Goal: Information Seeking & Learning: Learn about a topic

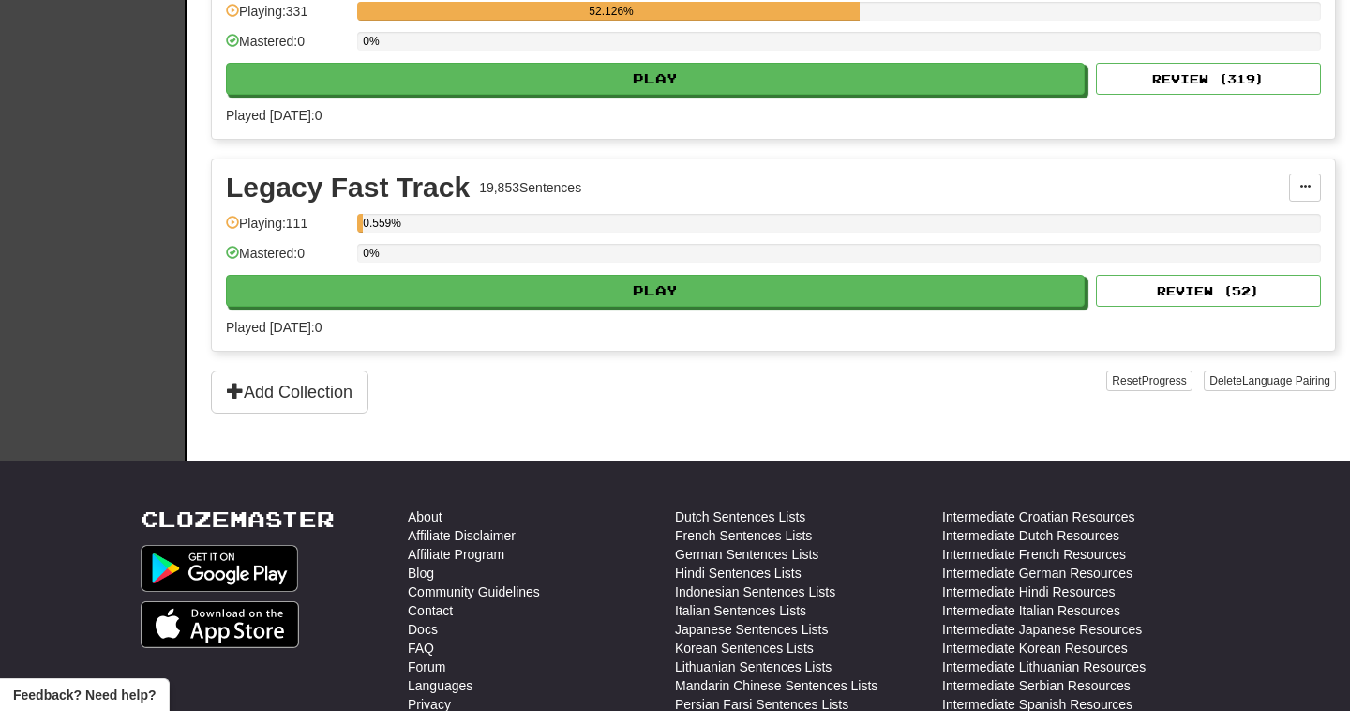
scroll to position [681, 0]
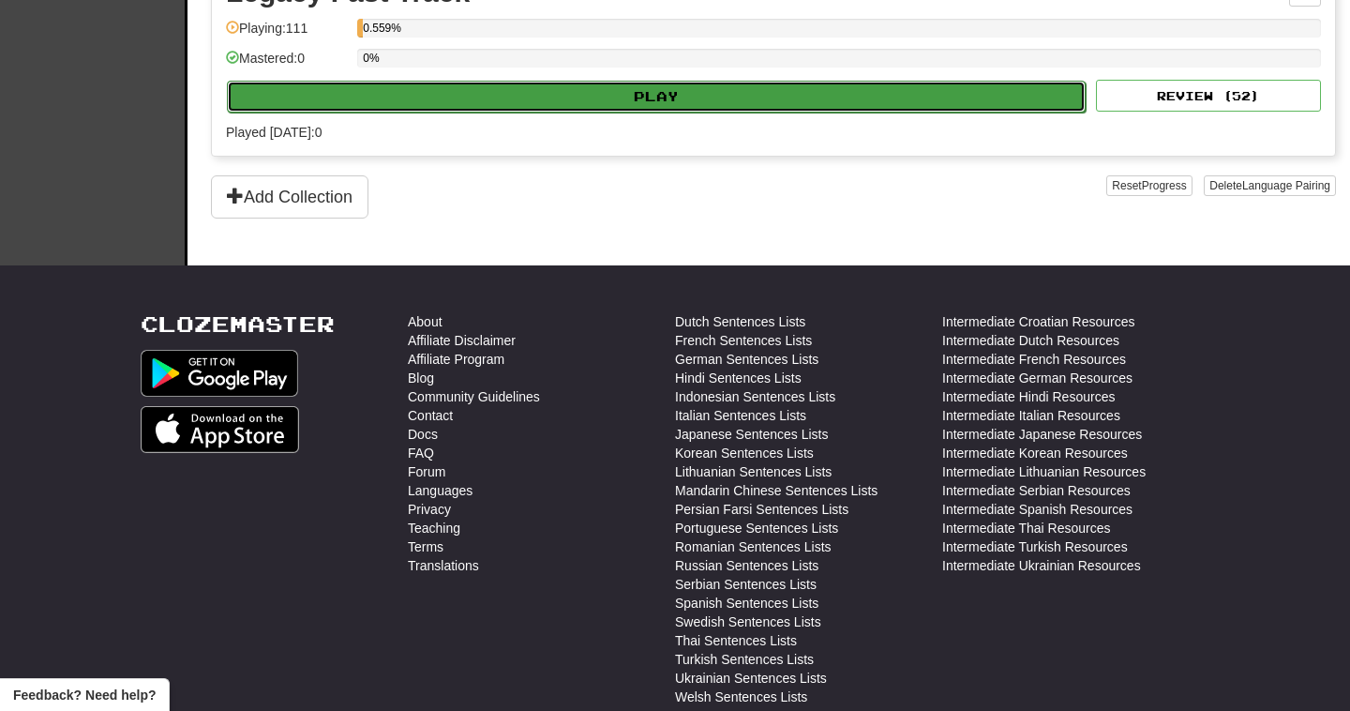
click at [662, 95] on button "Play" at bounding box center [656, 97] width 859 height 32
select select "**"
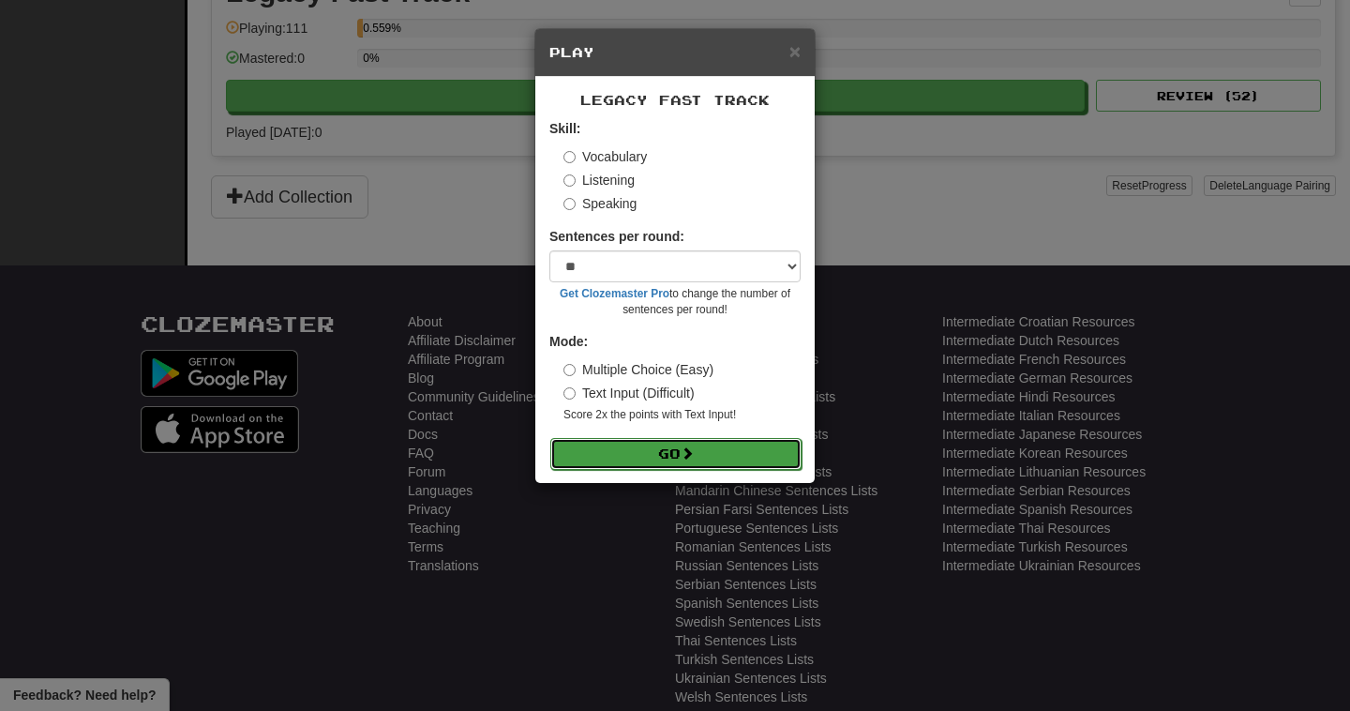
click at [650, 463] on button "Go" at bounding box center [675, 454] width 251 height 32
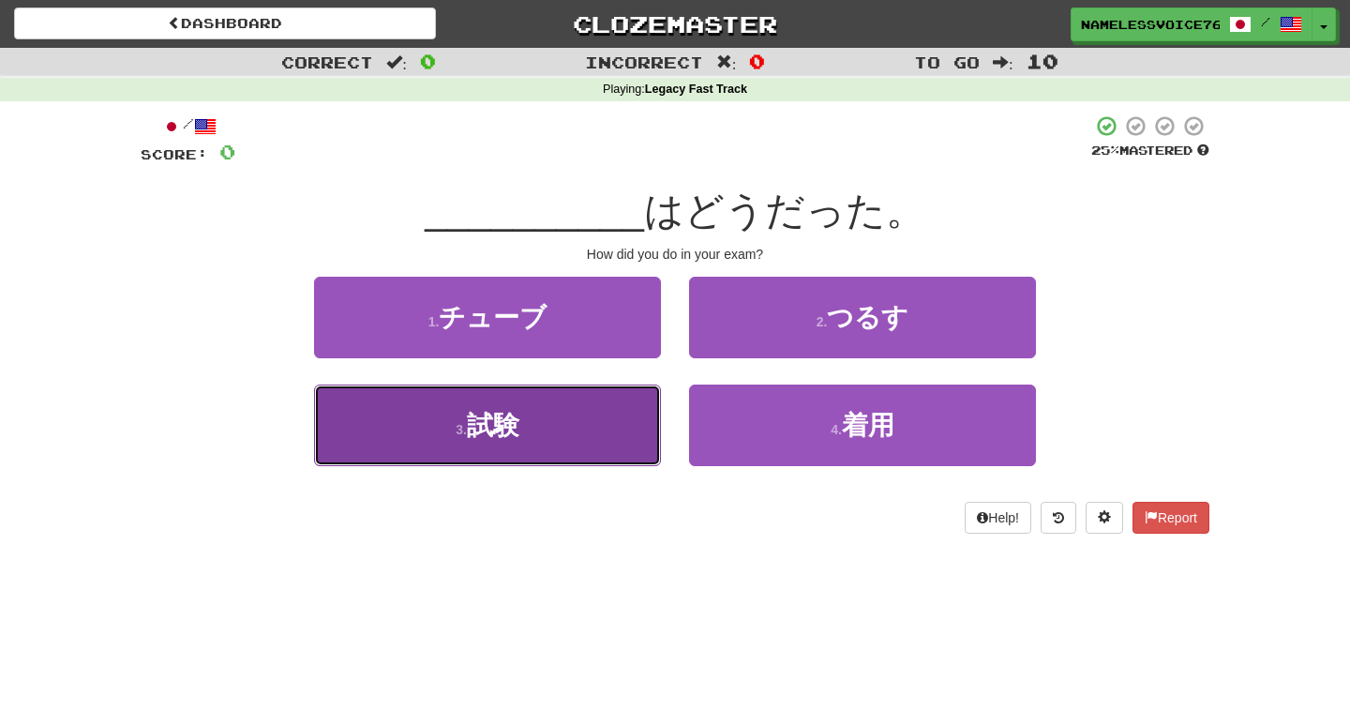
click at [592, 413] on button "3 . 試験" at bounding box center [487, 425] width 347 height 82
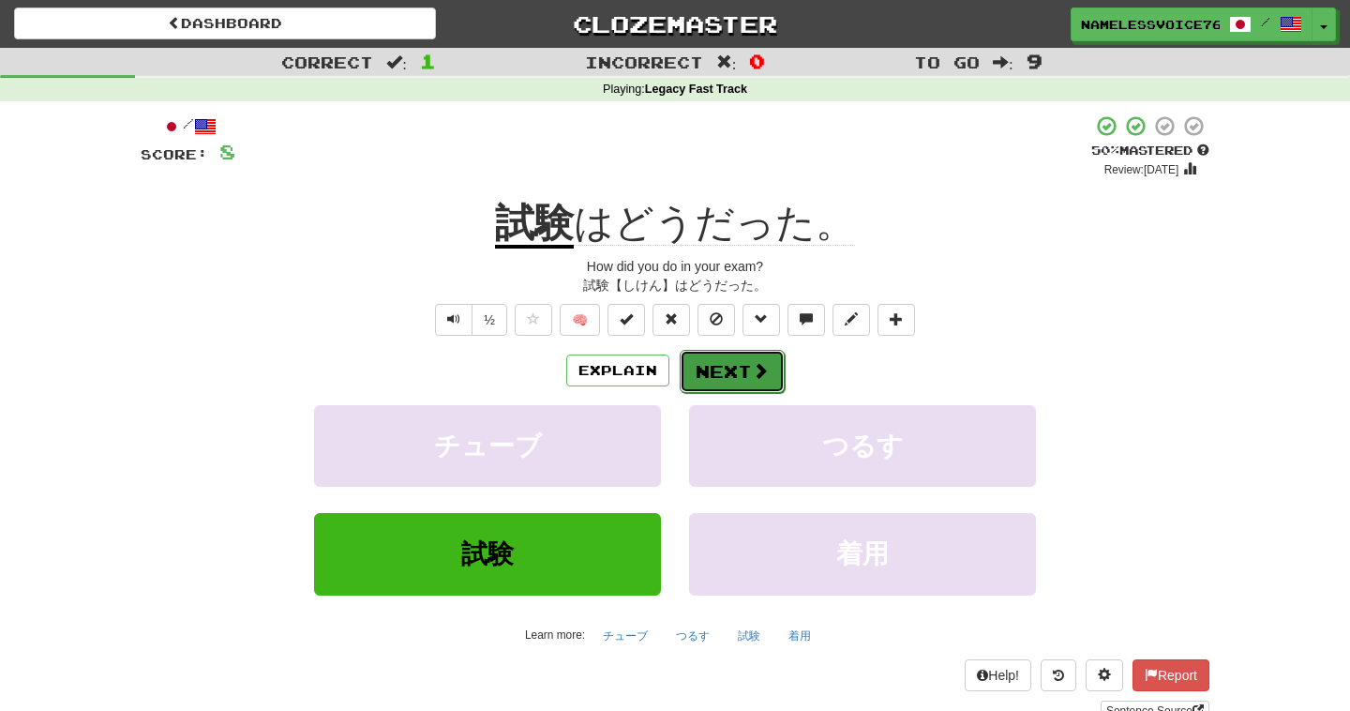
click at [739, 374] on button "Next" at bounding box center [732, 371] width 105 height 43
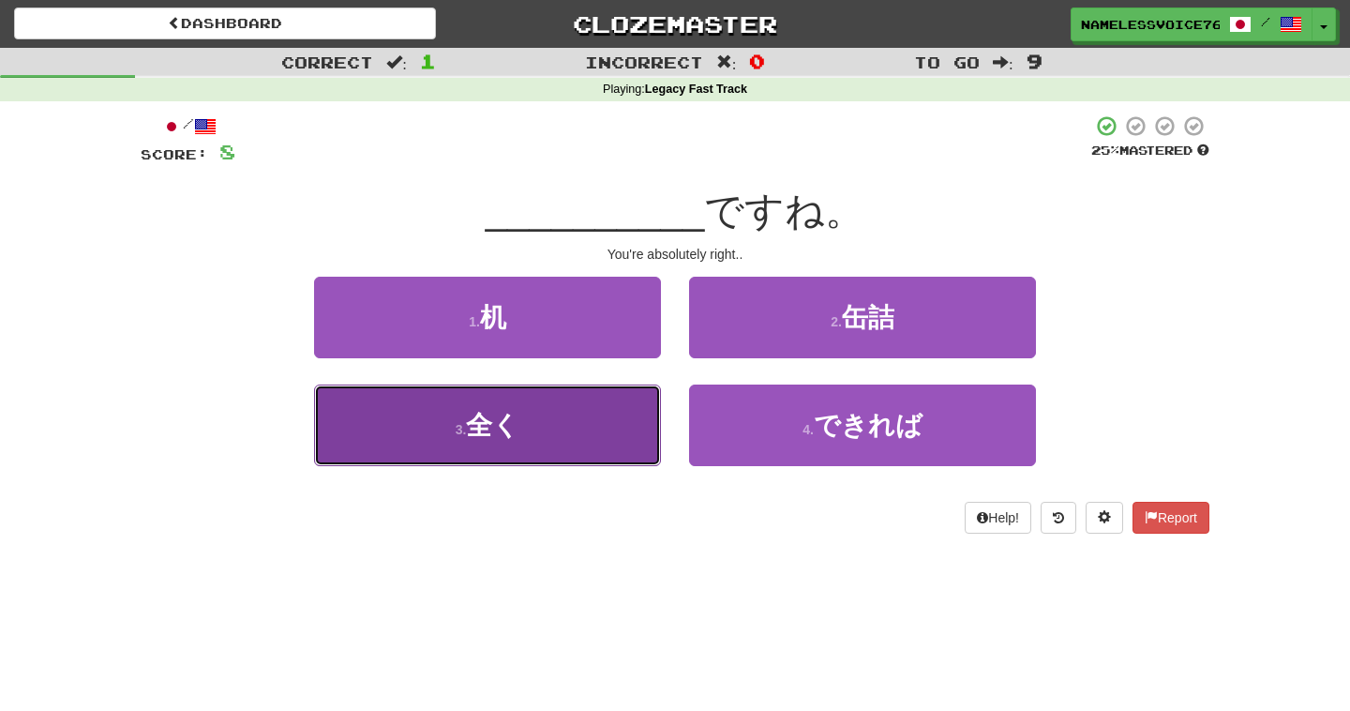
click at [650, 409] on button "3 . 全く" at bounding box center [487, 425] width 347 height 82
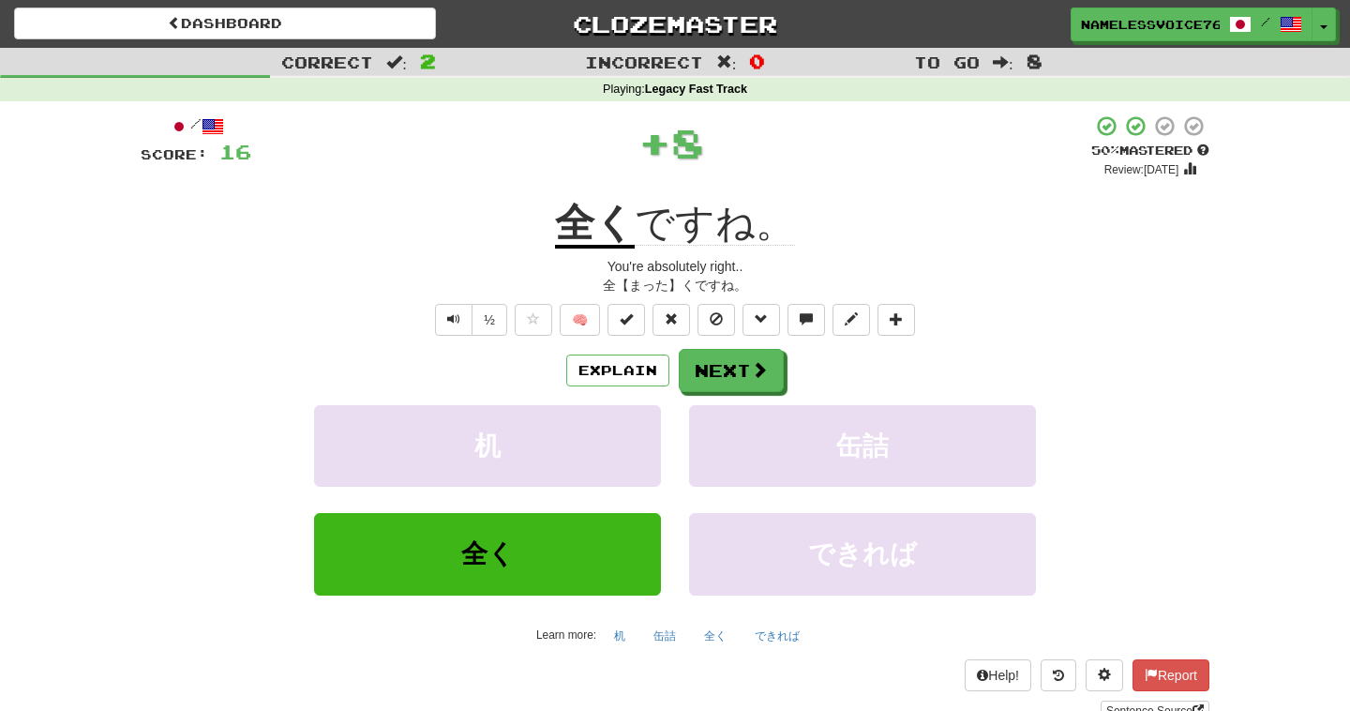
click at [590, 217] on u "全く" at bounding box center [595, 225] width 80 height 48
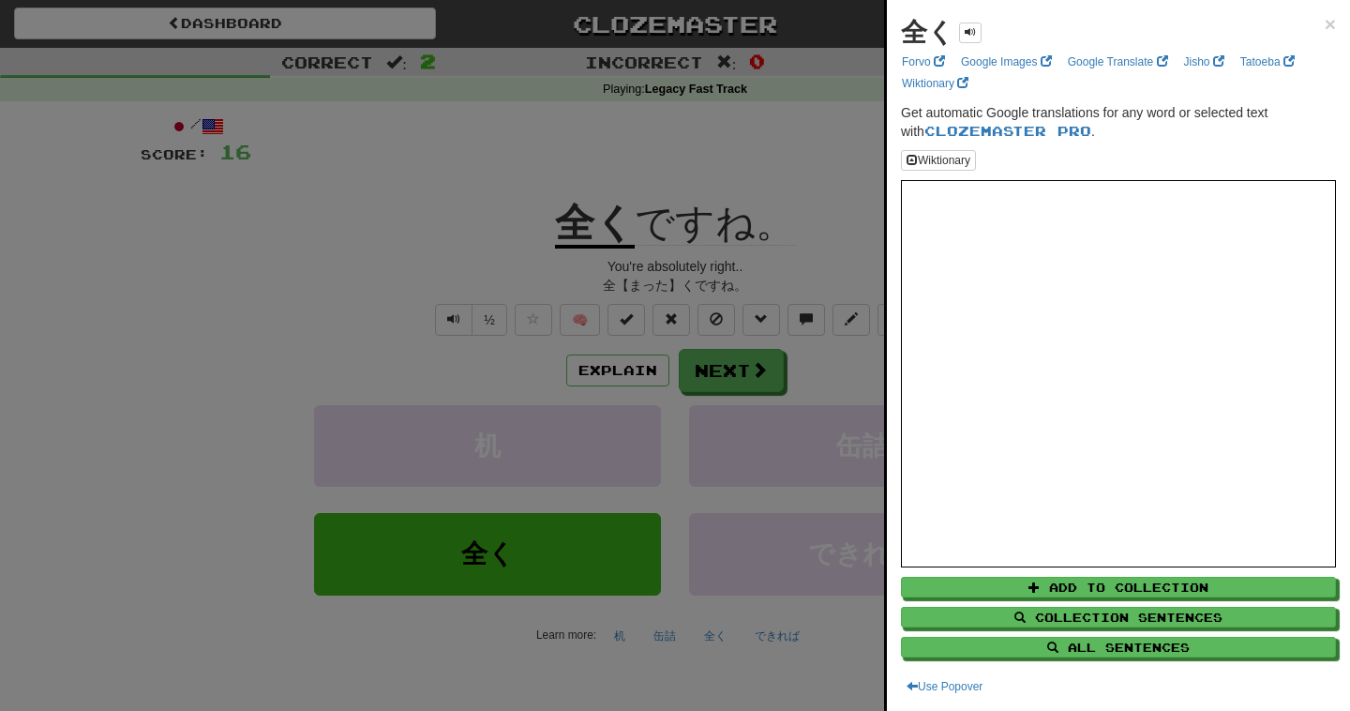
click at [800, 246] on div at bounding box center [675, 355] width 1350 height 711
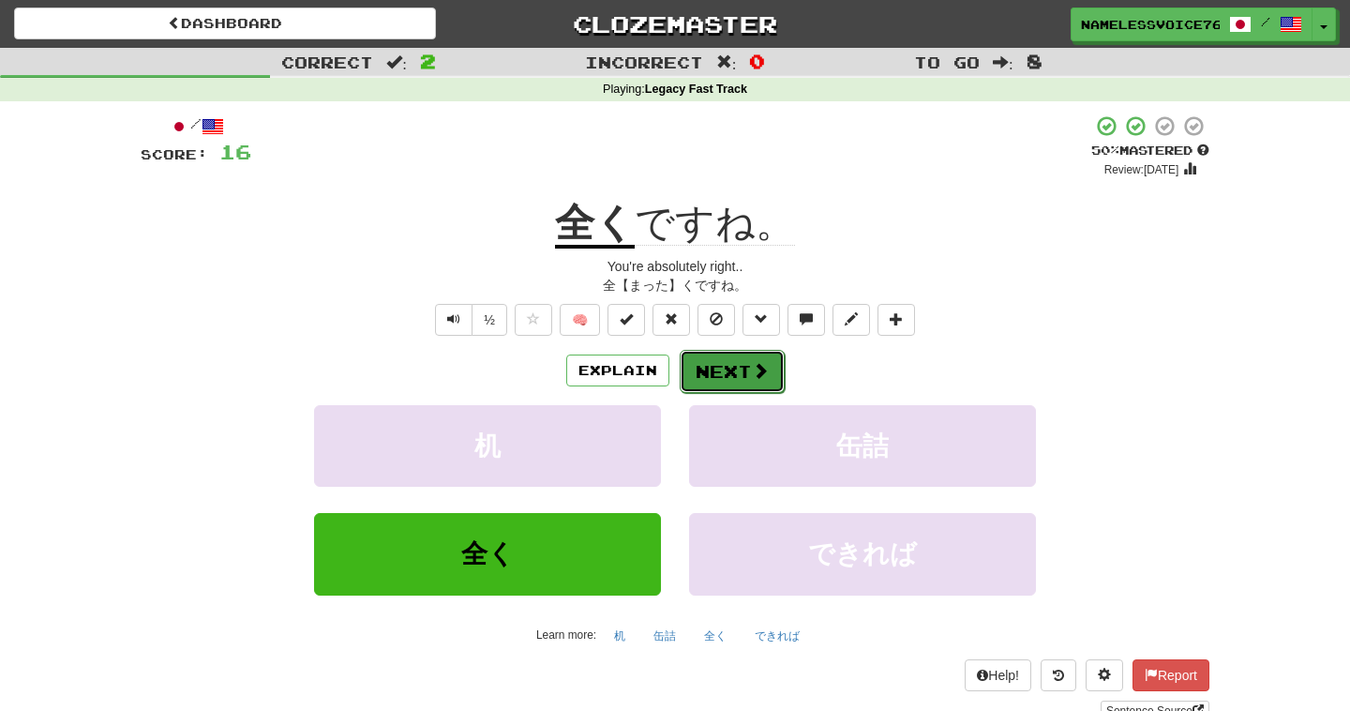
click at [742, 384] on button "Next" at bounding box center [732, 371] width 105 height 43
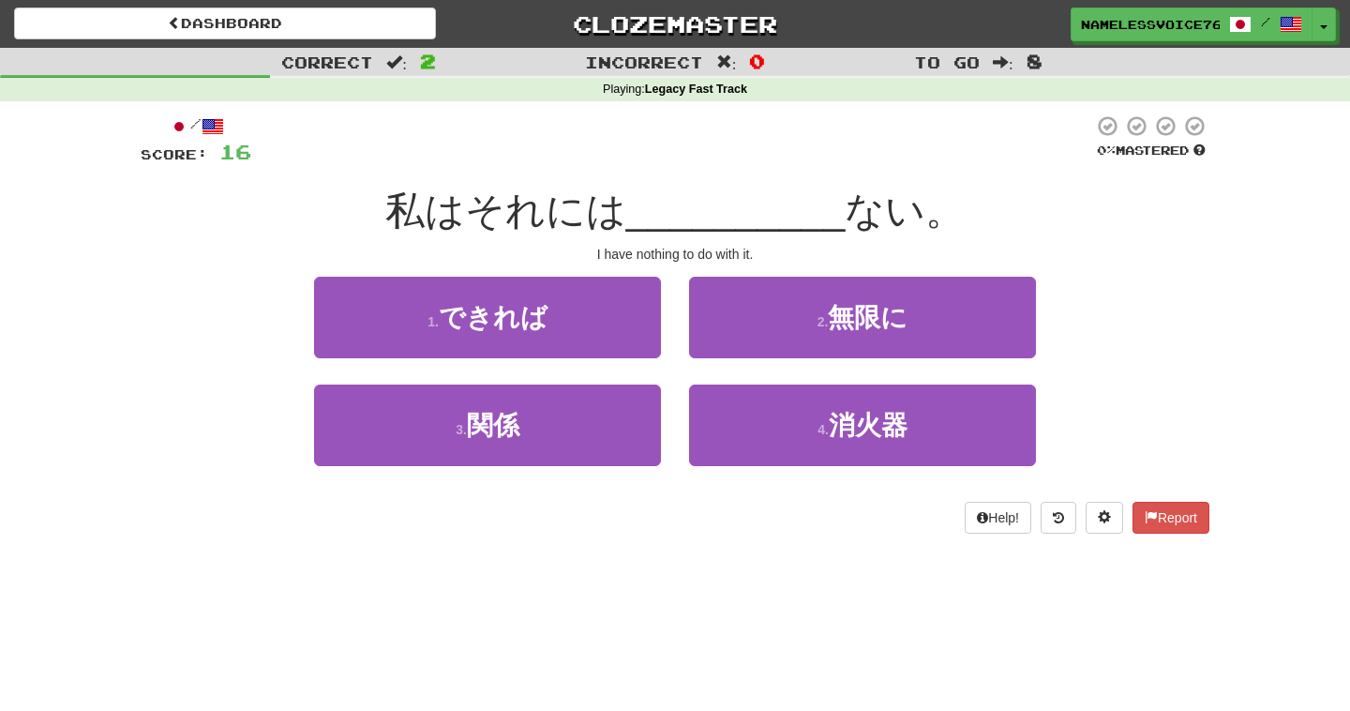
click at [1105, 203] on div "私はそれには __________ ない。" at bounding box center [675, 212] width 1069 height 52
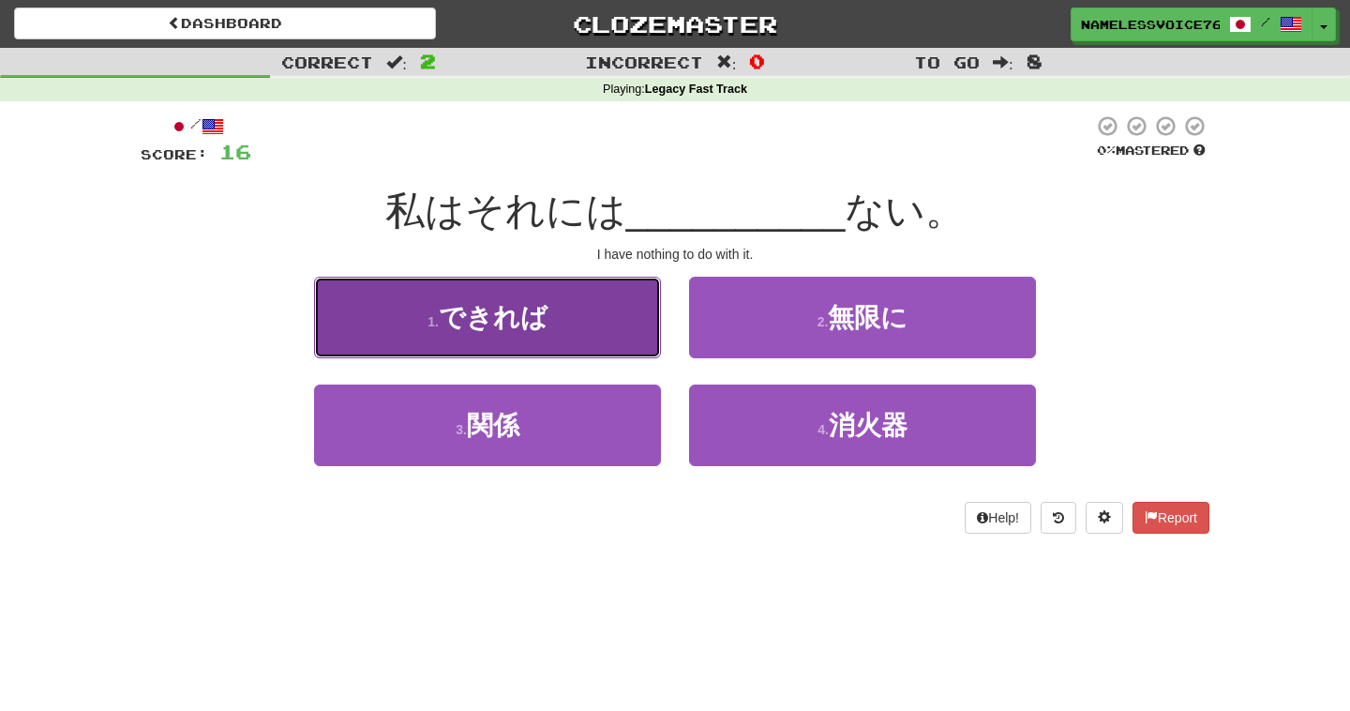
click at [539, 329] on span "できれば" at bounding box center [493, 317] width 109 height 29
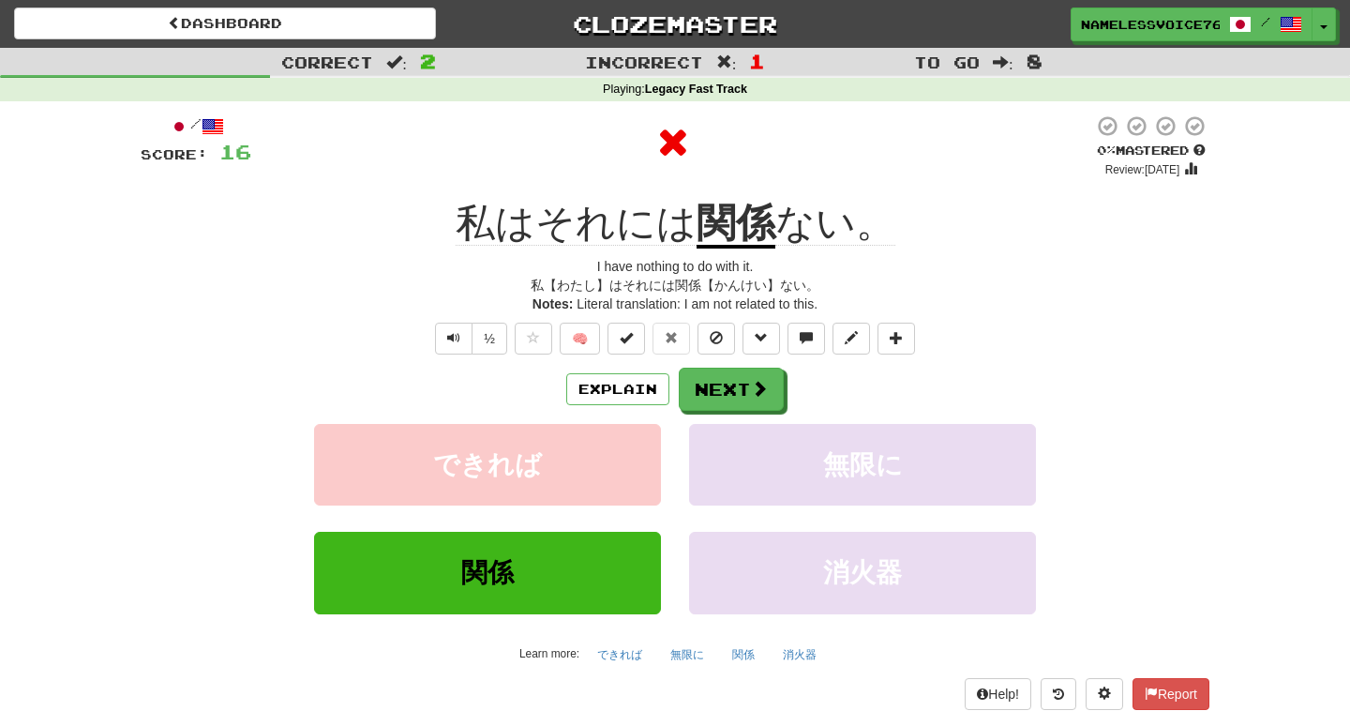
click at [736, 240] on u "関係" at bounding box center [736, 225] width 79 height 48
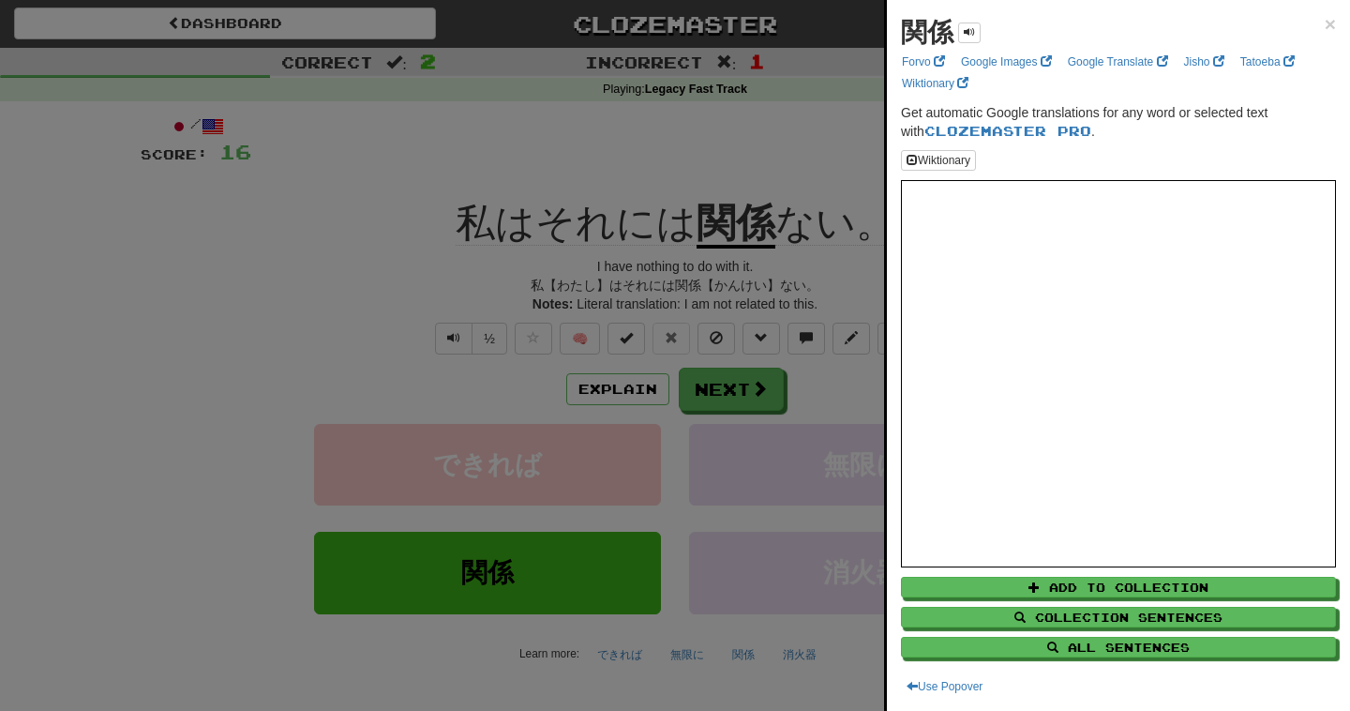
click at [798, 301] on div at bounding box center [675, 355] width 1350 height 711
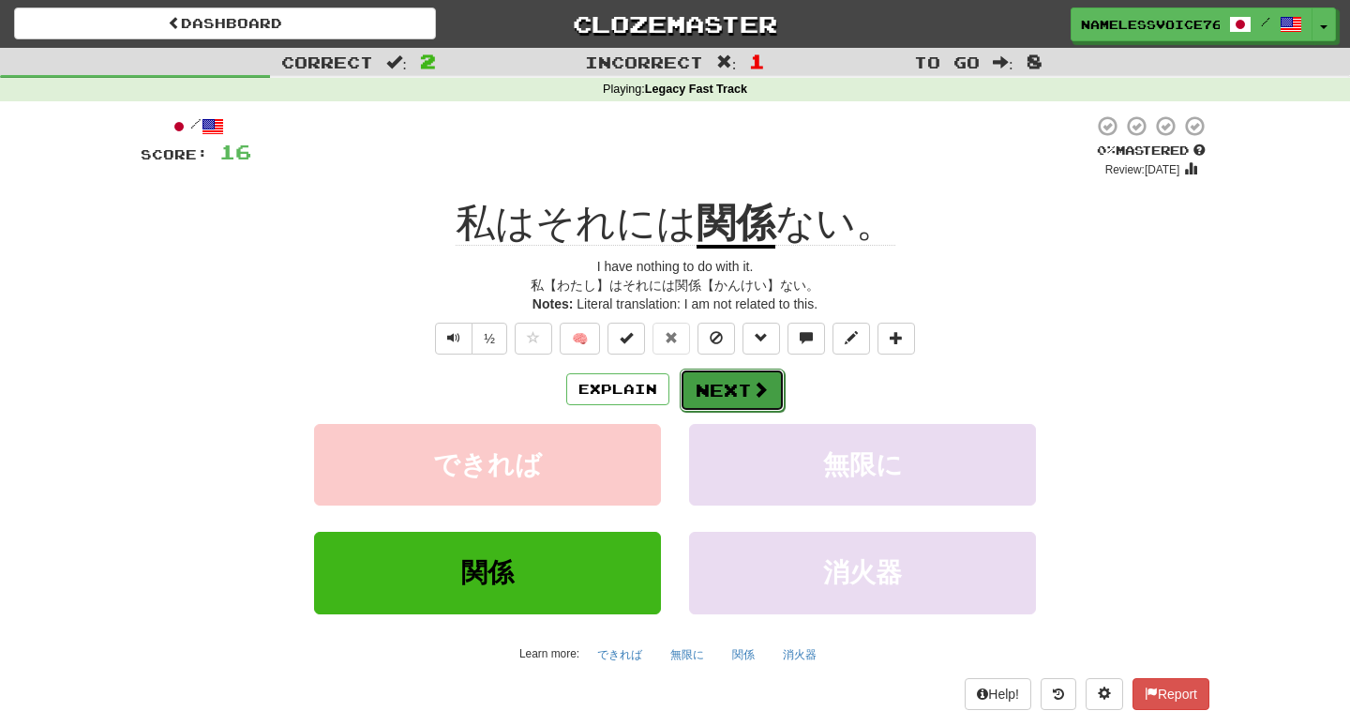
click at [758, 404] on button "Next" at bounding box center [732, 390] width 105 height 43
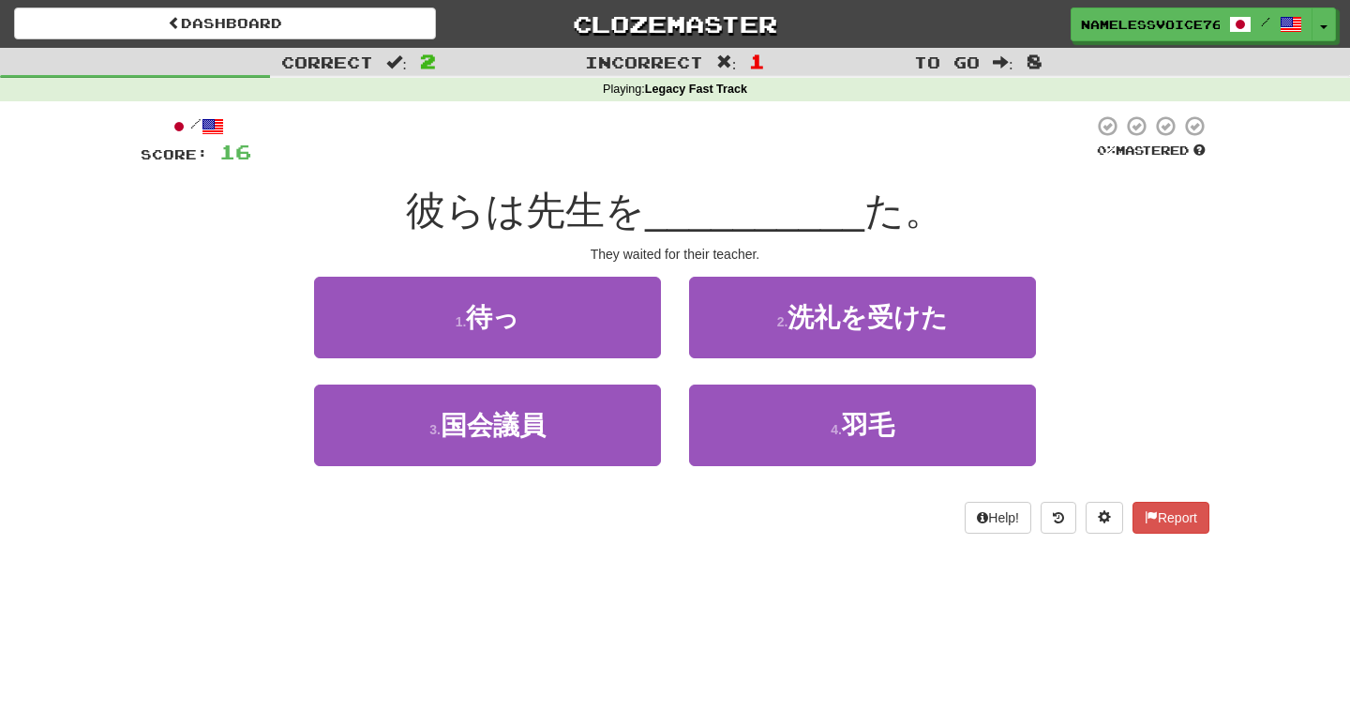
click at [587, 357] on div "1 . 待っ" at bounding box center [487, 331] width 375 height 108
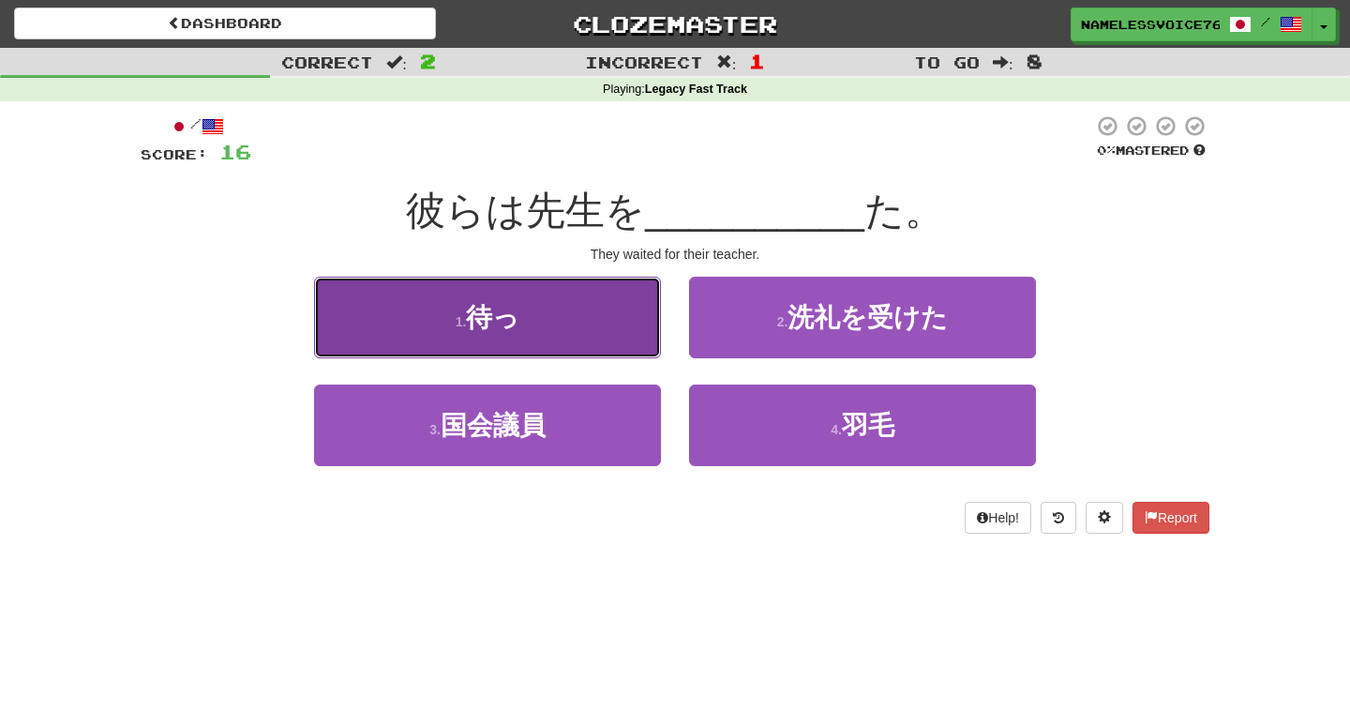
click at [588, 330] on button "1 . 待っ" at bounding box center [487, 318] width 347 height 82
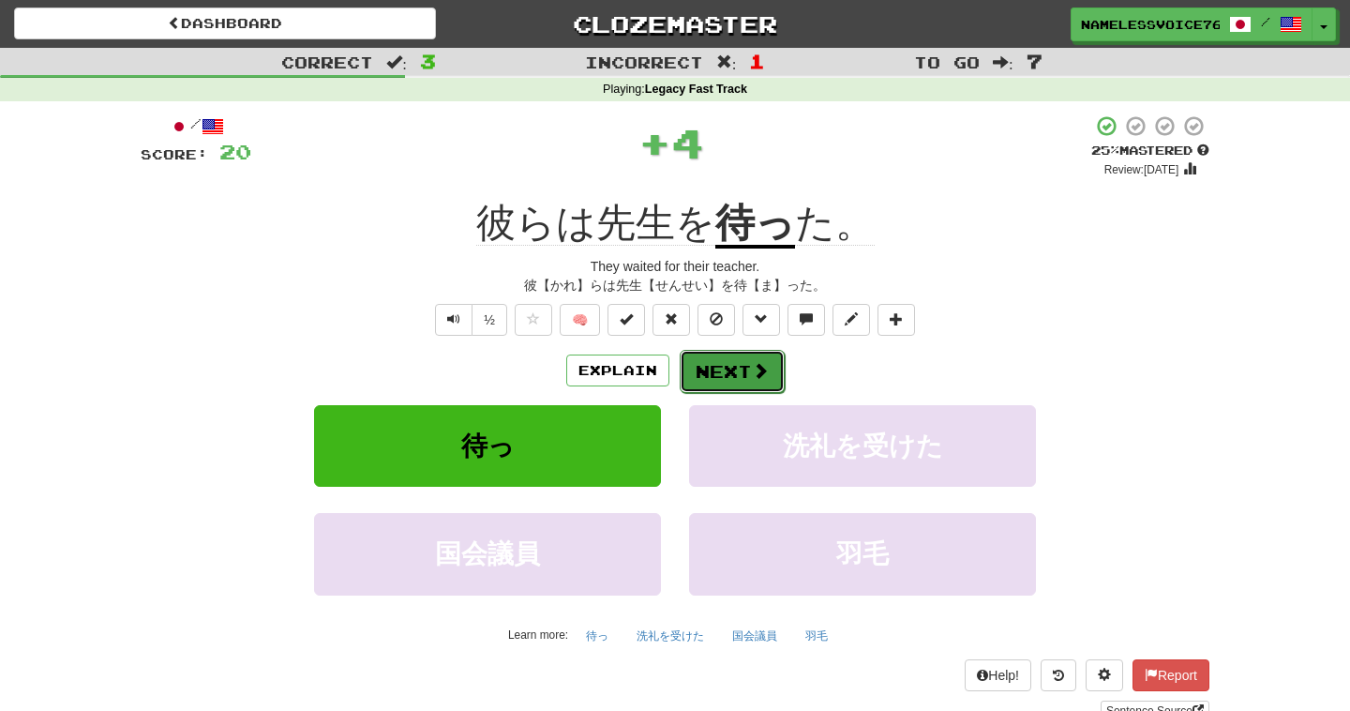
click at [745, 367] on button "Next" at bounding box center [732, 371] width 105 height 43
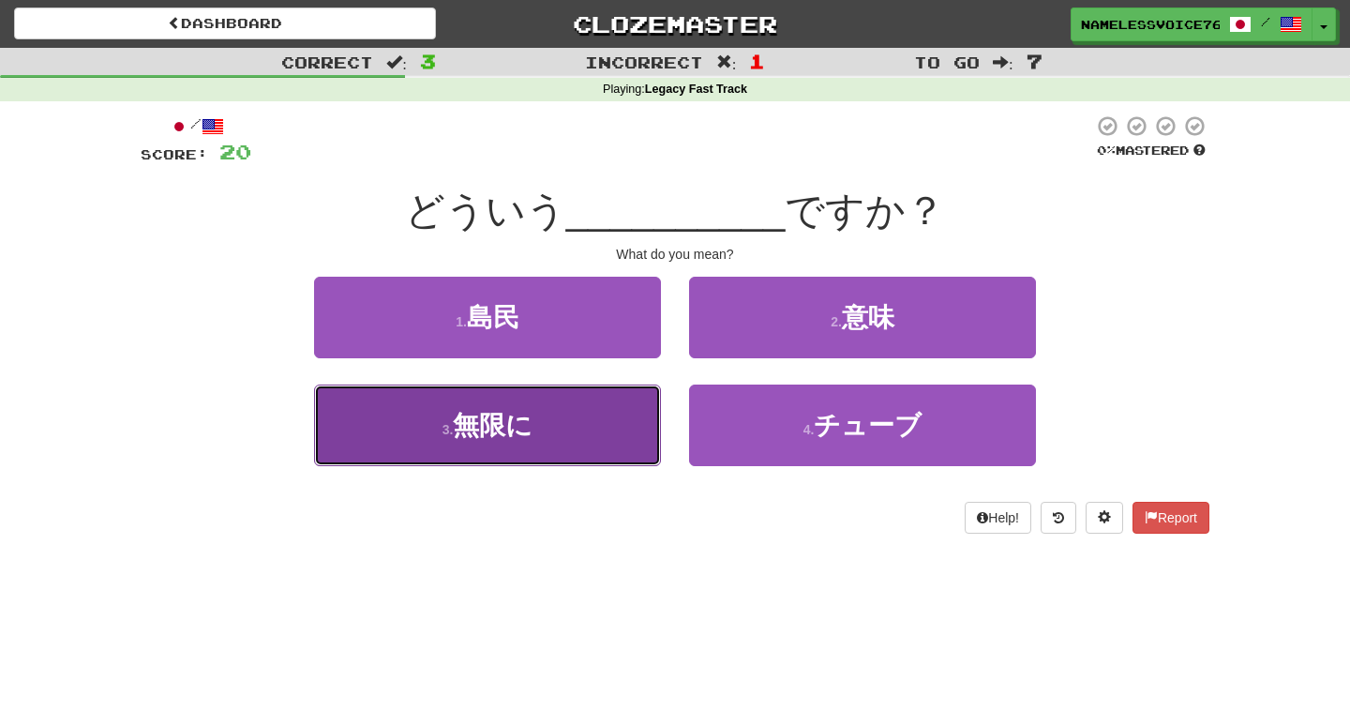
click at [653, 416] on button "3 . 無限に" at bounding box center [487, 425] width 347 height 82
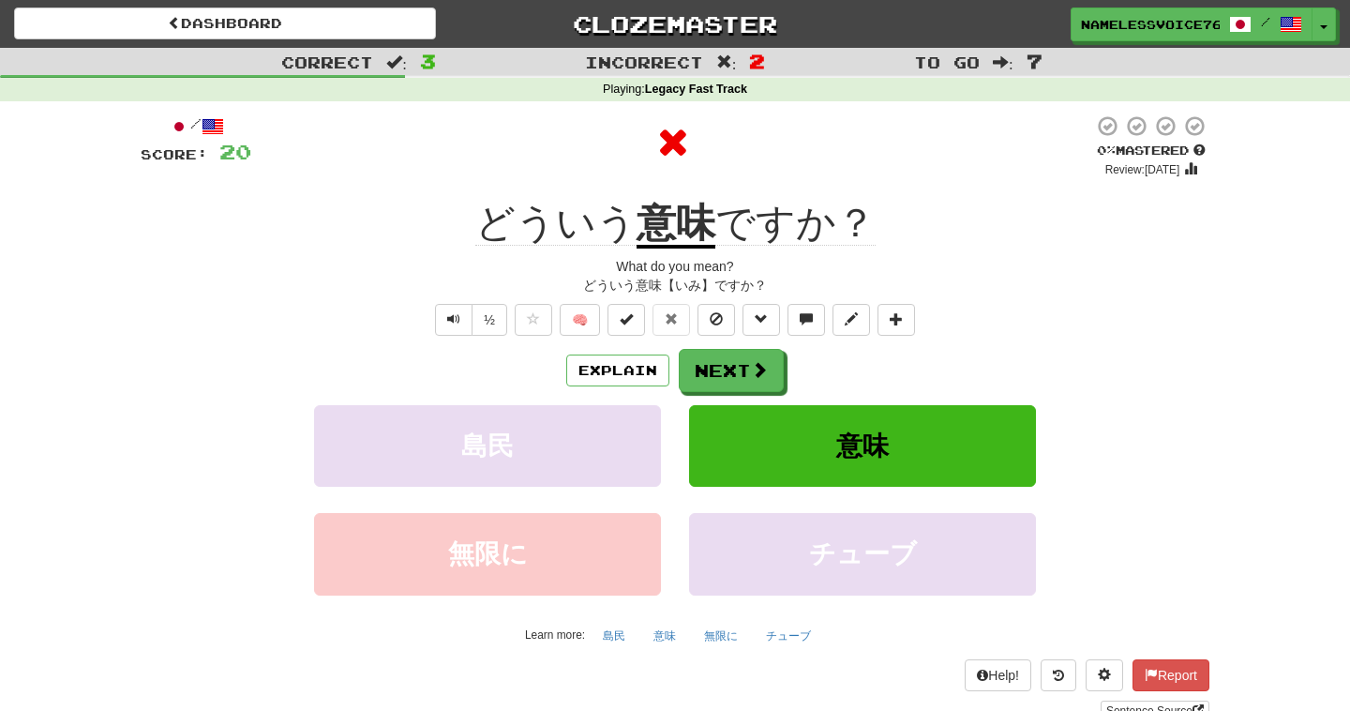
click at [672, 213] on u "意味" at bounding box center [676, 225] width 79 height 48
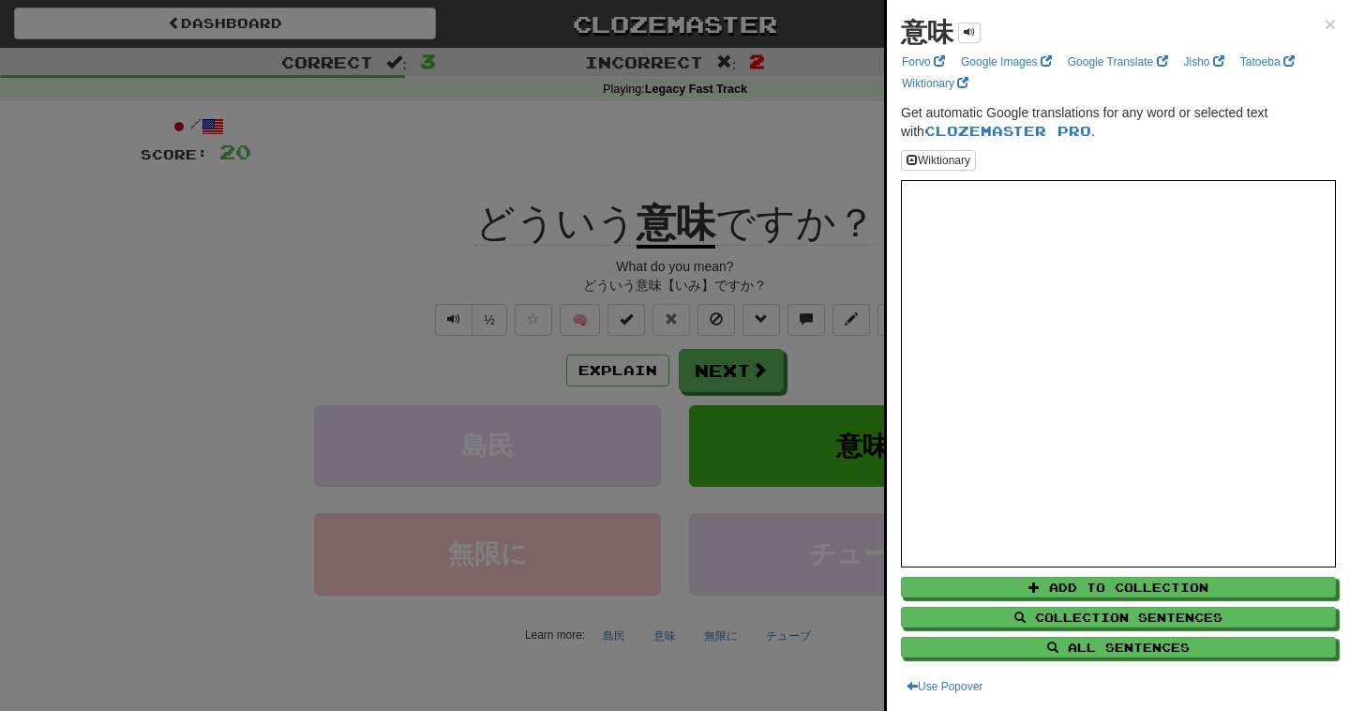
click at [830, 294] on div at bounding box center [675, 355] width 1350 height 711
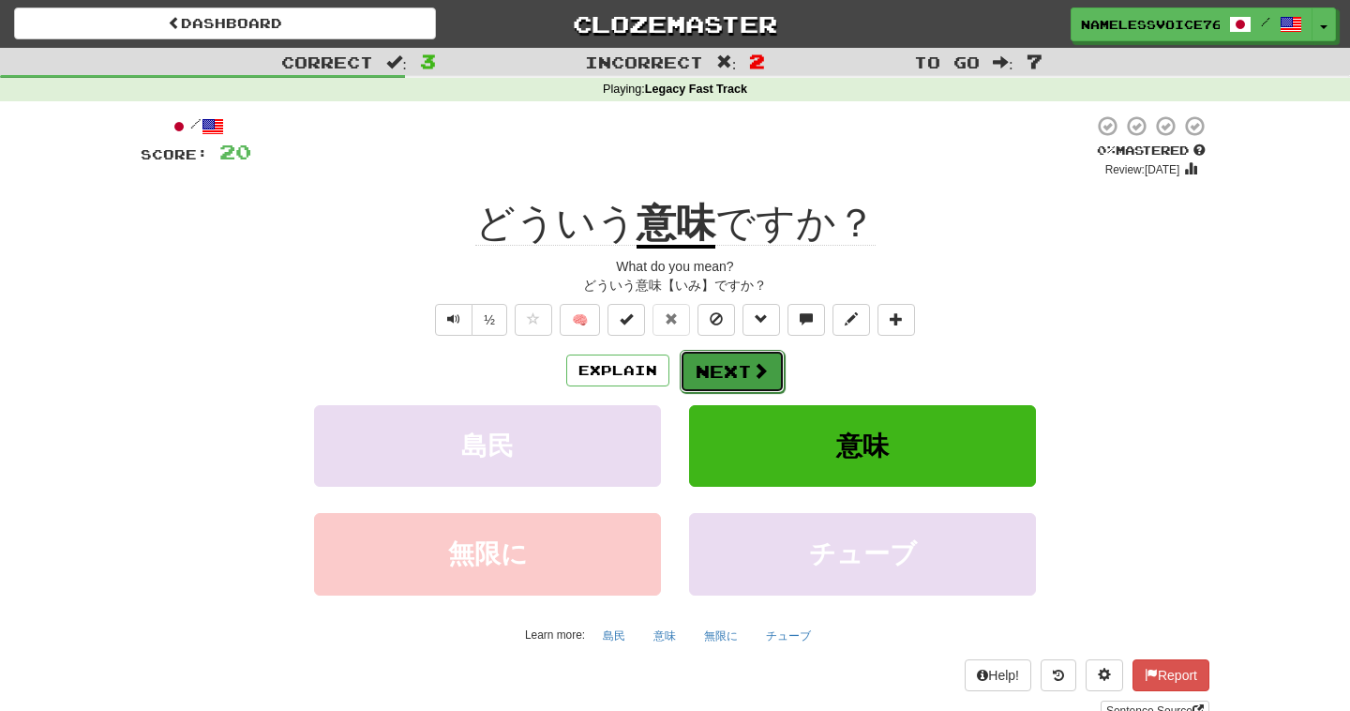
click at [740, 373] on button "Next" at bounding box center [732, 371] width 105 height 43
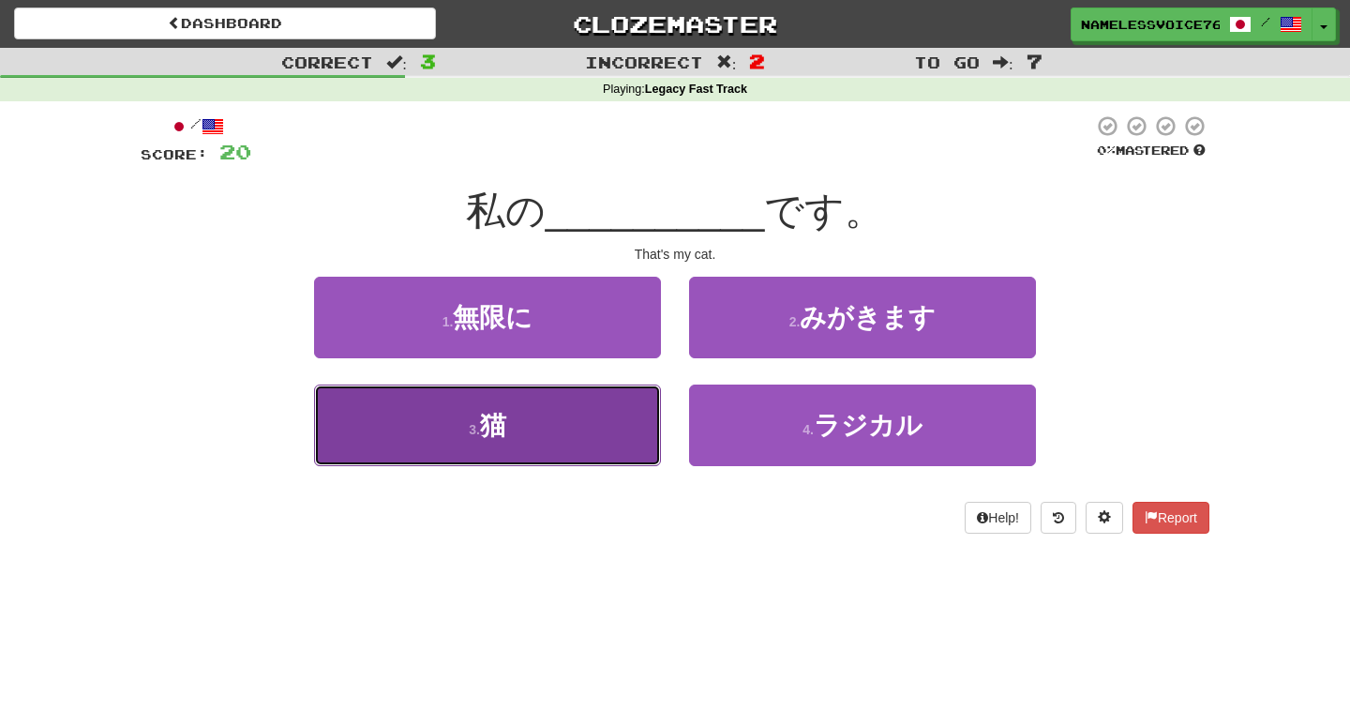
click at [613, 423] on button "3 . 猫" at bounding box center [487, 425] width 347 height 82
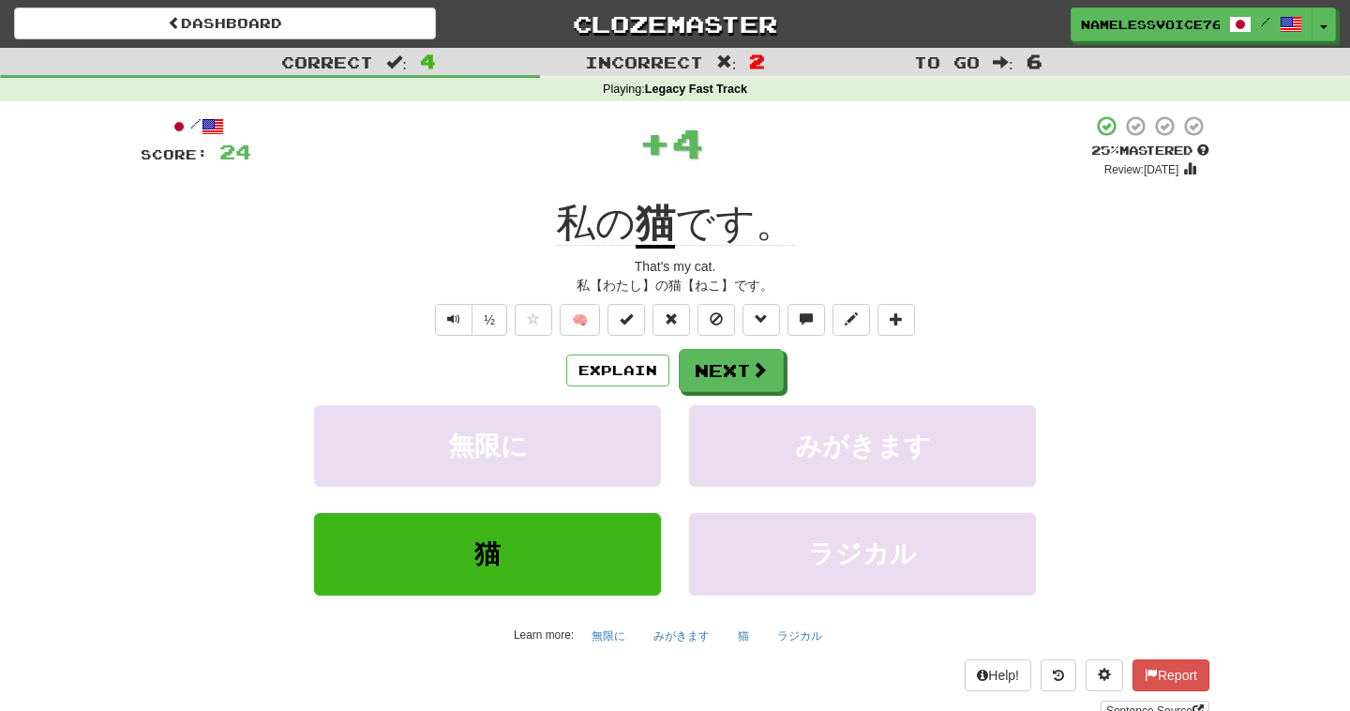
click at [712, 395] on div "Explain Next 無限に みがきます 猫 ラジカル Learn more: 無限に みがきます 猫 ラジカル" at bounding box center [675, 499] width 1069 height 301
click at [721, 385] on button "Next" at bounding box center [732, 371] width 105 height 43
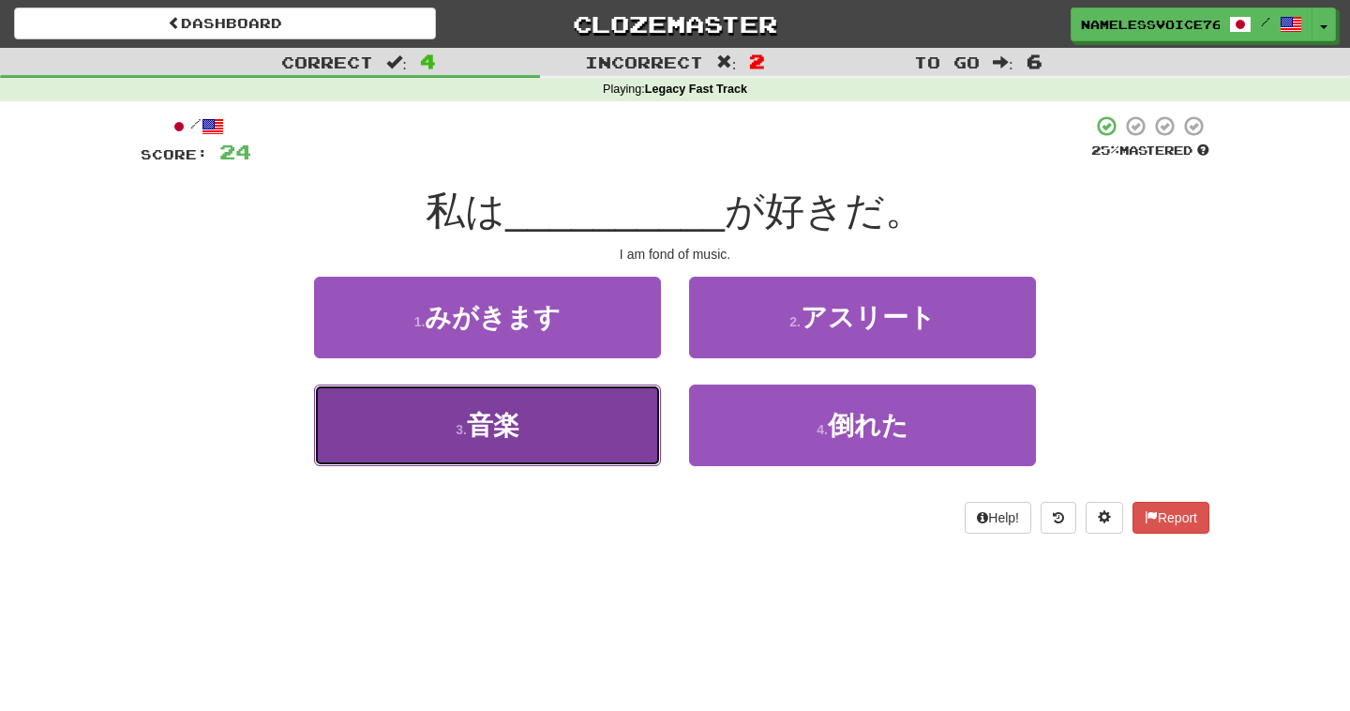
click at [623, 429] on button "3 . 音楽" at bounding box center [487, 425] width 347 height 82
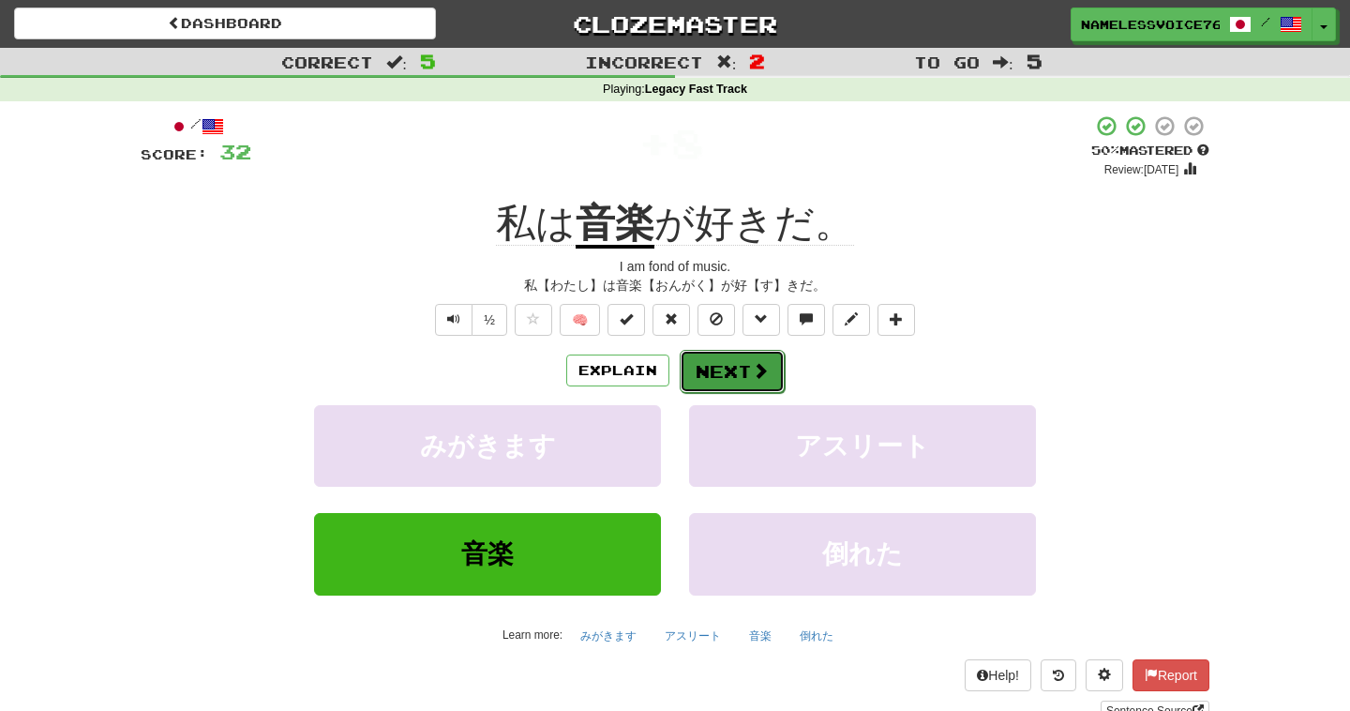
click at [734, 372] on button "Next" at bounding box center [732, 371] width 105 height 43
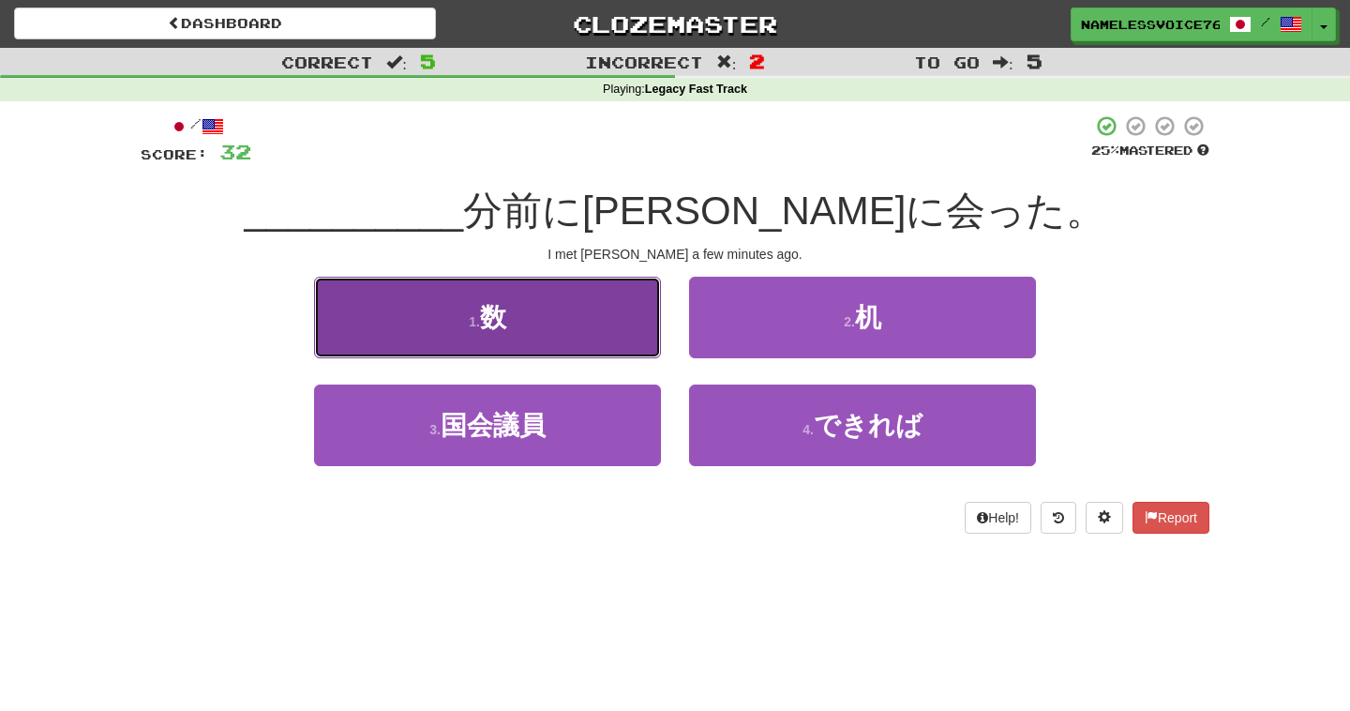
click at [613, 319] on button "1 . 数" at bounding box center [487, 318] width 347 height 82
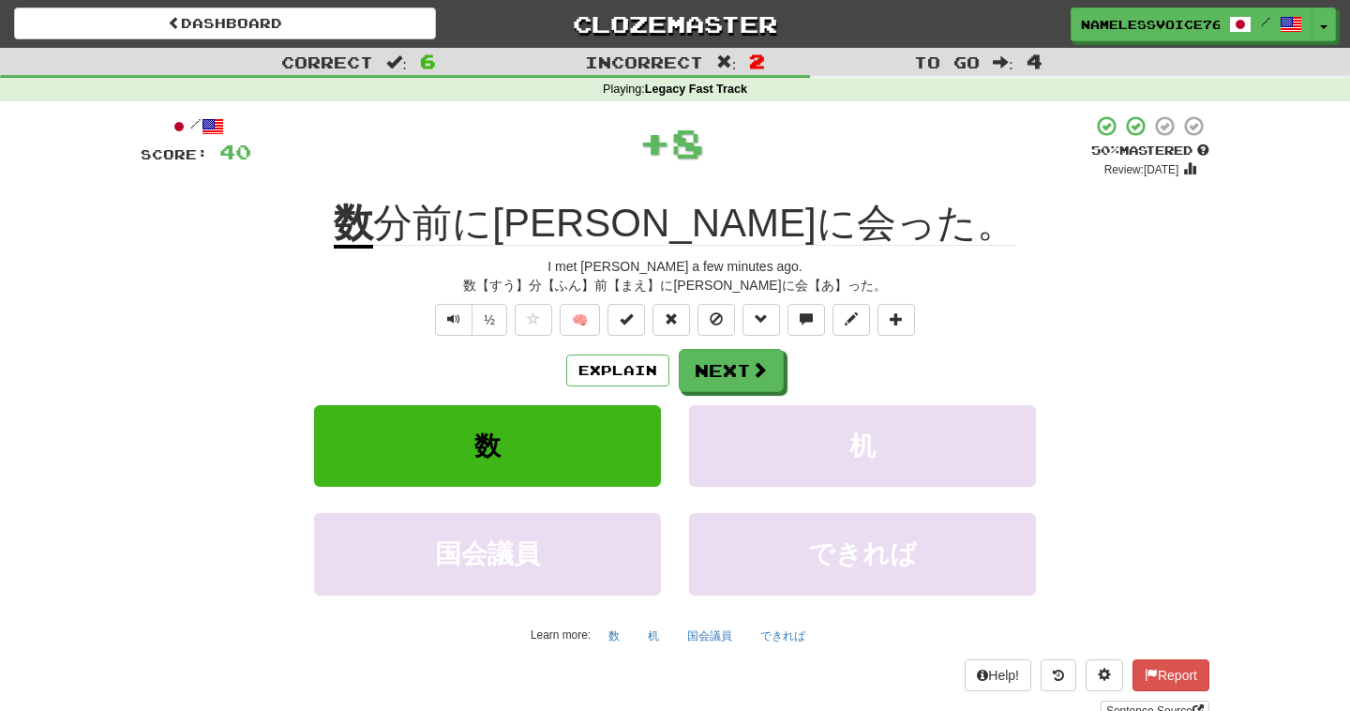
click at [373, 224] on u "数" at bounding box center [353, 225] width 39 height 48
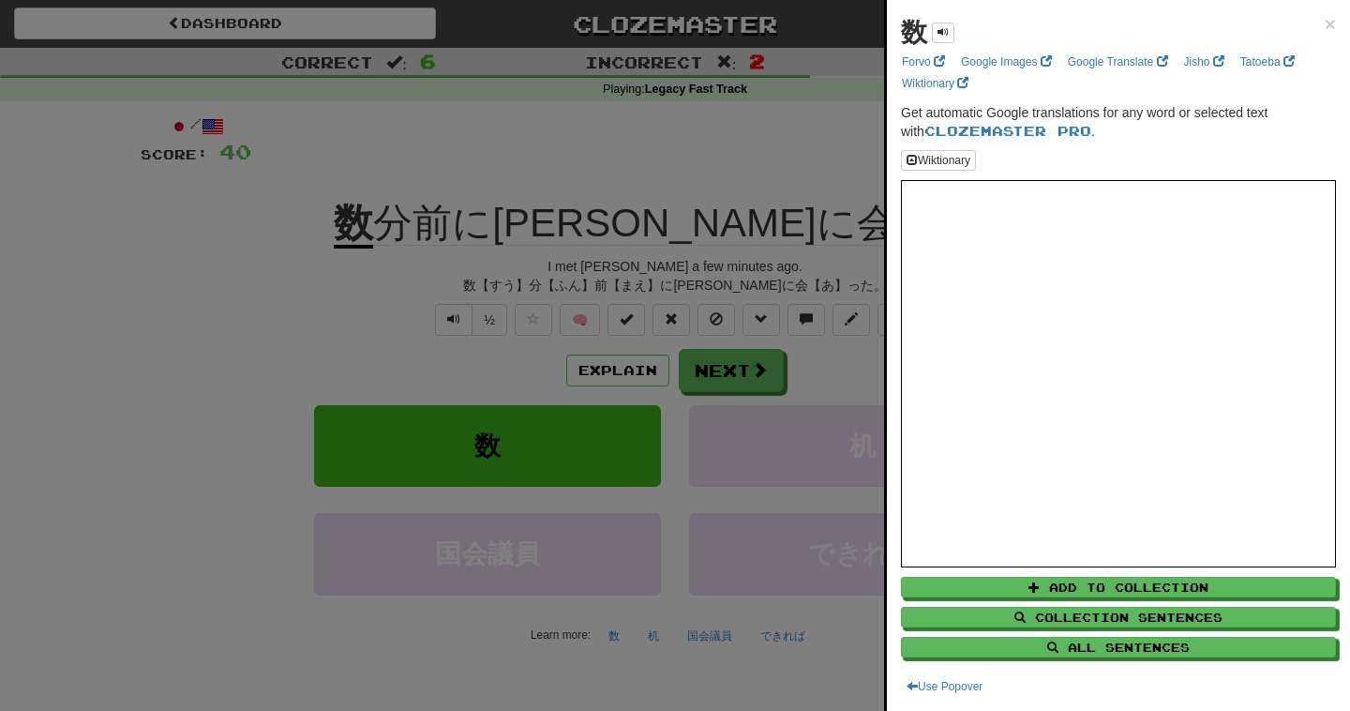
click at [714, 322] on div at bounding box center [675, 355] width 1350 height 711
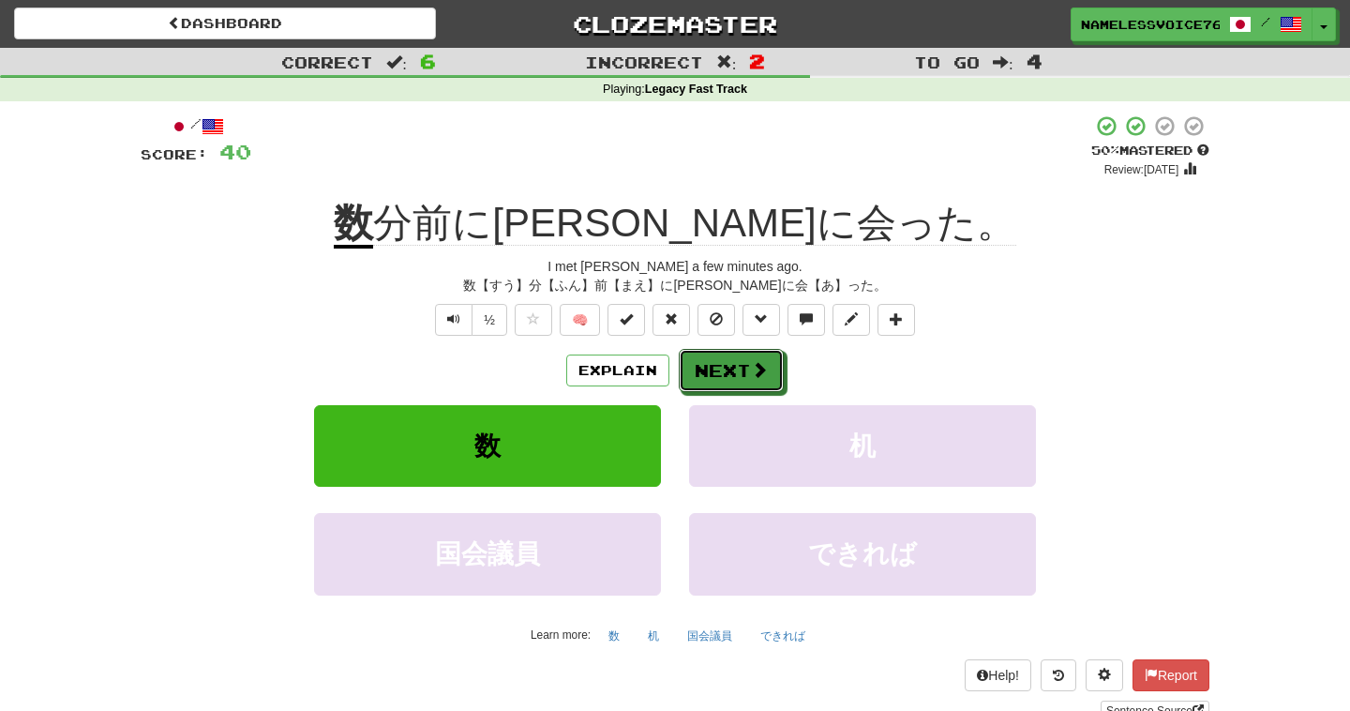
click at [730, 378] on button "Next" at bounding box center [731, 370] width 105 height 43
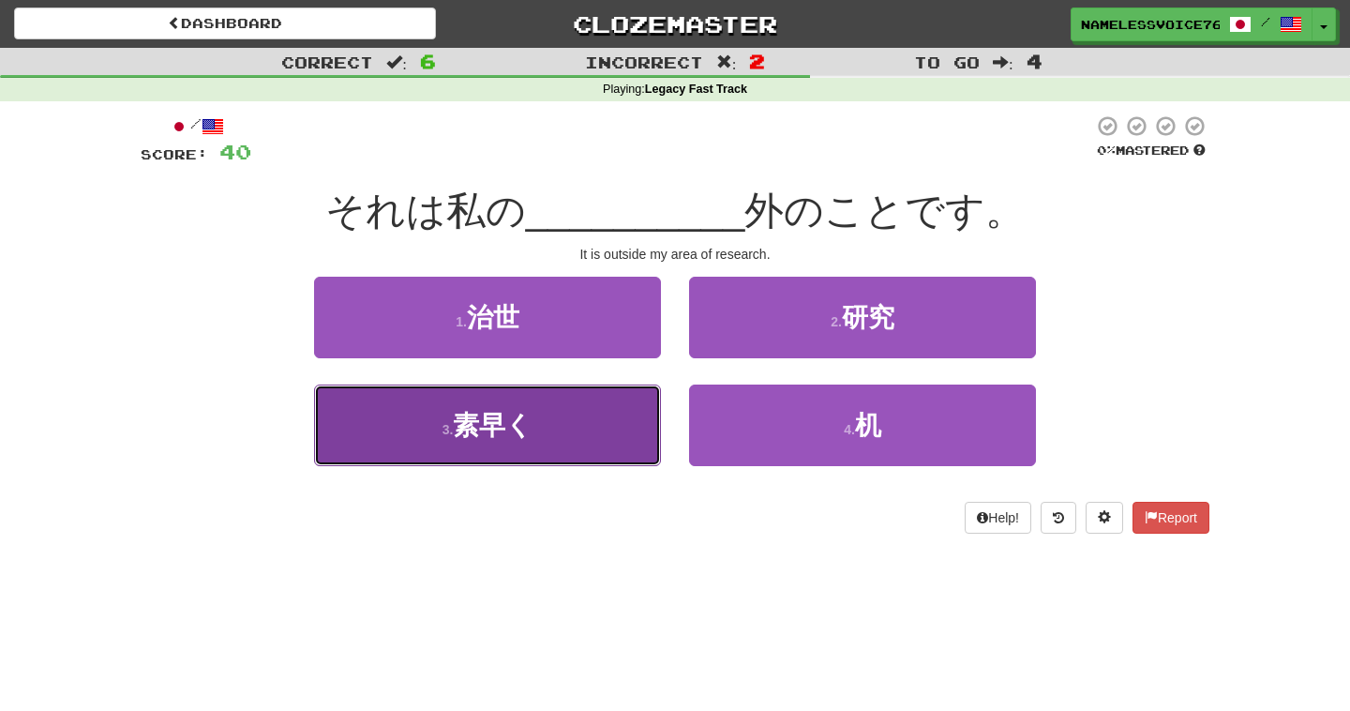
click at [537, 428] on button "3 . 素早く" at bounding box center [487, 425] width 347 height 82
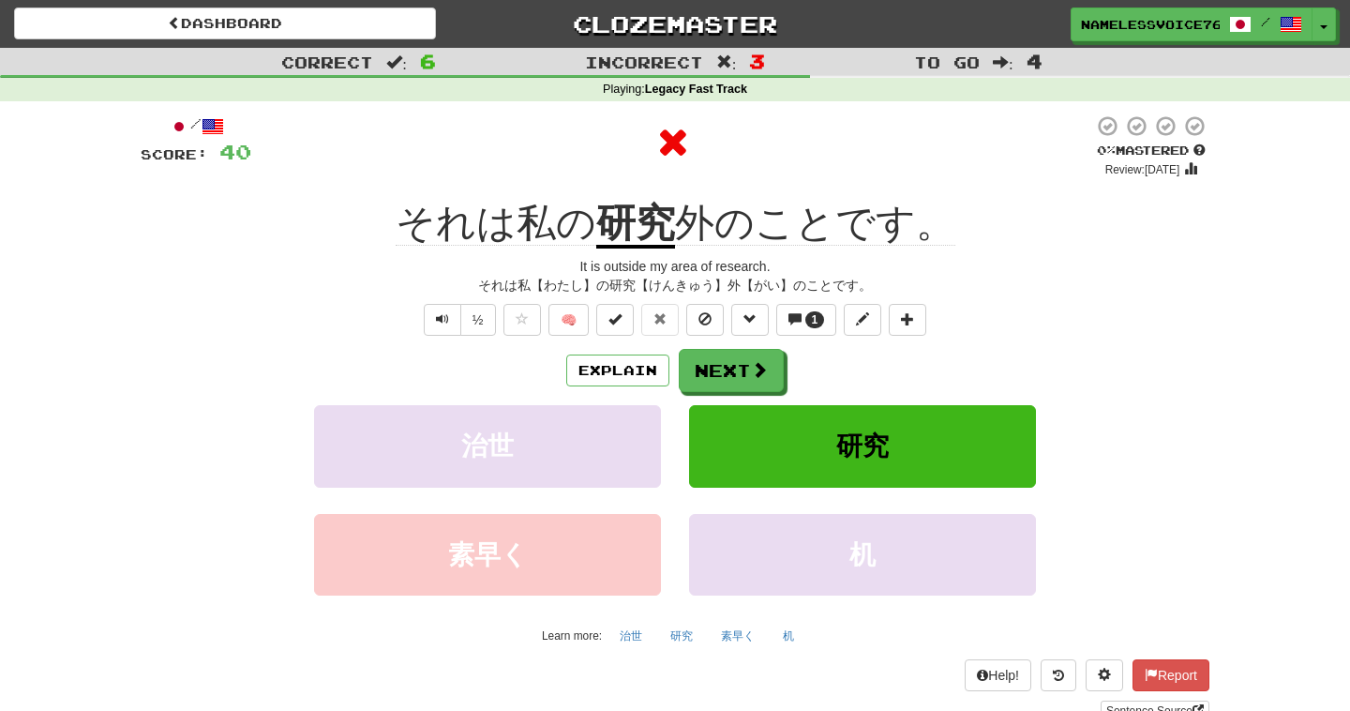
click at [663, 224] on u "研究" at bounding box center [635, 225] width 79 height 48
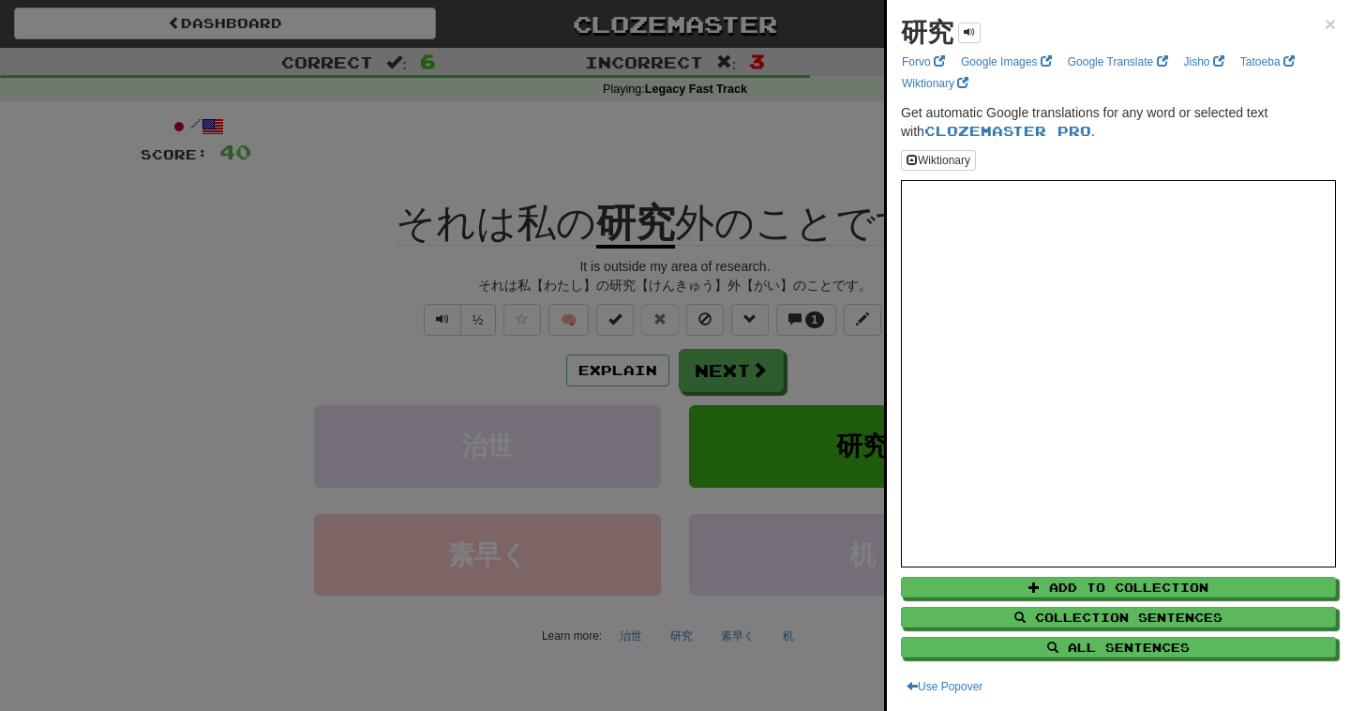
click at [795, 293] on div at bounding box center [675, 355] width 1350 height 711
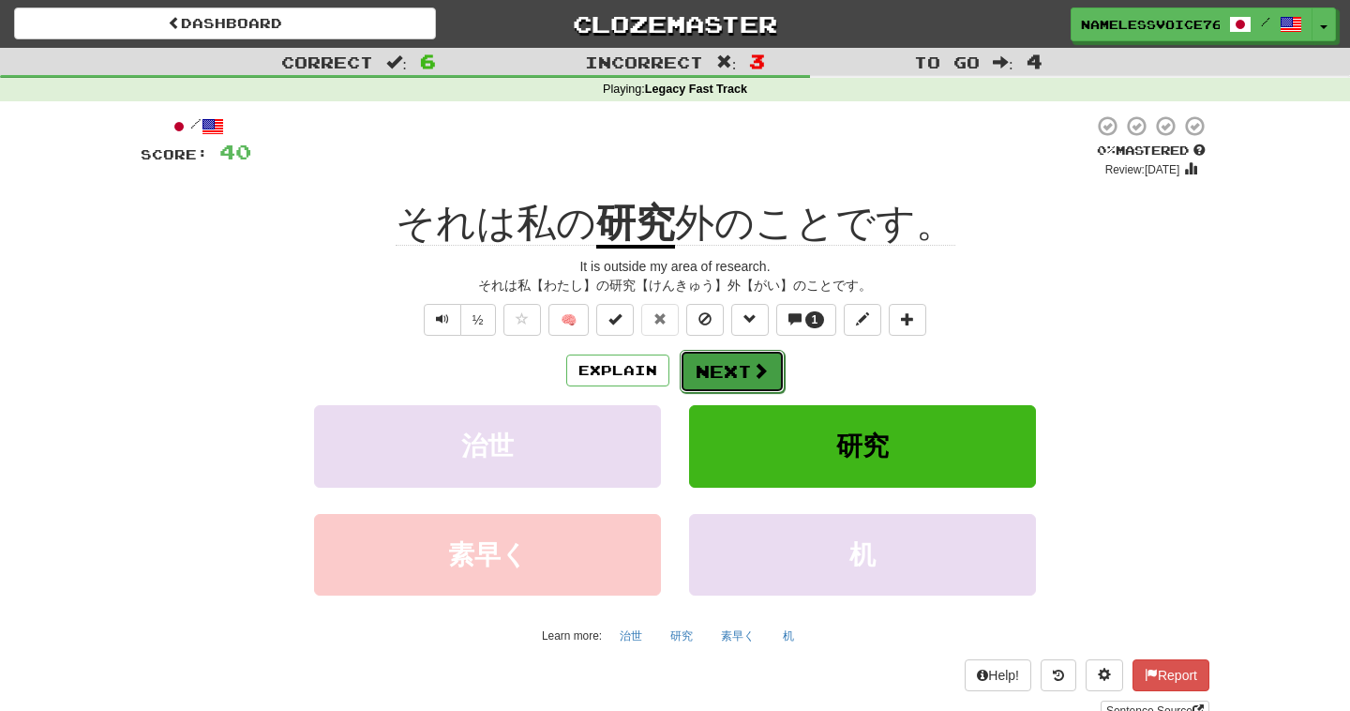
click at [737, 367] on button "Next" at bounding box center [732, 371] width 105 height 43
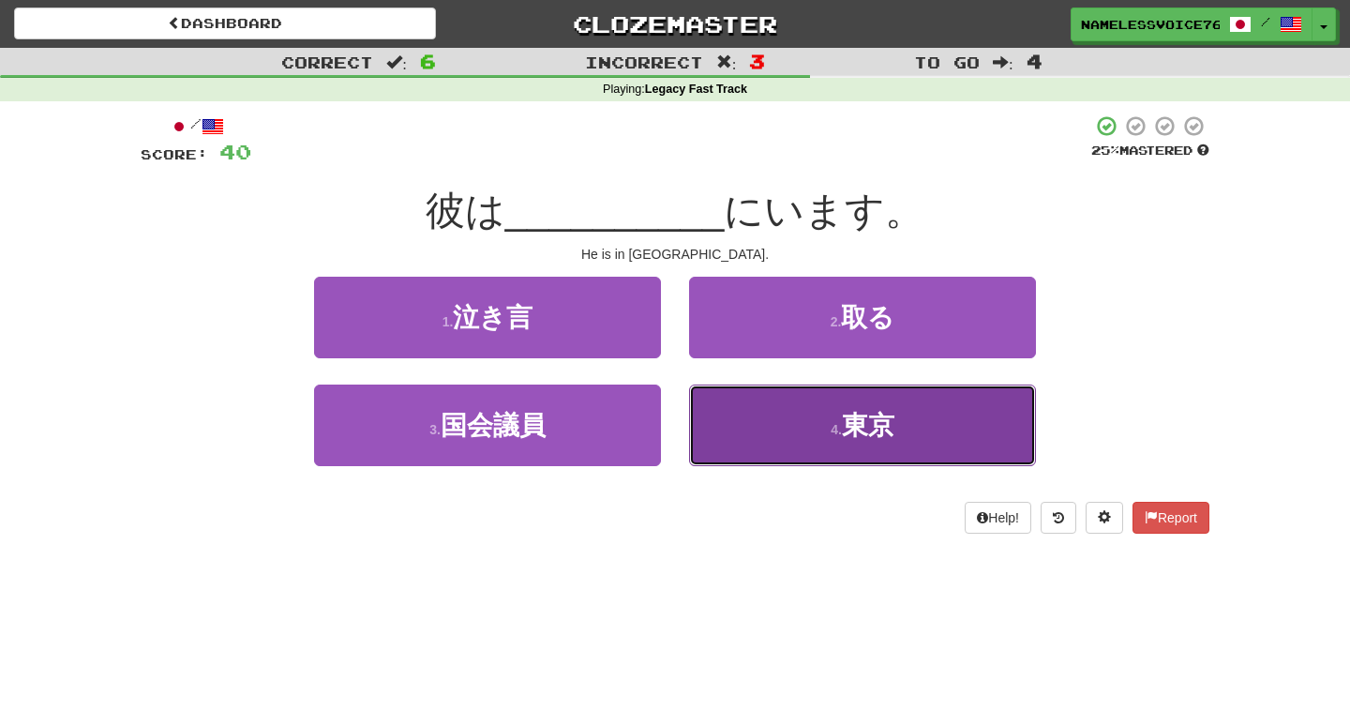
click at [789, 429] on button "4 . 東京" at bounding box center [862, 425] width 347 height 82
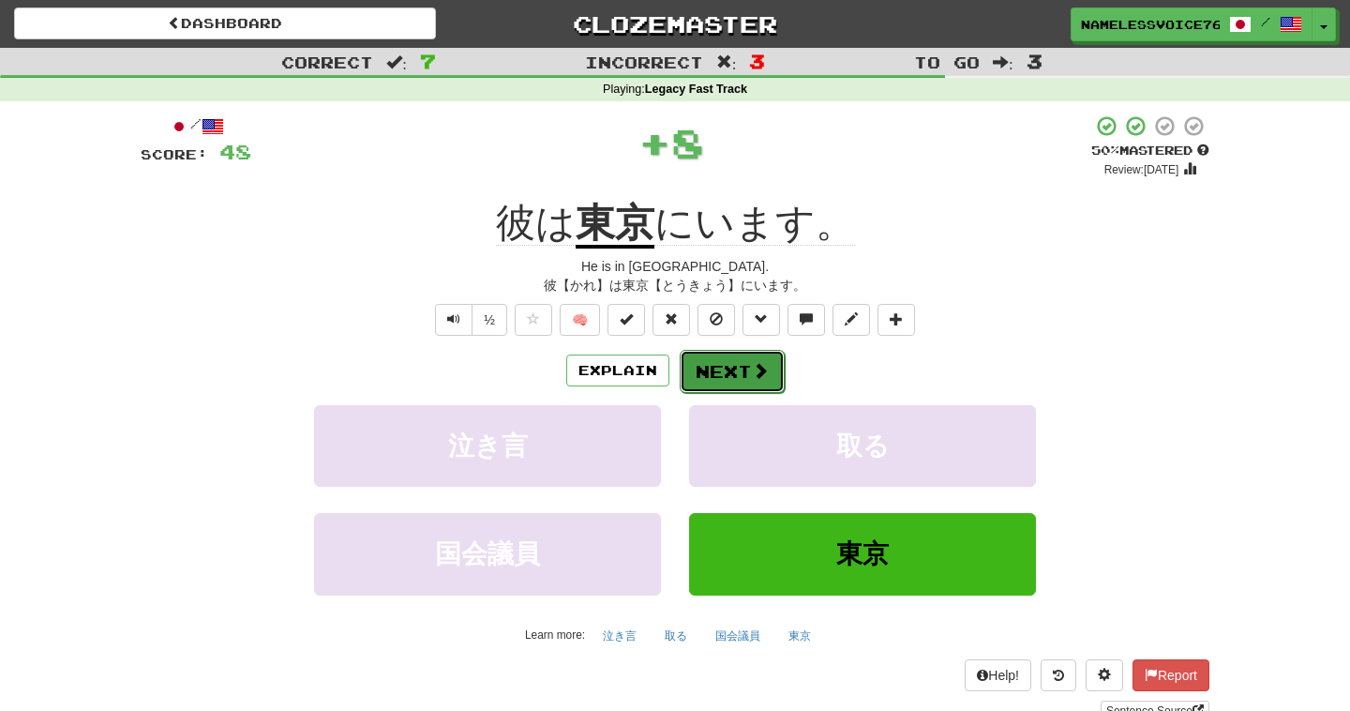
click at [728, 375] on button "Next" at bounding box center [732, 371] width 105 height 43
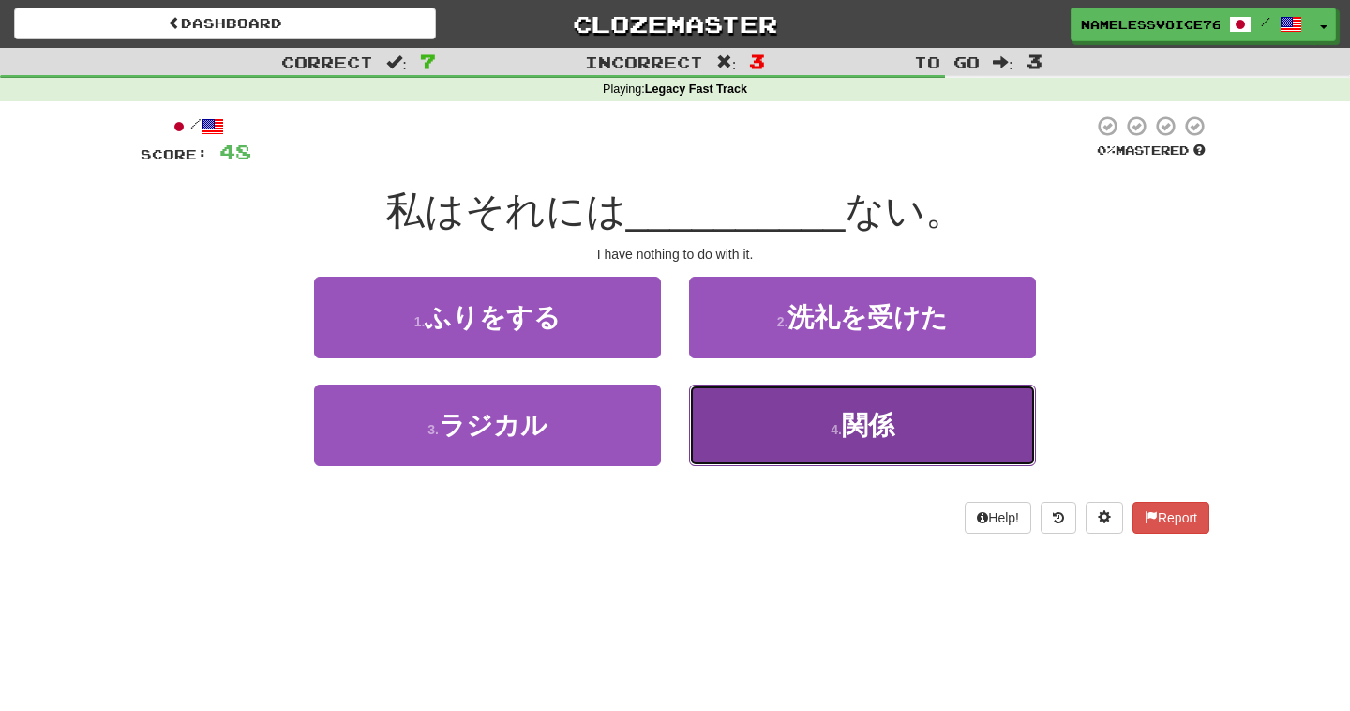
click at [744, 421] on button "4 . 関係" at bounding box center [862, 425] width 347 height 82
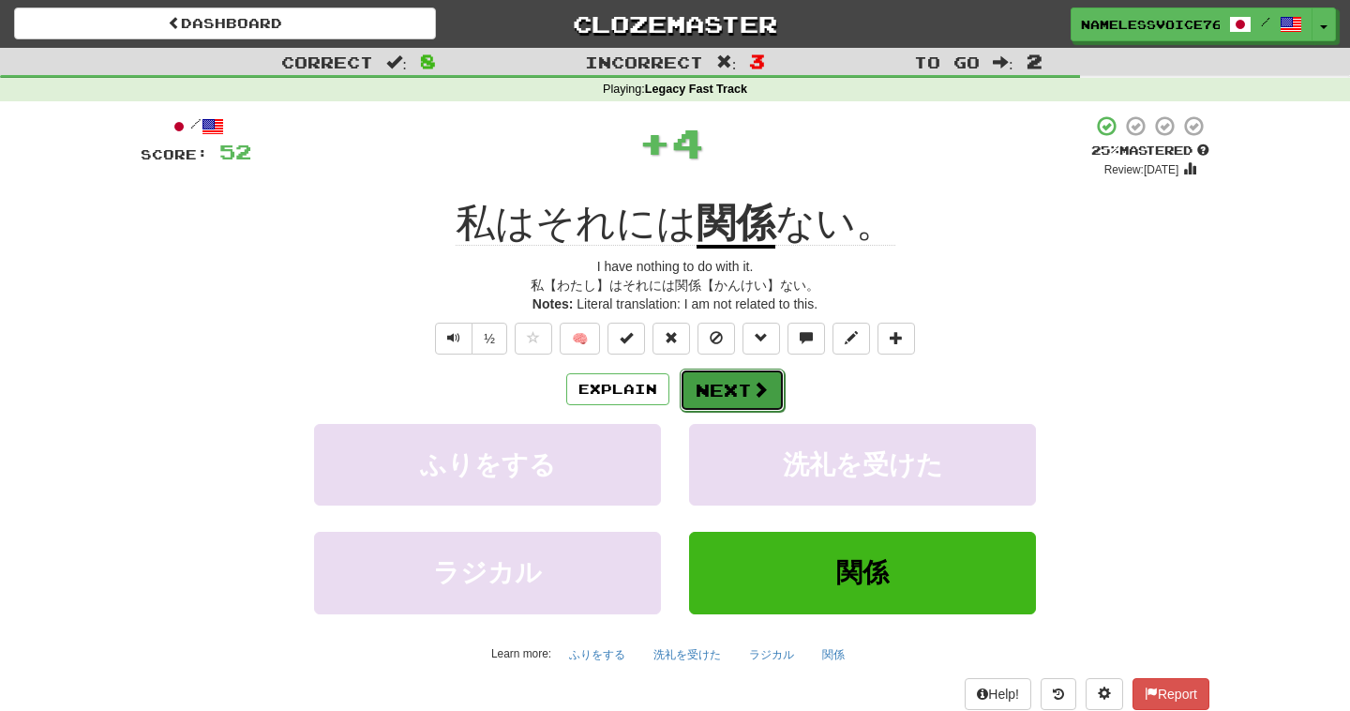
click at [730, 395] on button "Next" at bounding box center [732, 390] width 105 height 43
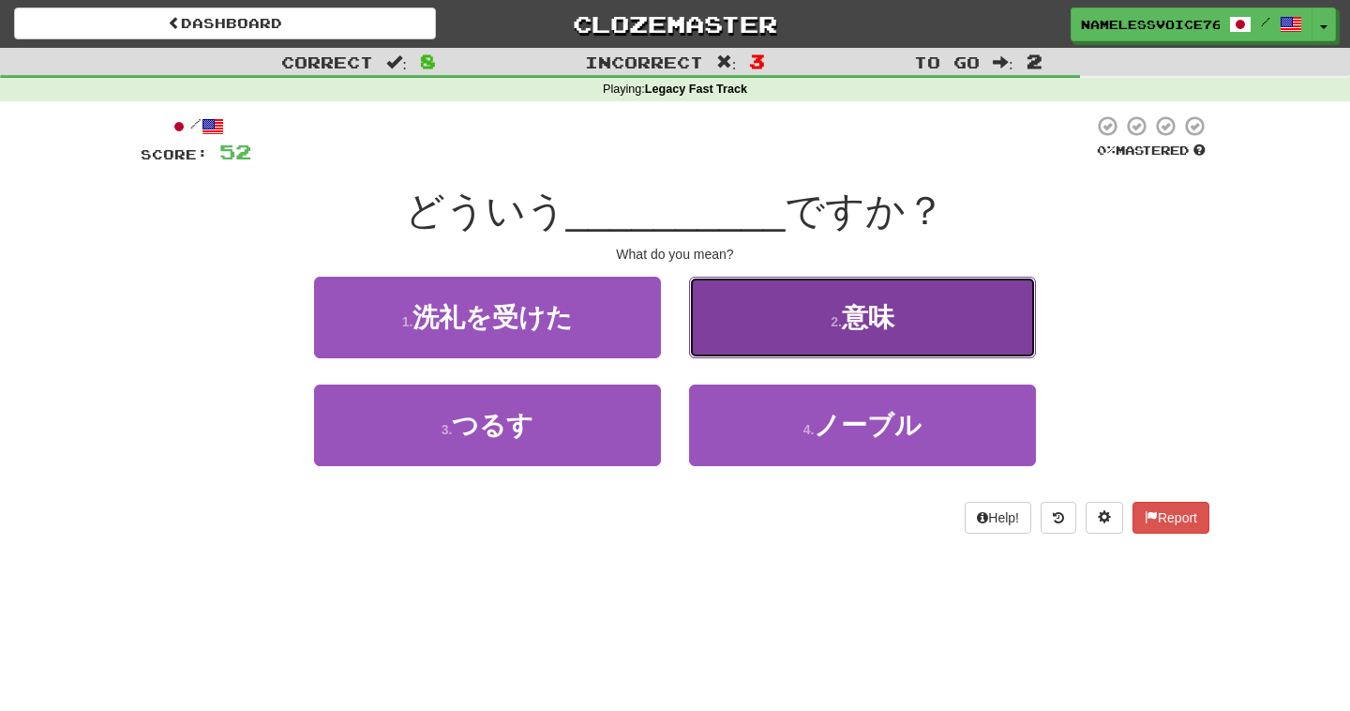
click at [761, 351] on button "2 . 意味" at bounding box center [862, 318] width 347 height 82
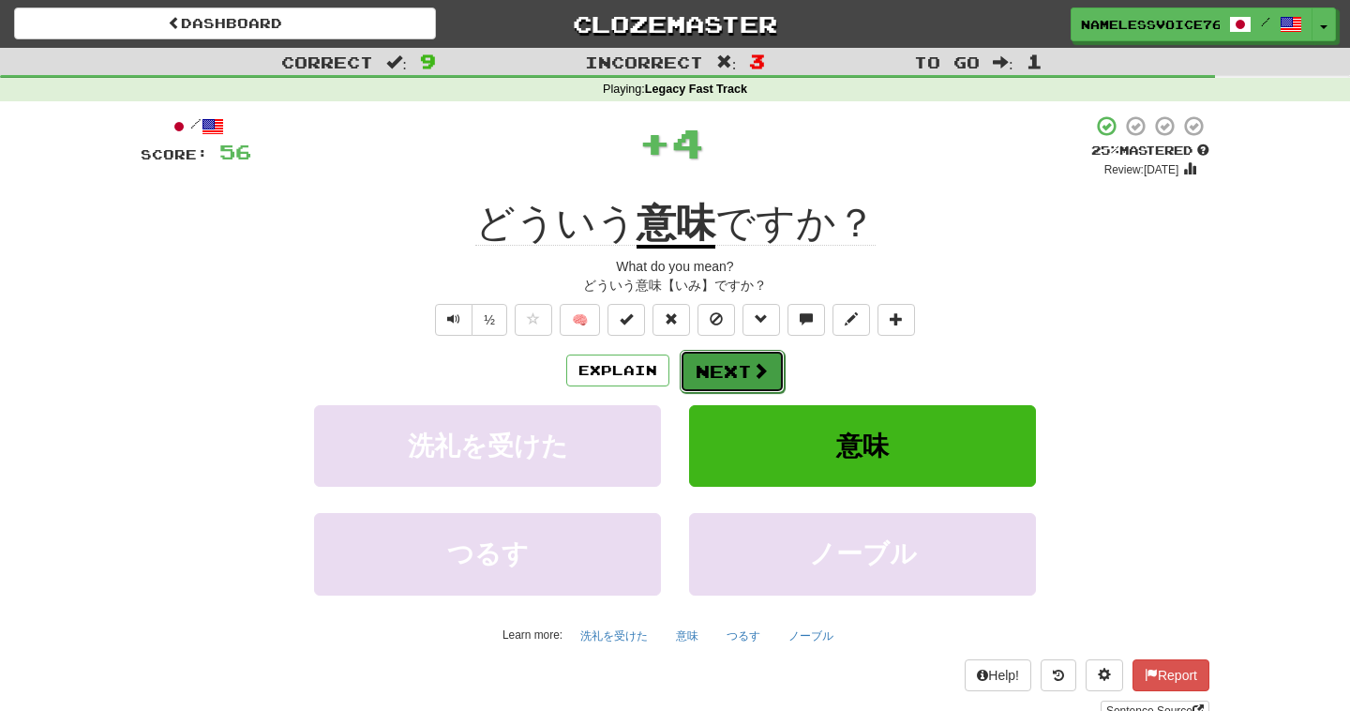
click at [729, 372] on button "Next" at bounding box center [732, 371] width 105 height 43
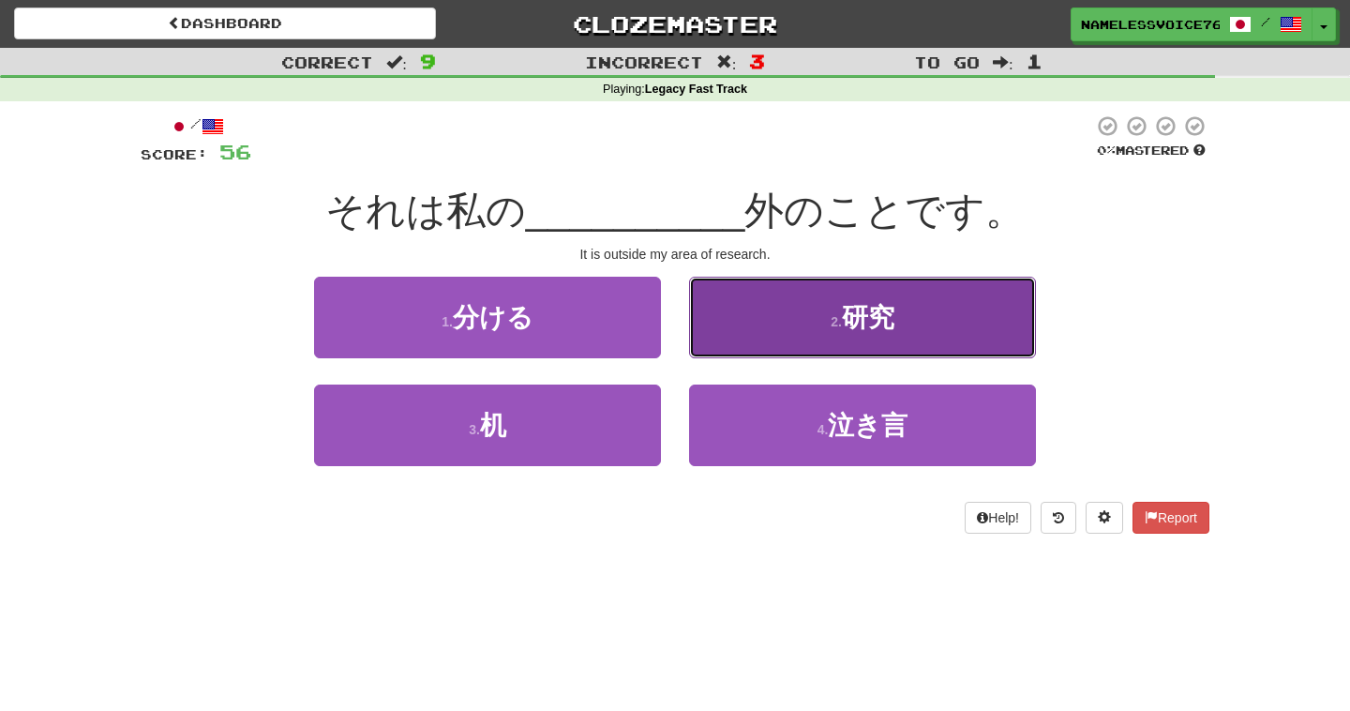
click at [773, 337] on button "2 . 研究" at bounding box center [862, 318] width 347 height 82
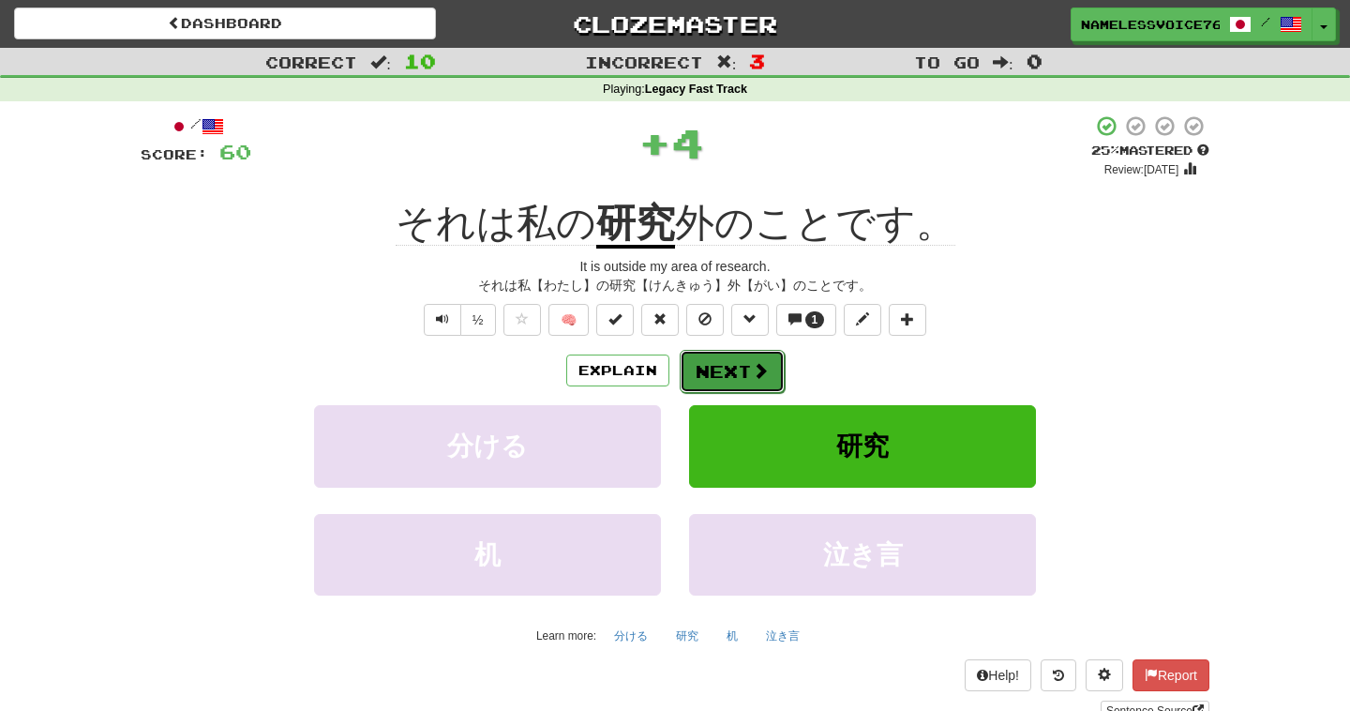
click at [723, 376] on button "Next" at bounding box center [732, 371] width 105 height 43
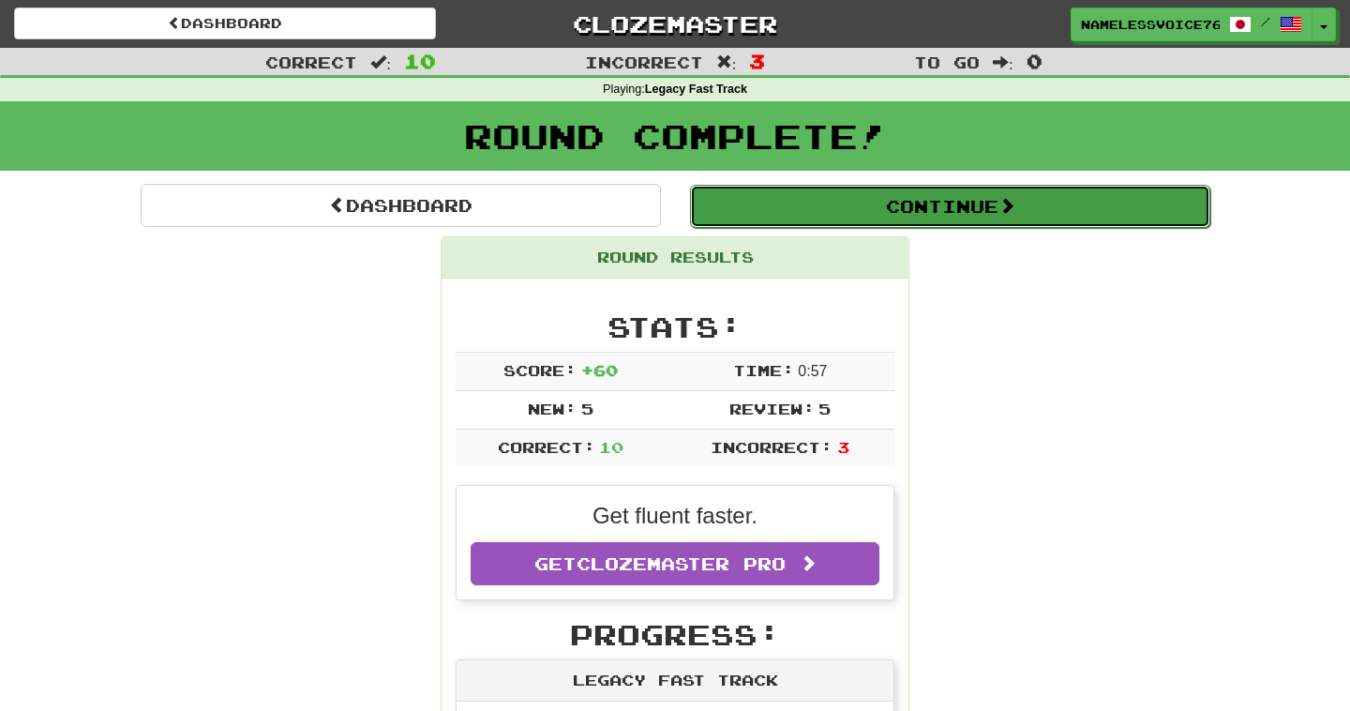
click at [864, 200] on button "Continue" at bounding box center [950, 206] width 520 height 43
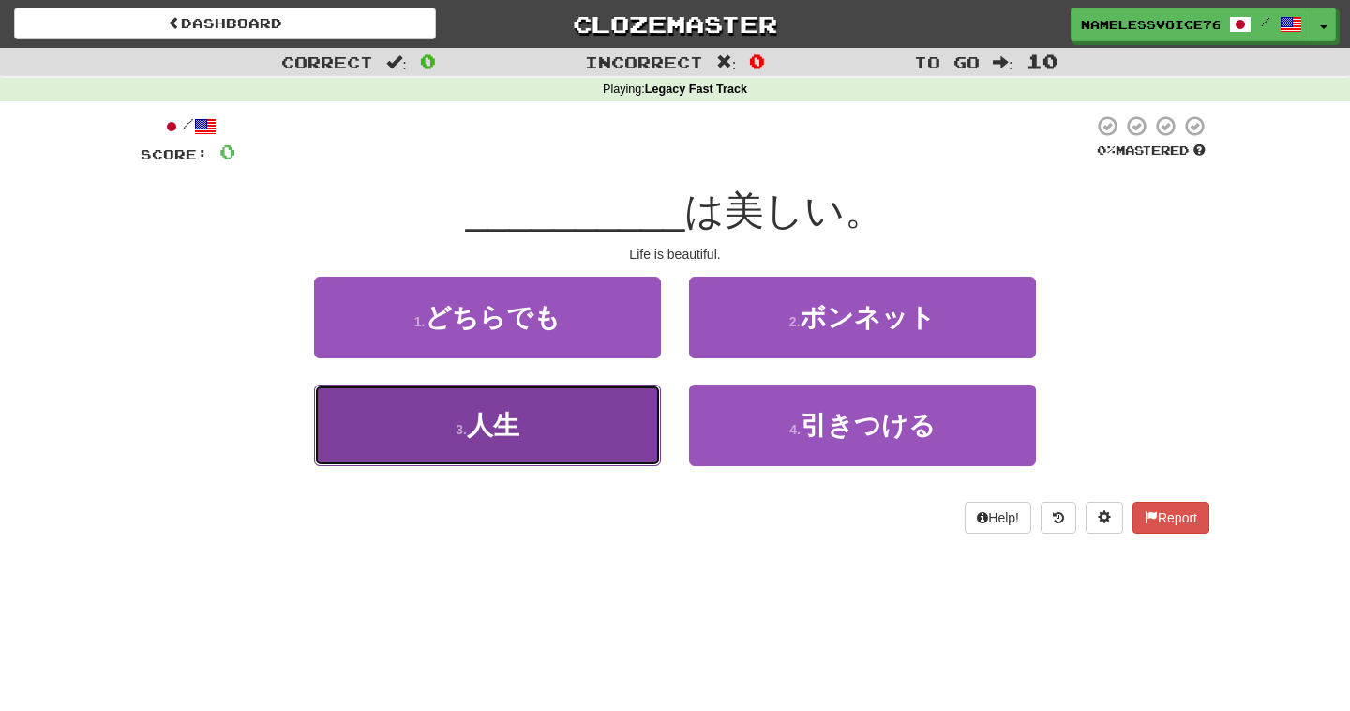
click at [535, 453] on button "3 . 人生" at bounding box center [487, 425] width 347 height 82
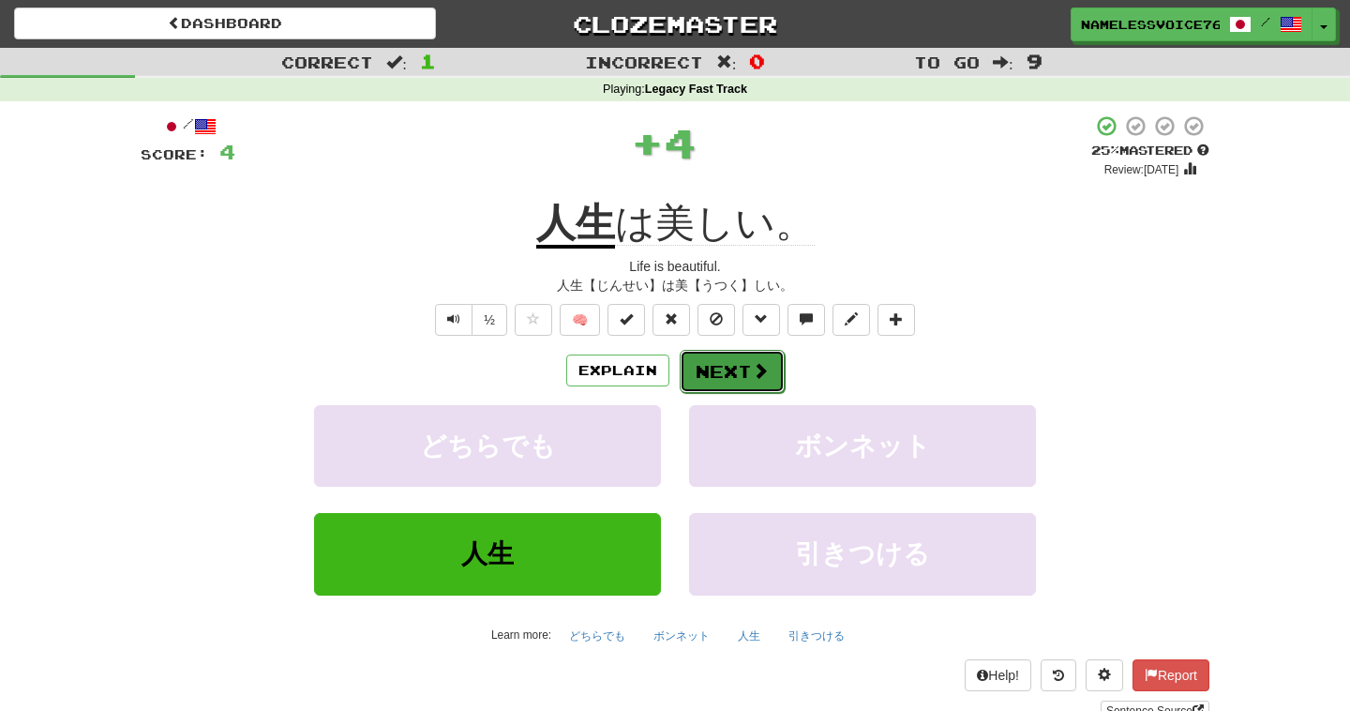
click at [756, 367] on span at bounding box center [760, 370] width 17 height 17
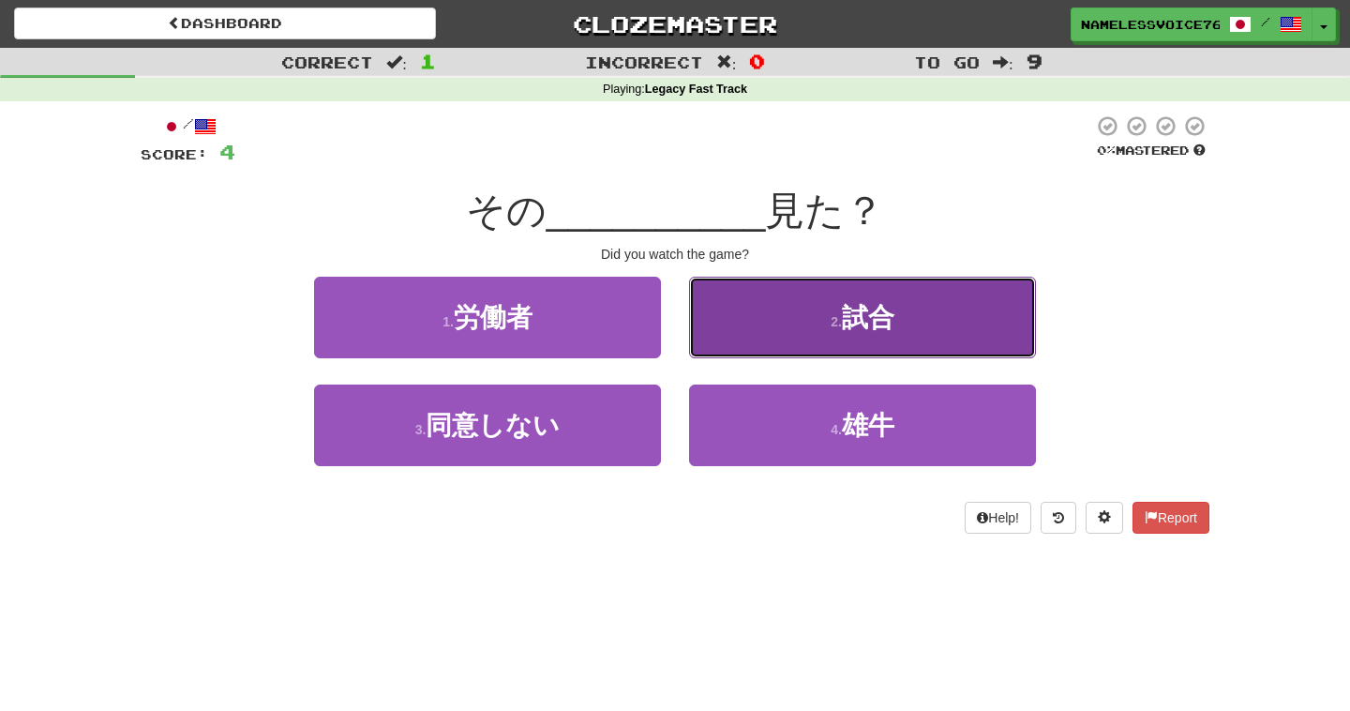
click at [927, 290] on button "2 . 試合" at bounding box center [862, 318] width 347 height 82
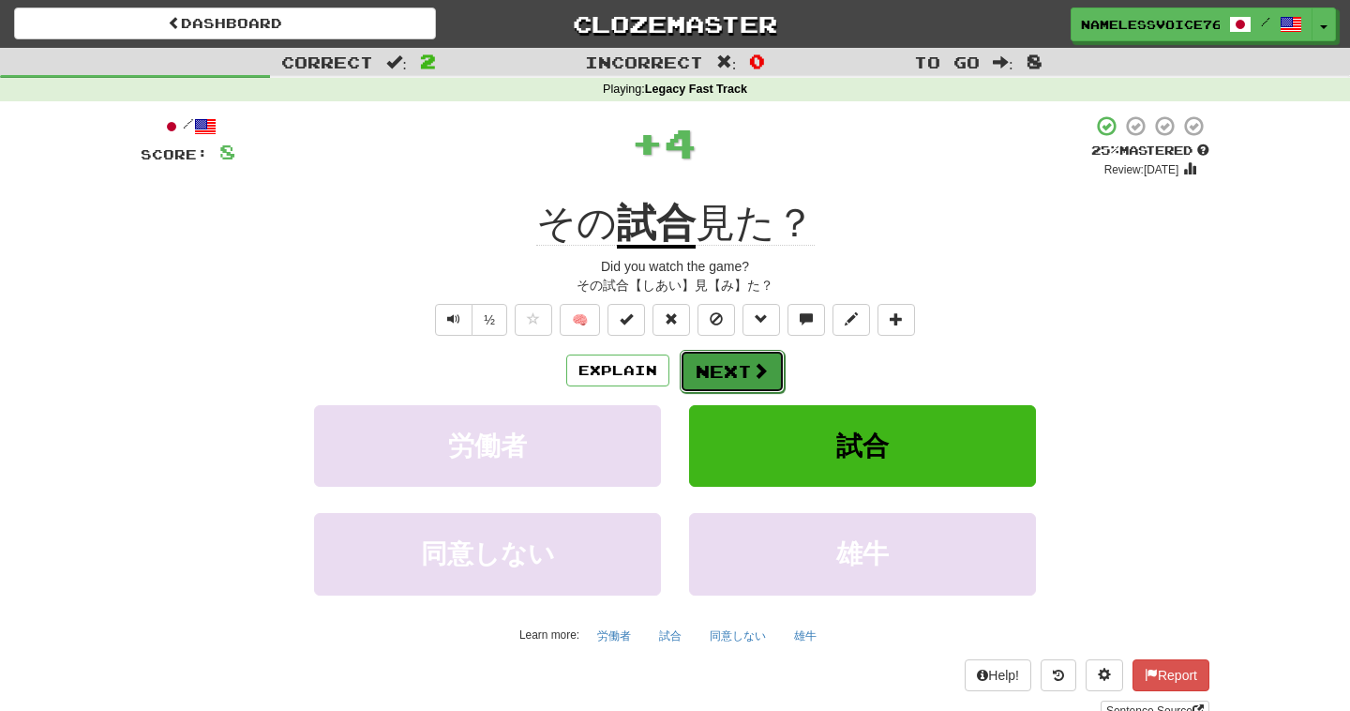
click at [717, 360] on button "Next" at bounding box center [732, 371] width 105 height 43
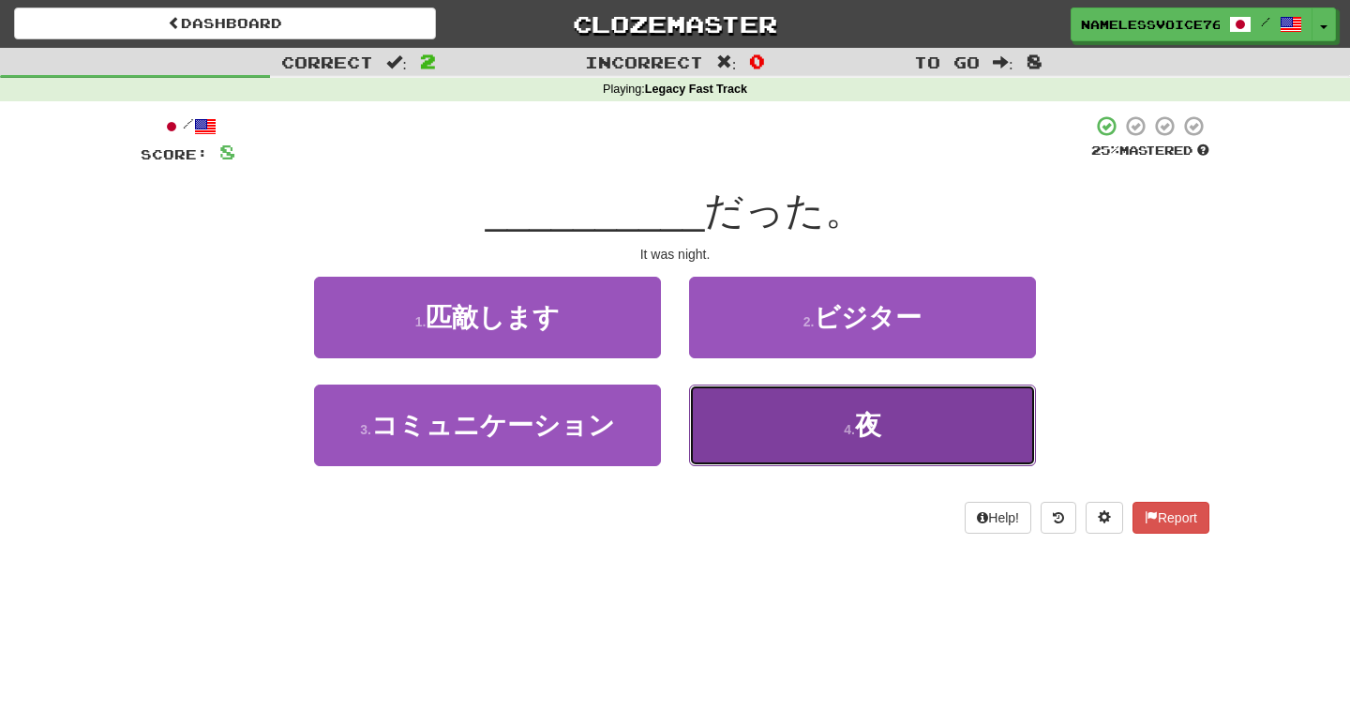
click at [745, 424] on button "4 . 夜" at bounding box center [862, 425] width 347 height 82
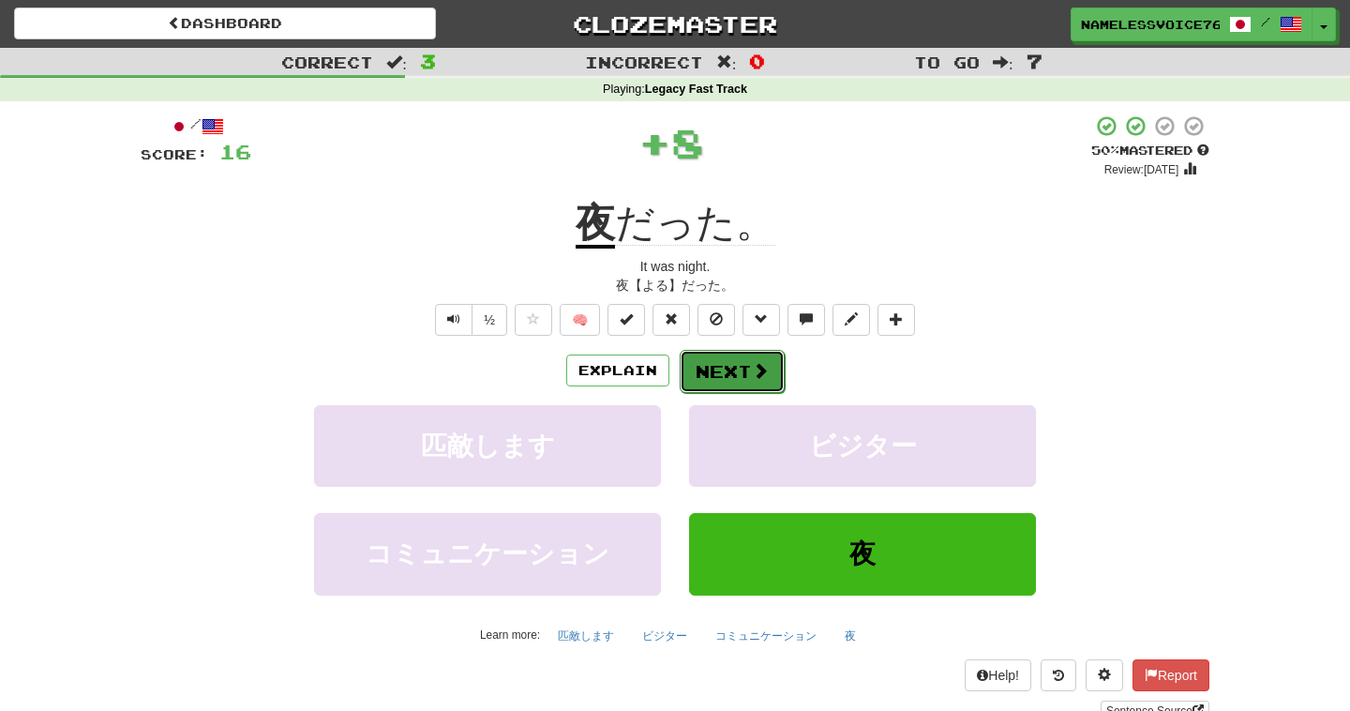
click at [706, 367] on button "Next" at bounding box center [732, 371] width 105 height 43
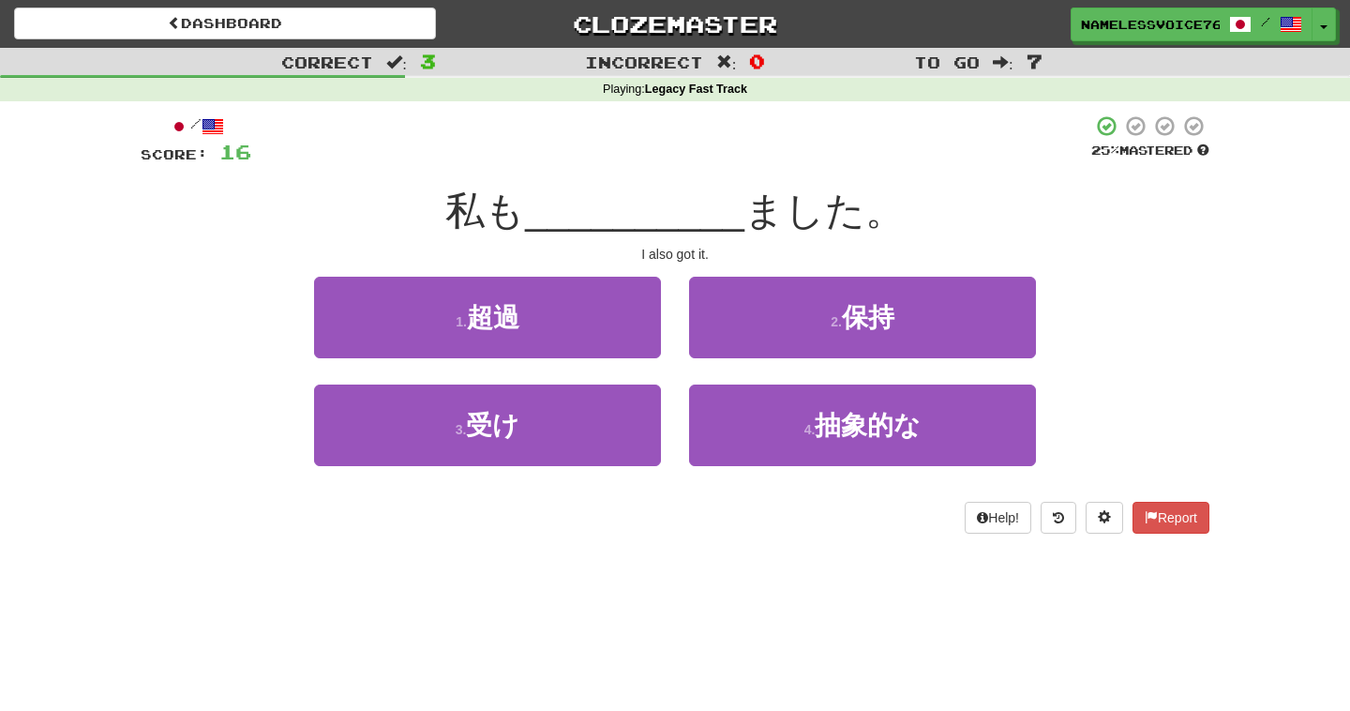
click at [638, 382] on div "1 . 超過" at bounding box center [487, 331] width 375 height 108
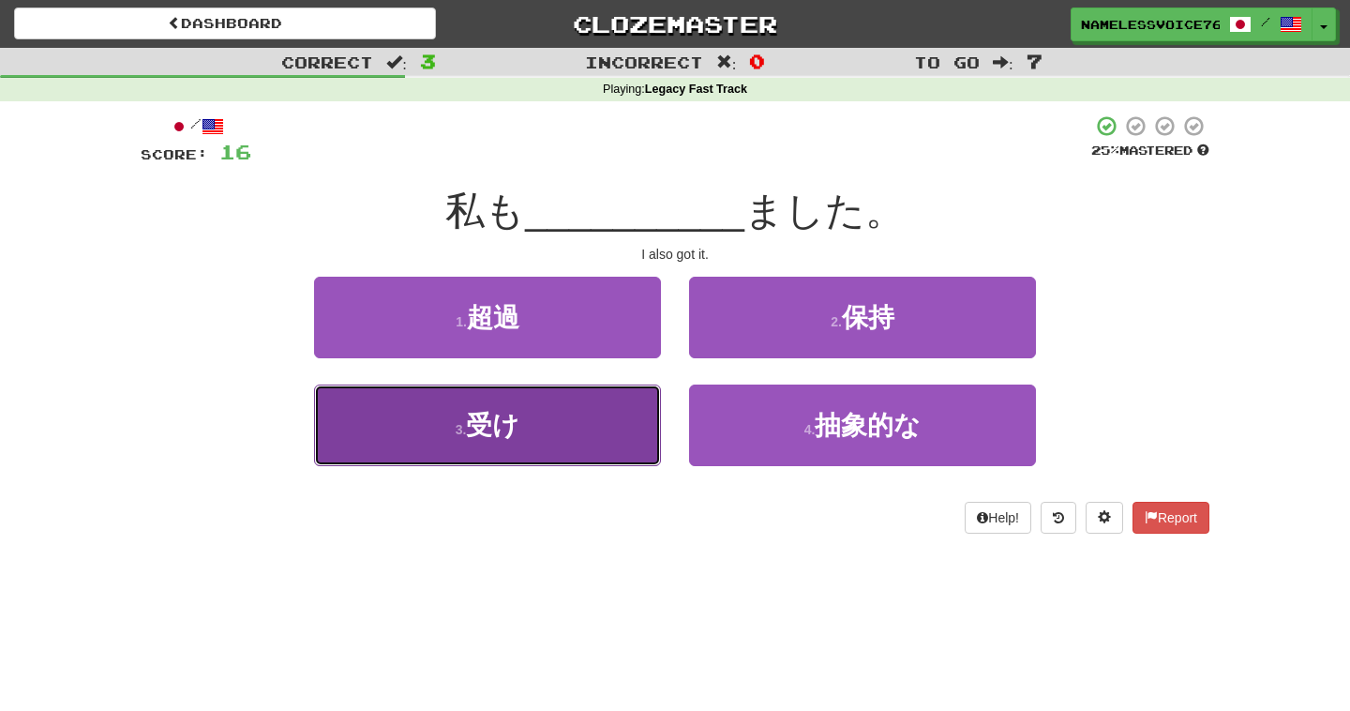
click at [631, 395] on button "3 . 受け" at bounding box center [487, 425] width 347 height 82
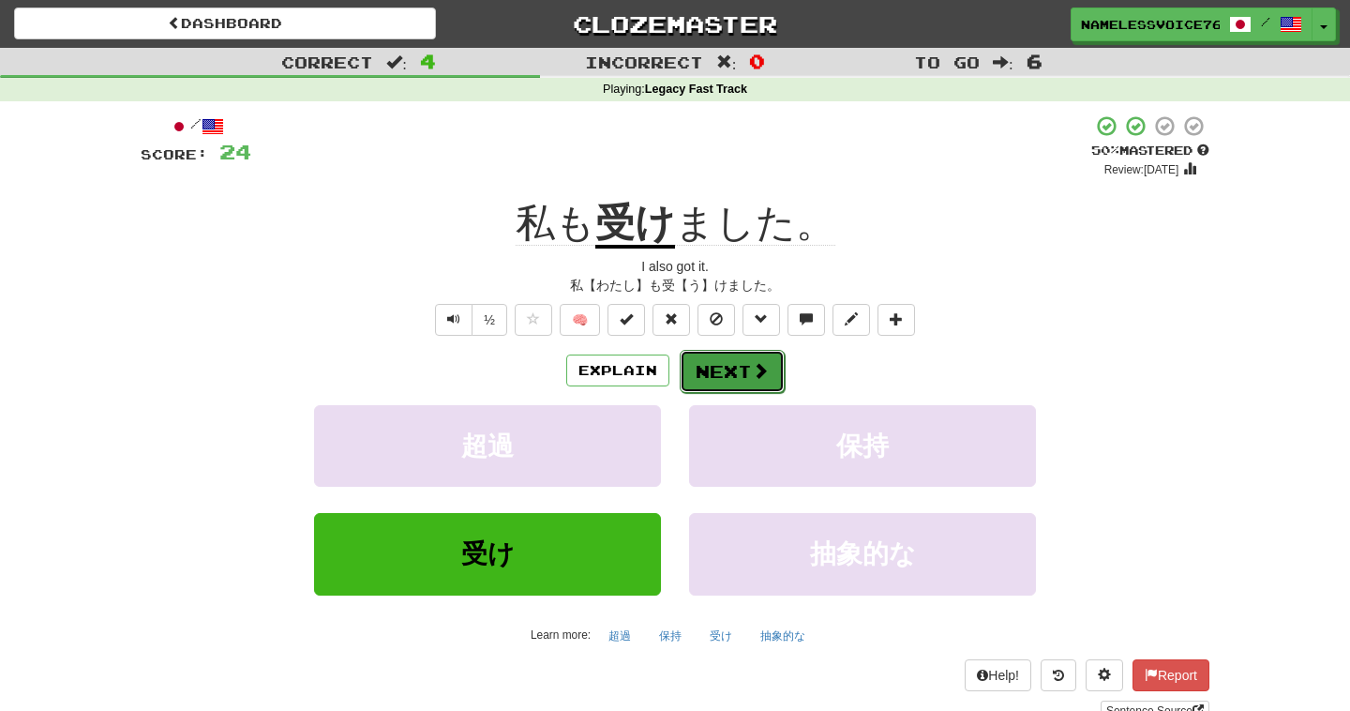
click at [715, 361] on button "Next" at bounding box center [732, 371] width 105 height 43
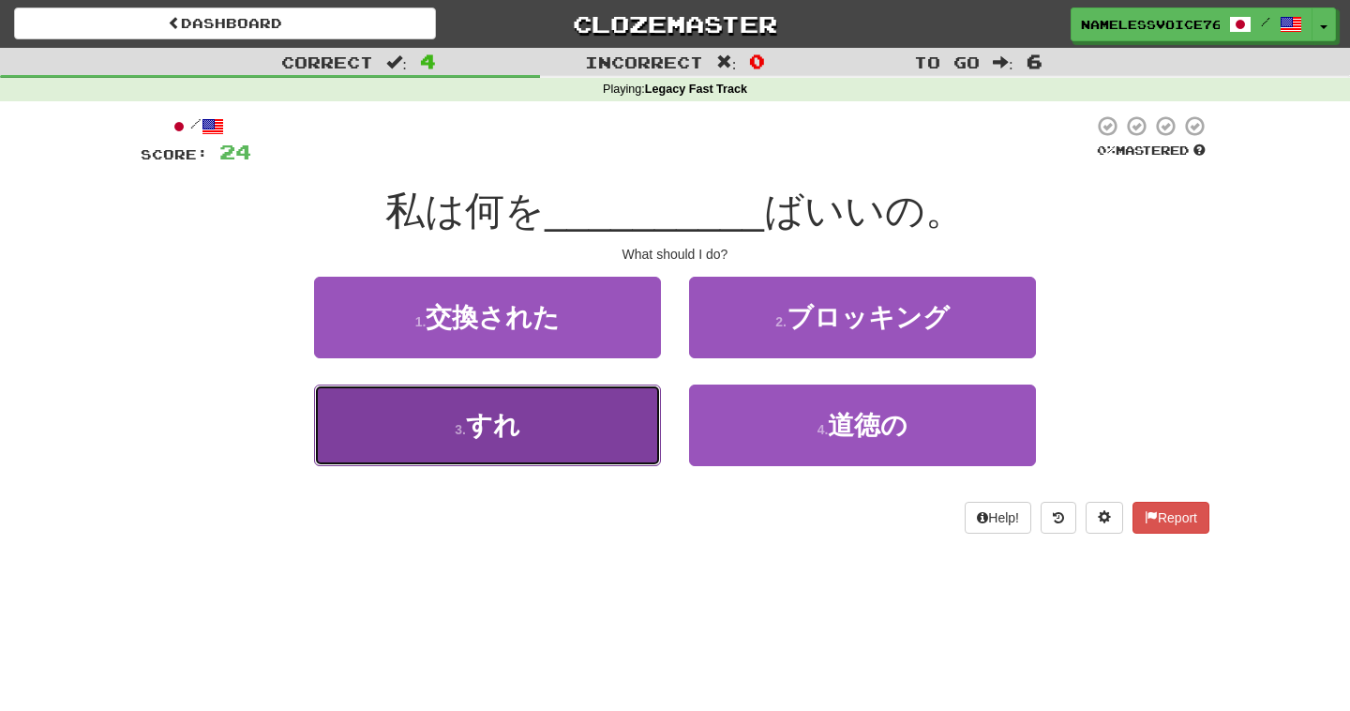
click at [572, 444] on button "3 . すれ" at bounding box center [487, 425] width 347 height 82
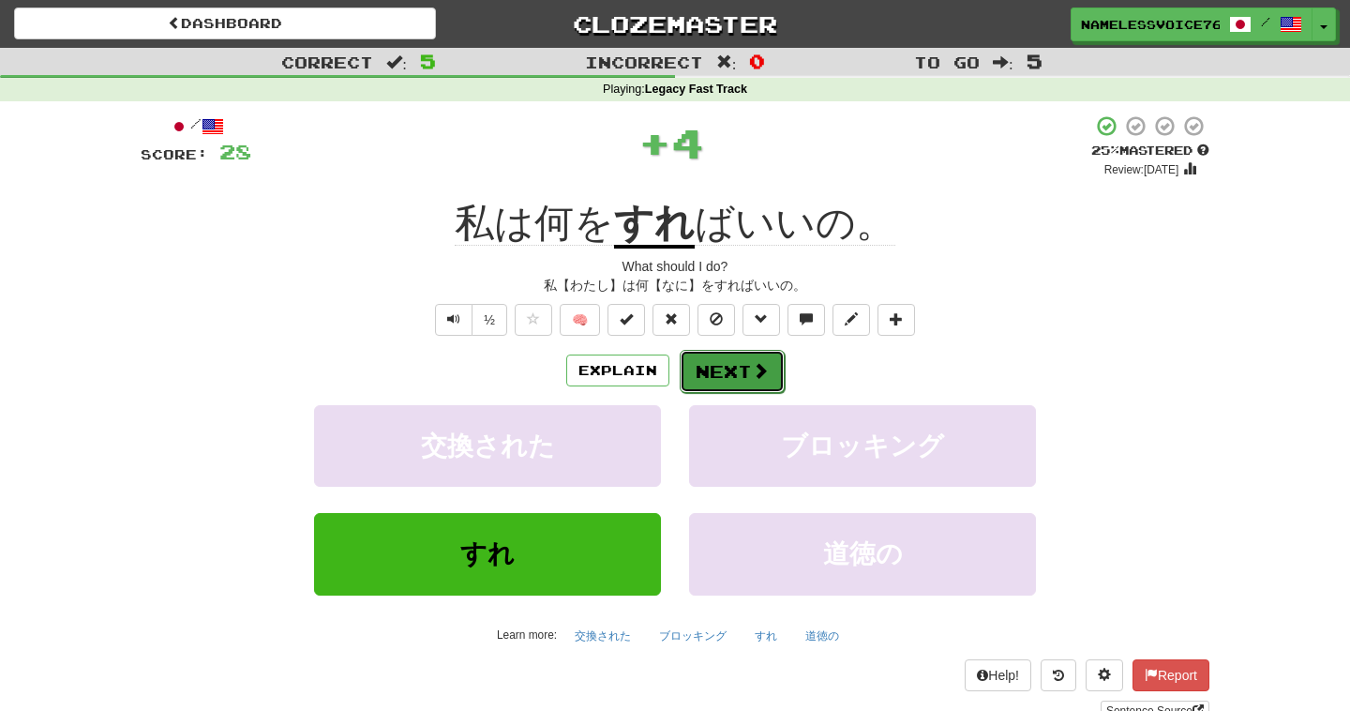
click at [717, 363] on button "Next" at bounding box center [732, 371] width 105 height 43
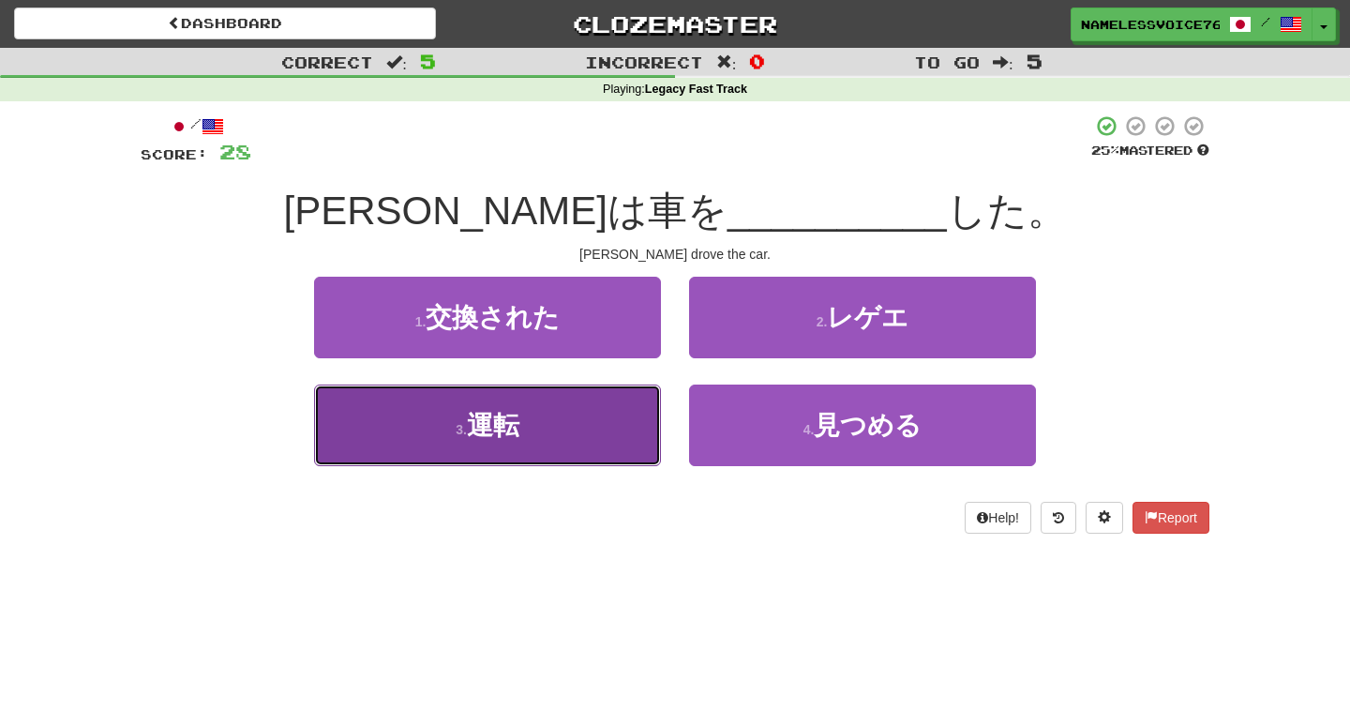
click at [627, 431] on button "3 . 運転" at bounding box center [487, 425] width 347 height 82
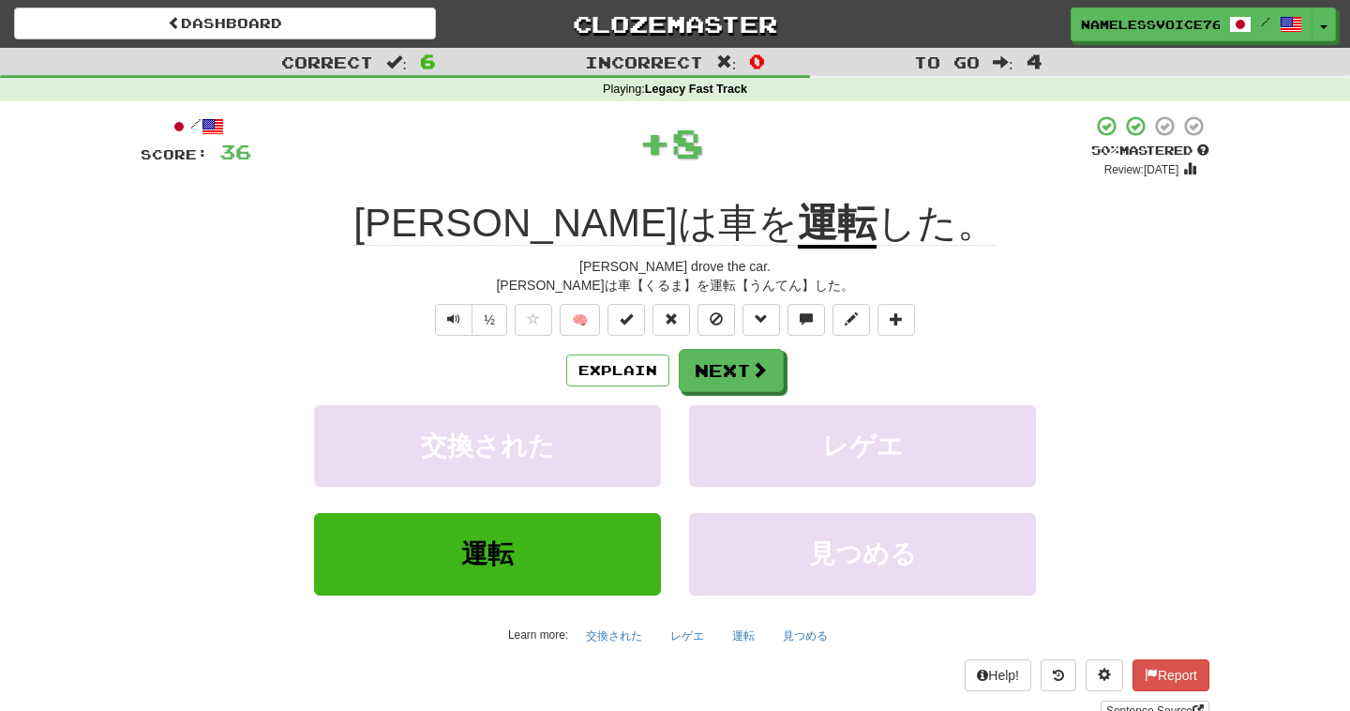
click at [798, 220] on u "運転" at bounding box center [837, 225] width 79 height 48
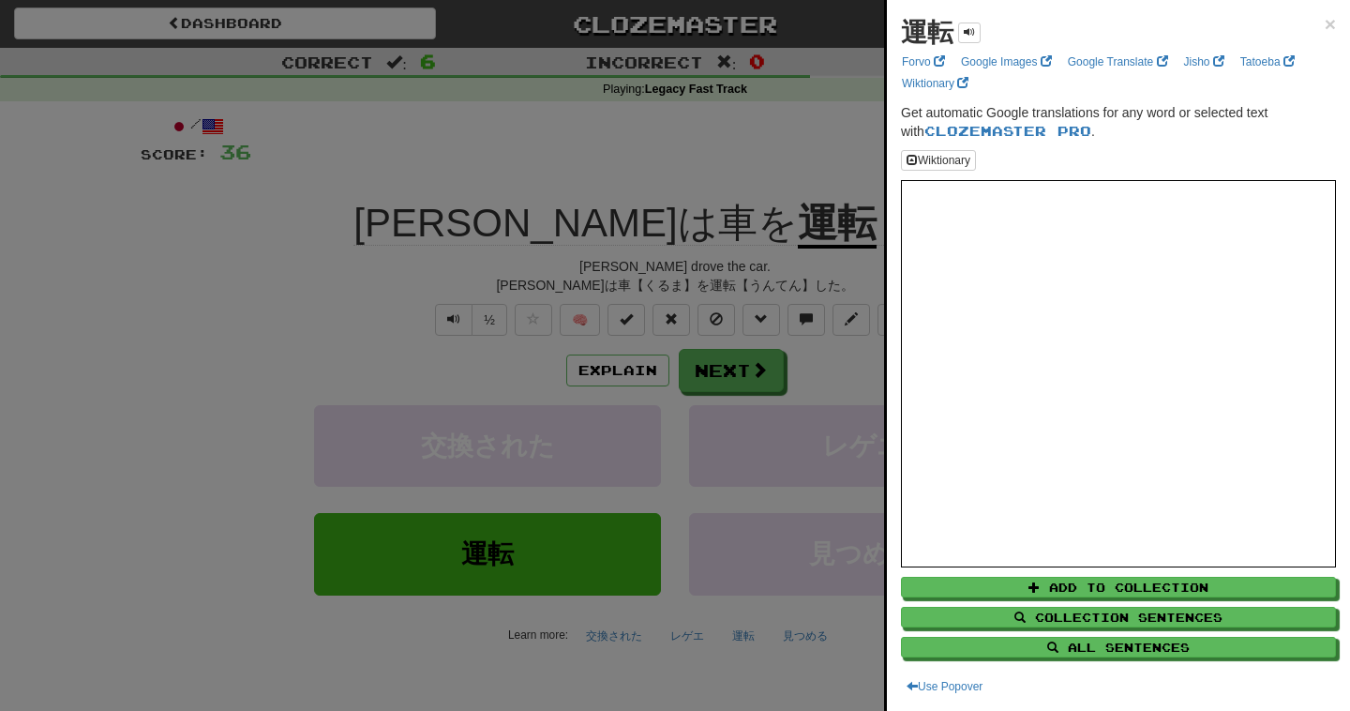
click at [733, 307] on div at bounding box center [675, 355] width 1350 height 711
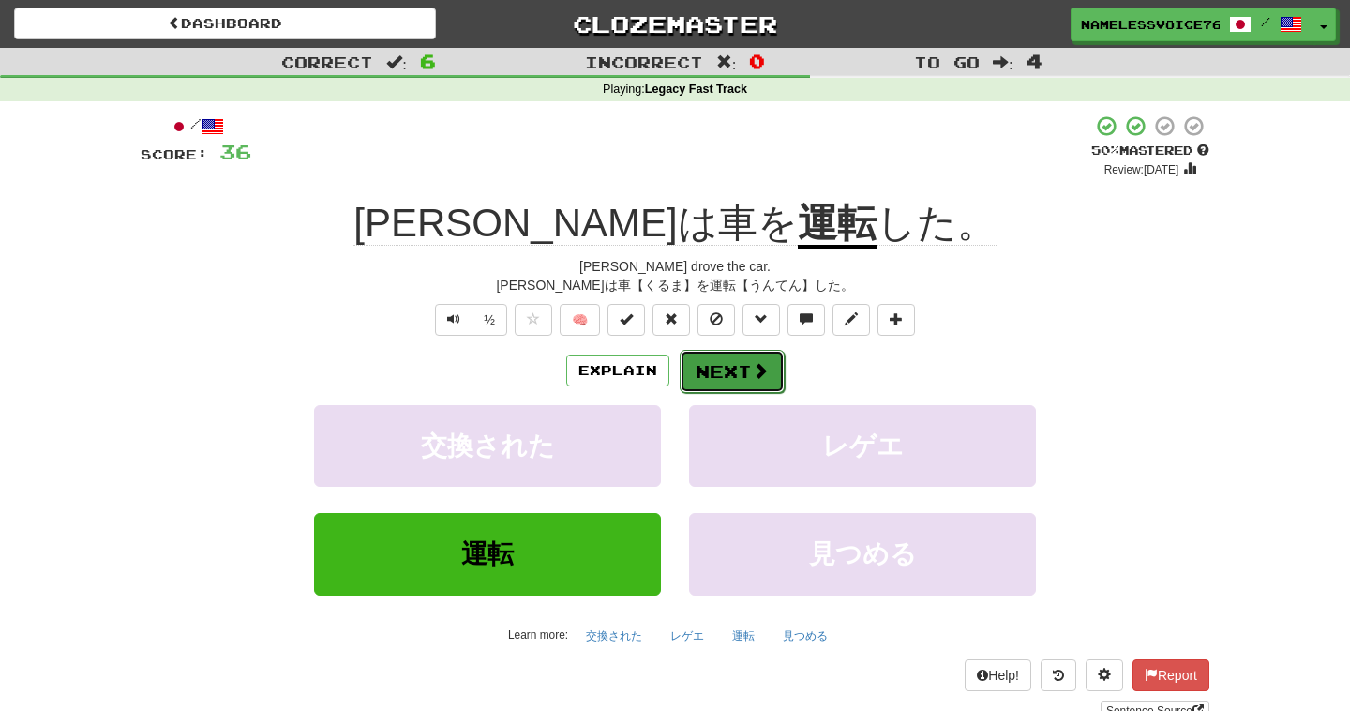
click at [742, 383] on button "Next" at bounding box center [732, 371] width 105 height 43
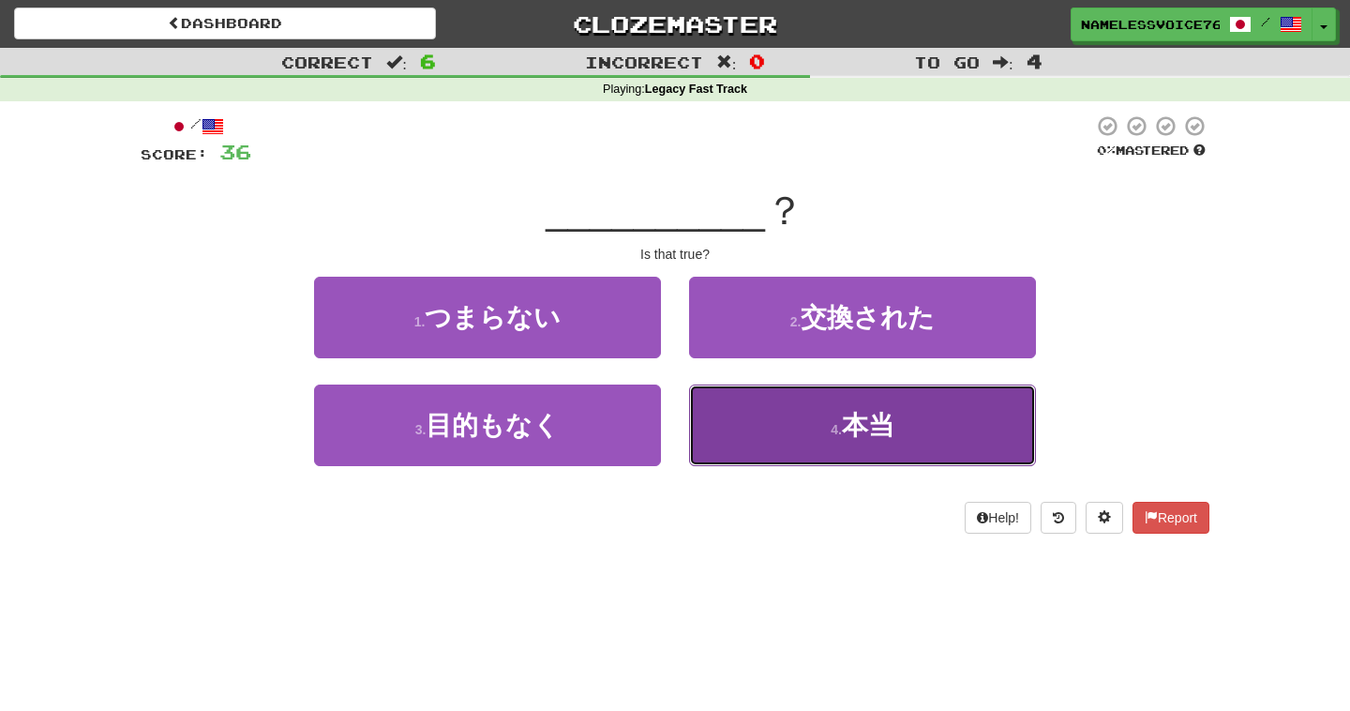
click at [748, 403] on button "4 . 本当" at bounding box center [862, 425] width 347 height 82
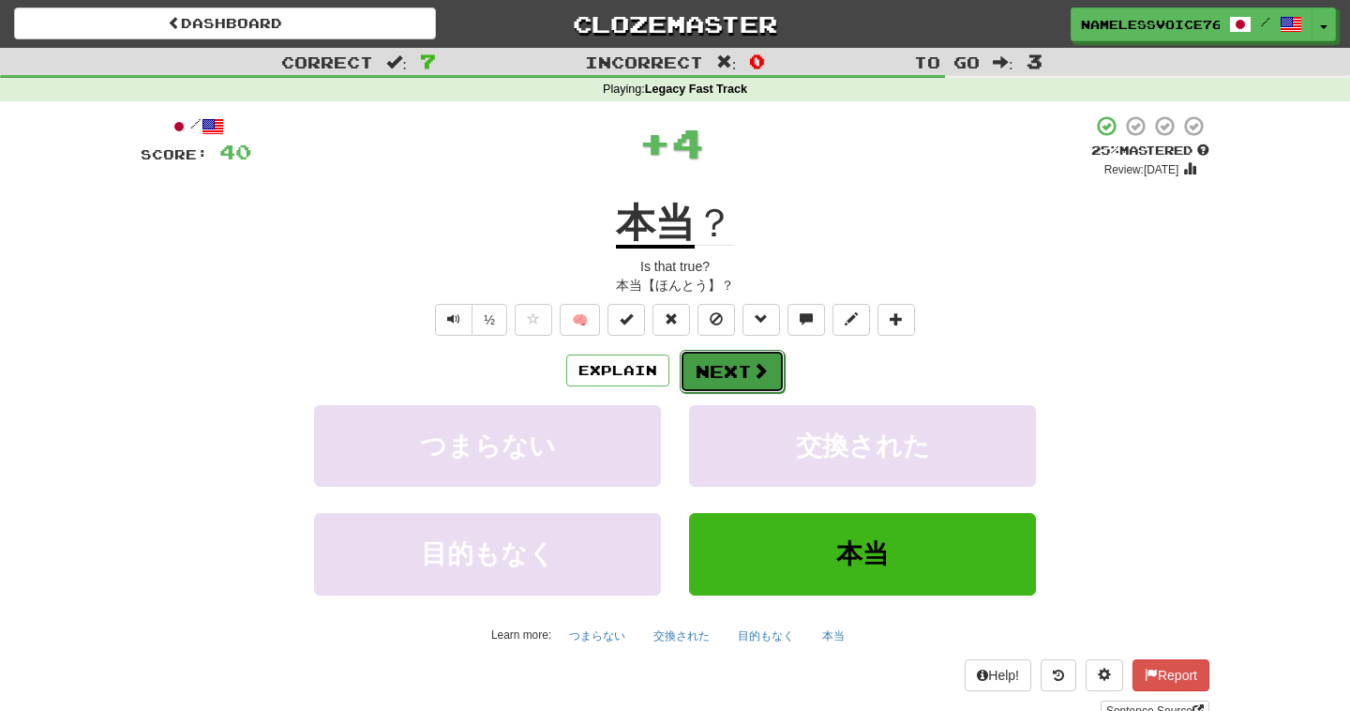
click at [730, 368] on button "Next" at bounding box center [732, 371] width 105 height 43
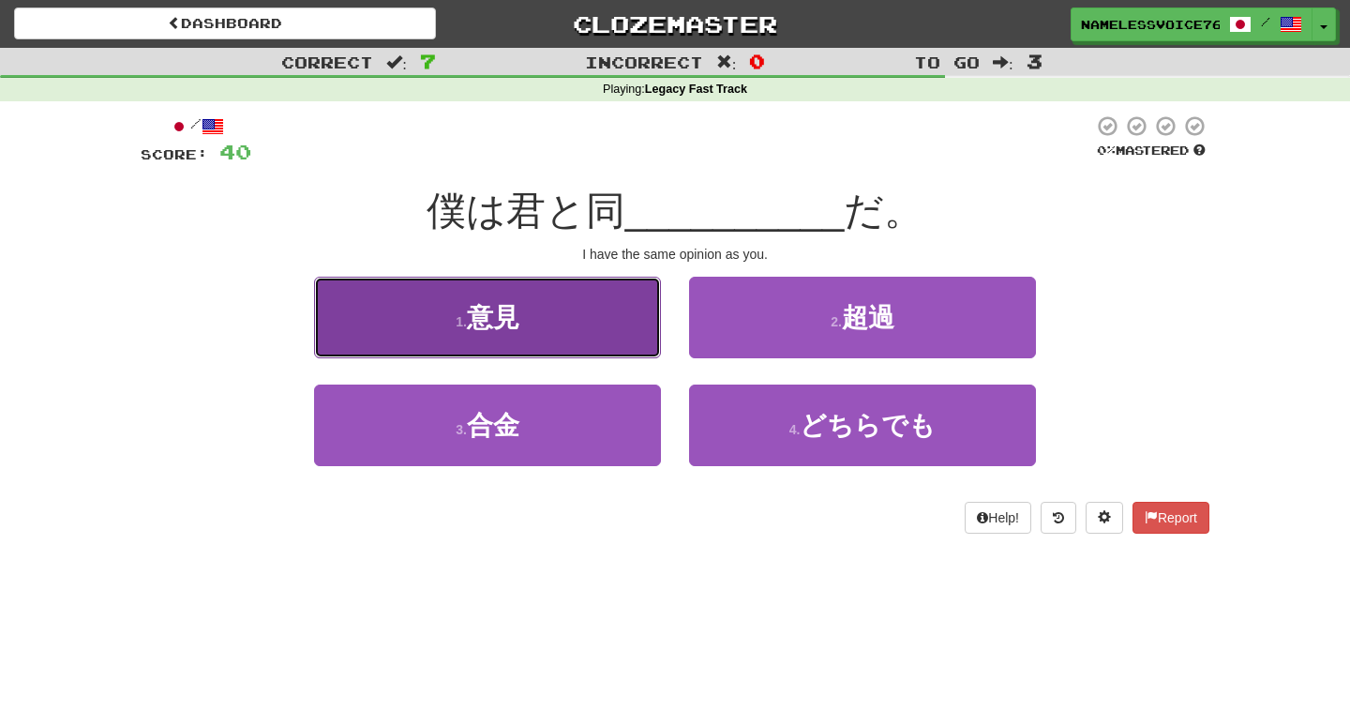
click at [620, 297] on button "1 . 意見" at bounding box center [487, 318] width 347 height 82
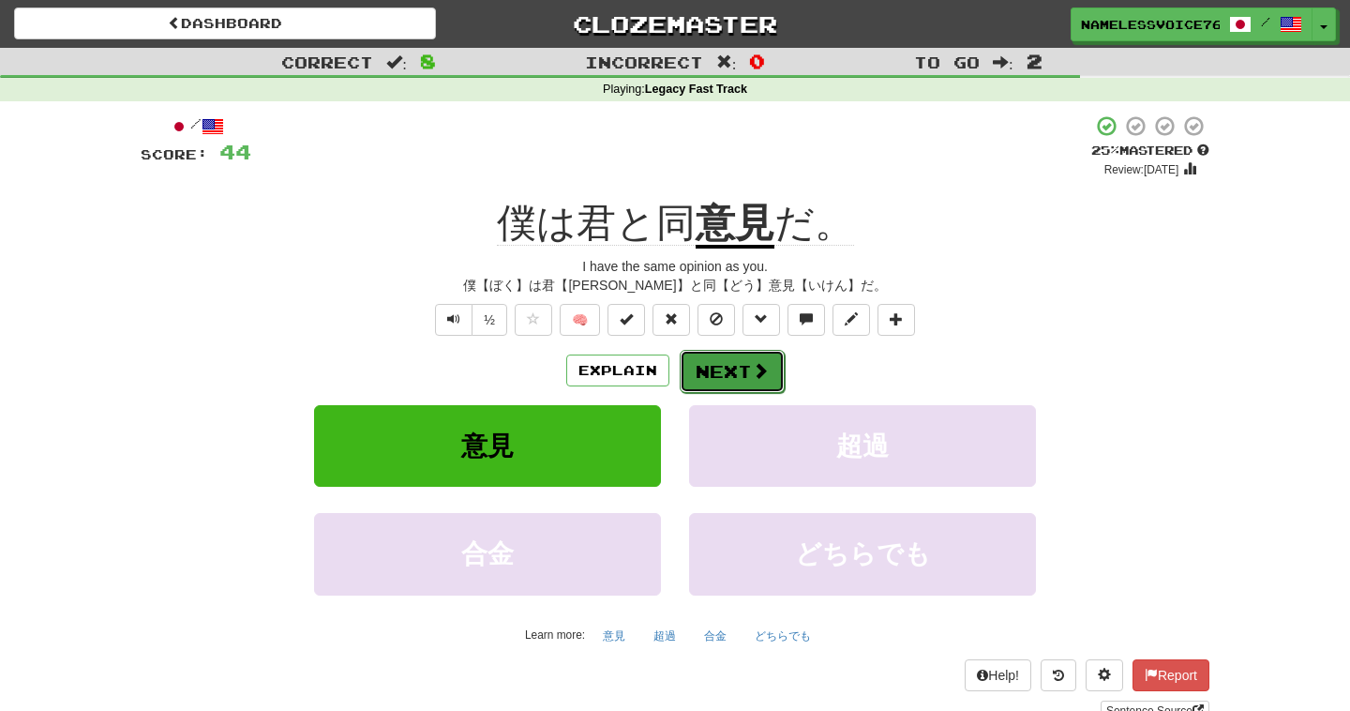
click at [746, 373] on button "Next" at bounding box center [732, 371] width 105 height 43
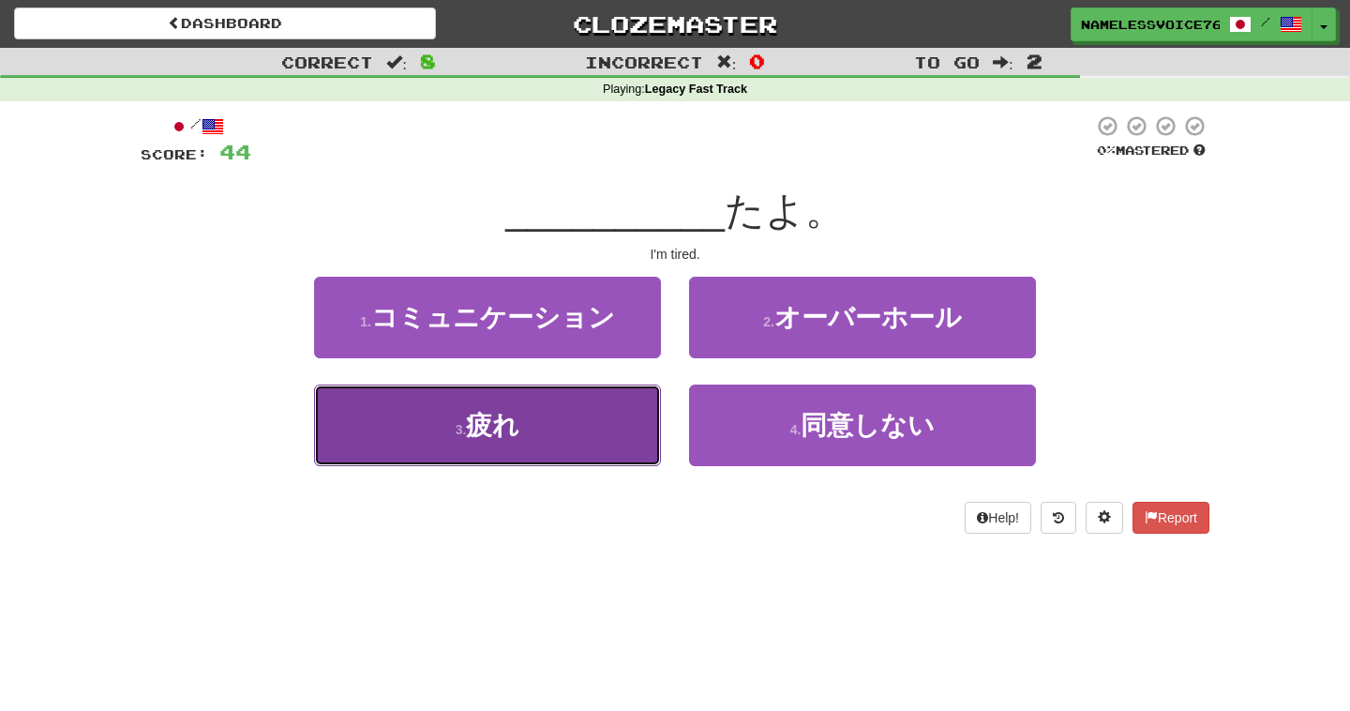
click at [577, 407] on button "3 . 疲れ" at bounding box center [487, 425] width 347 height 82
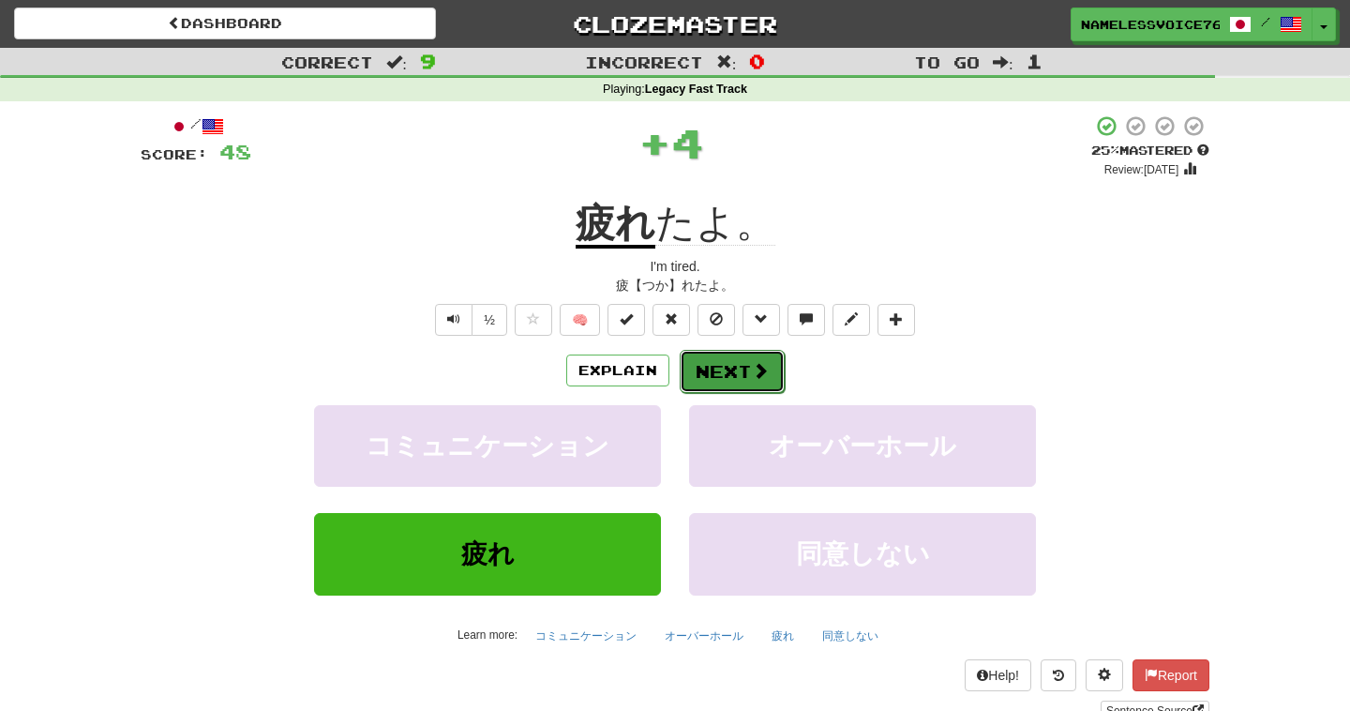
click at [724, 359] on button "Next" at bounding box center [732, 371] width 105 height 43
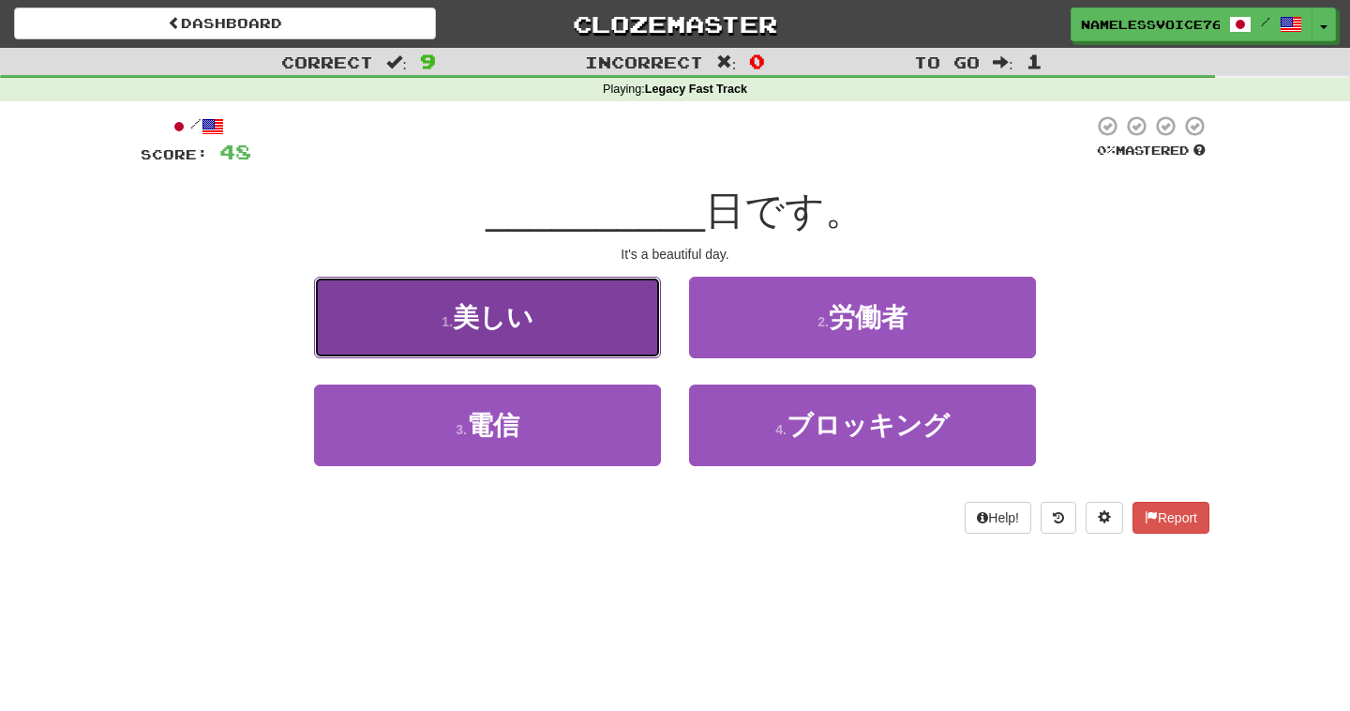
click at [580, 324] on button "1 . 美しい" at bounding box center [487, 318] width 347 height 82
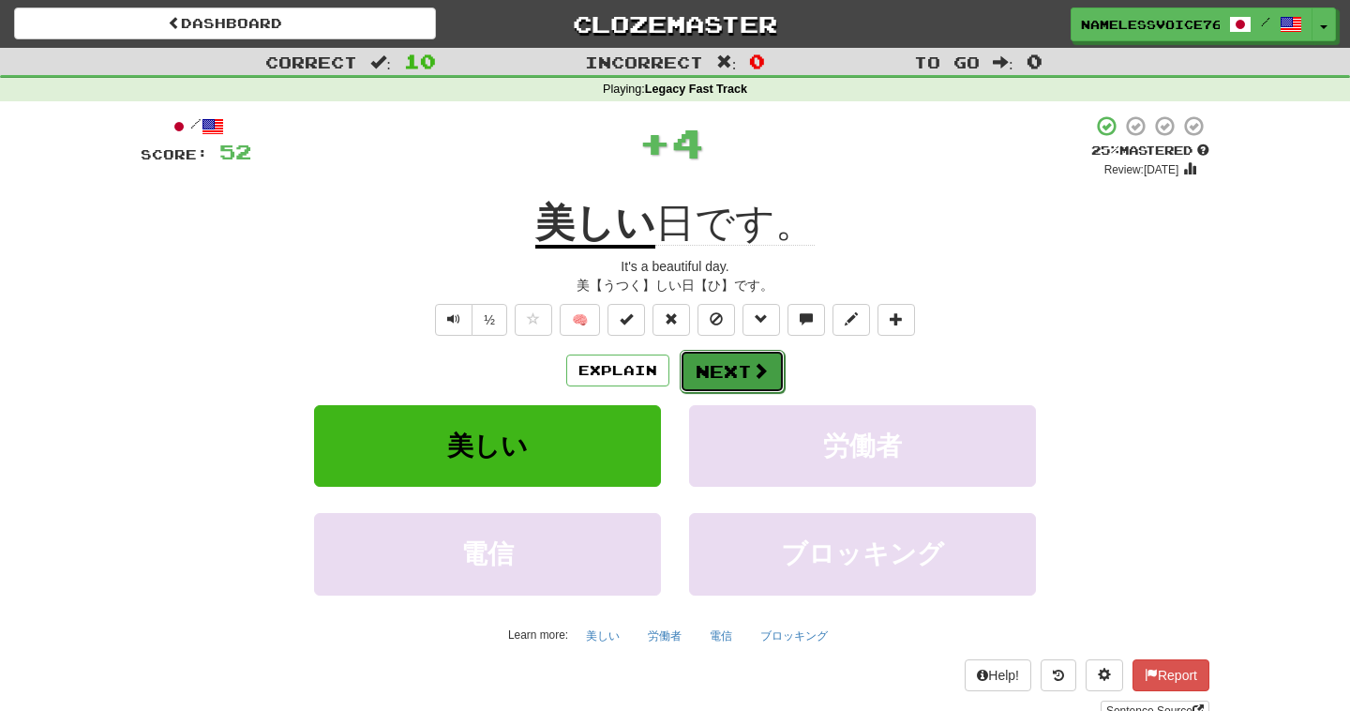
click at [735, 378] on button "Next" at bounding box center [732, 371] width 105 height 43
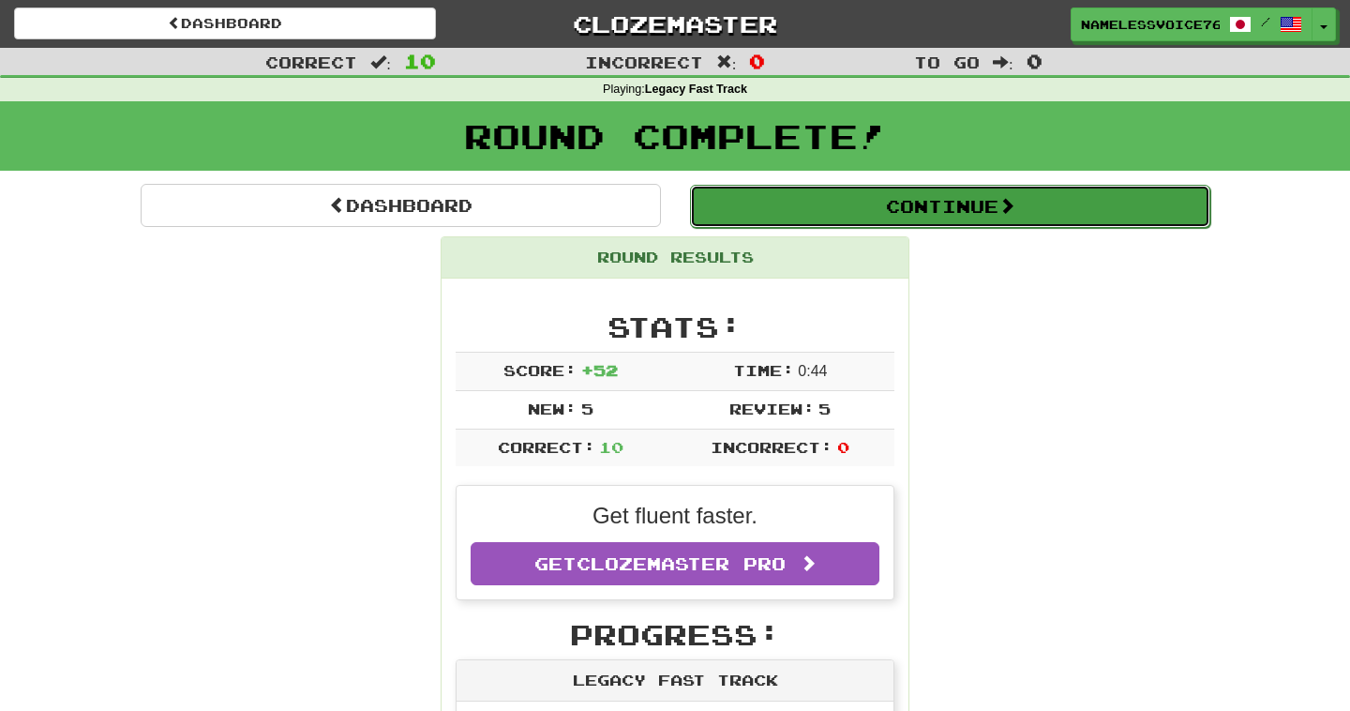
click at [850, 218] on button "Continue" at bounding box center [950, 206] width 520 height 43
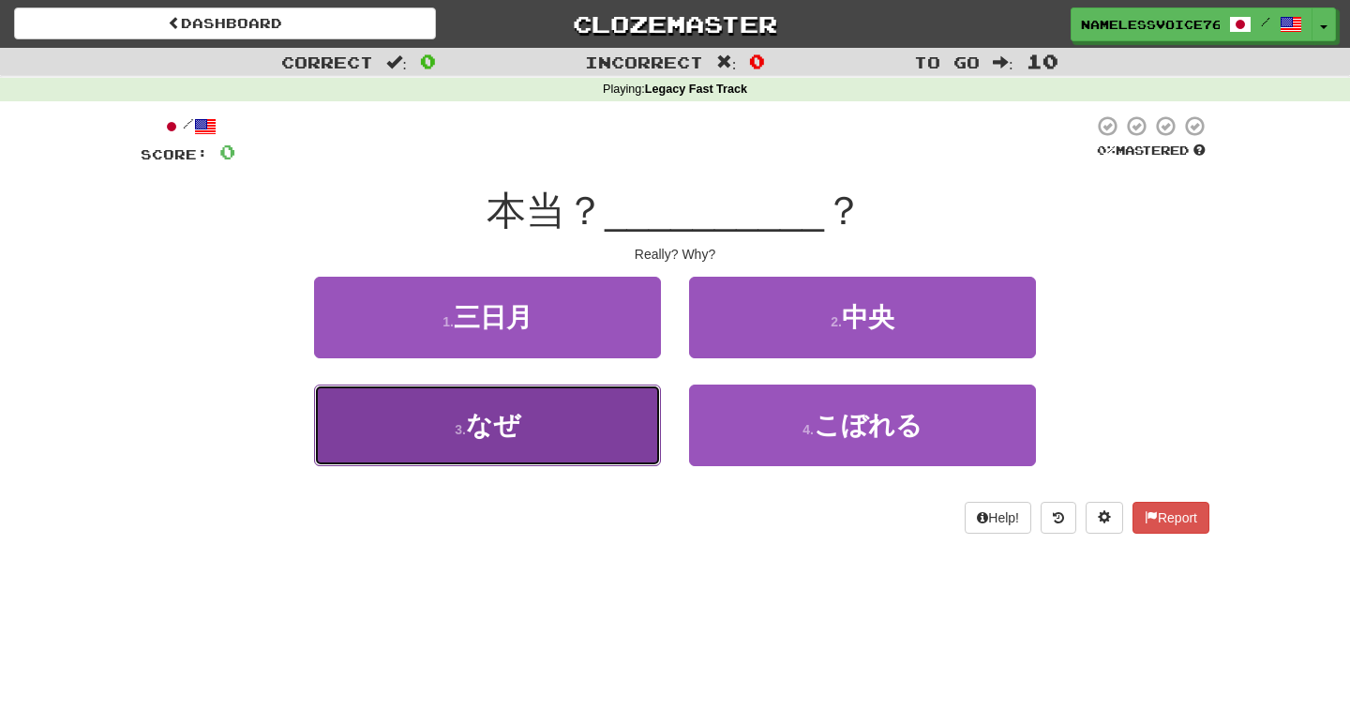
click at [622, 445] on button "3 . なぜ" at bounding box center [487, 425] width 347 height 82
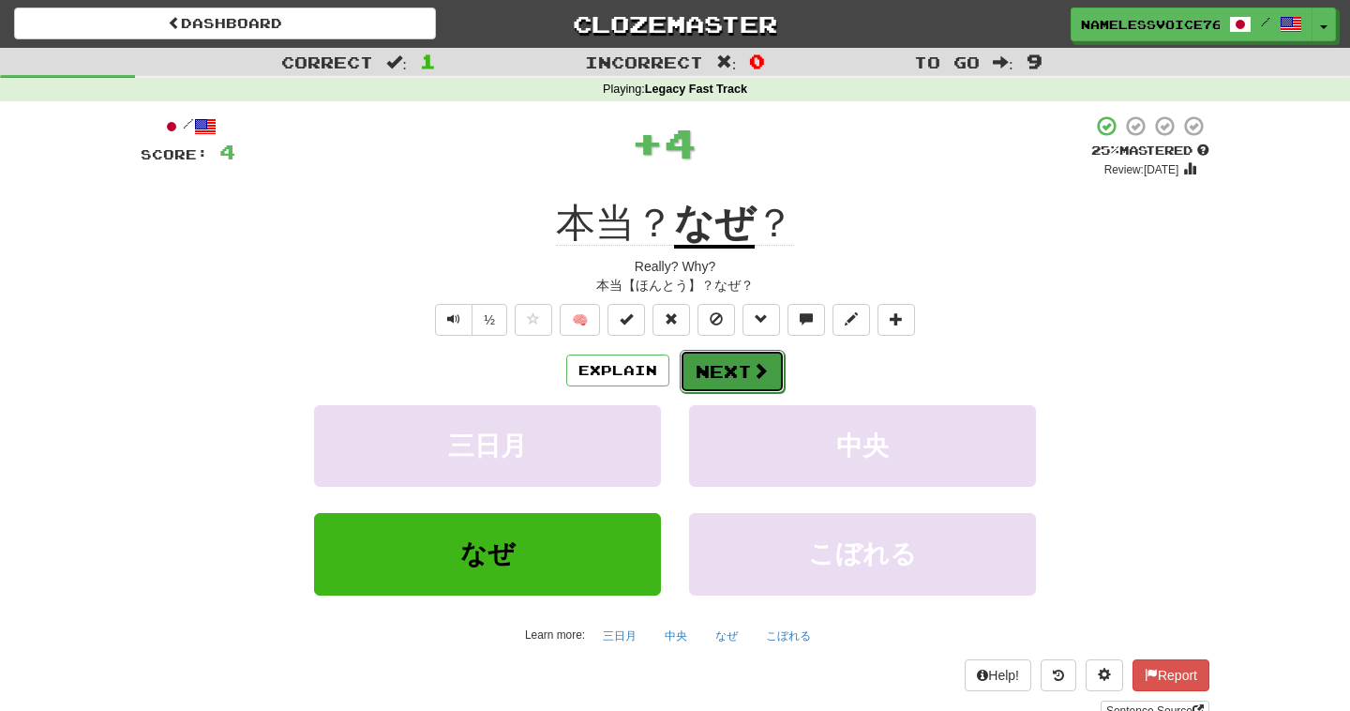
click at [710, 363] on button "Next" at bounding box center [732, 371] width 105 height 43
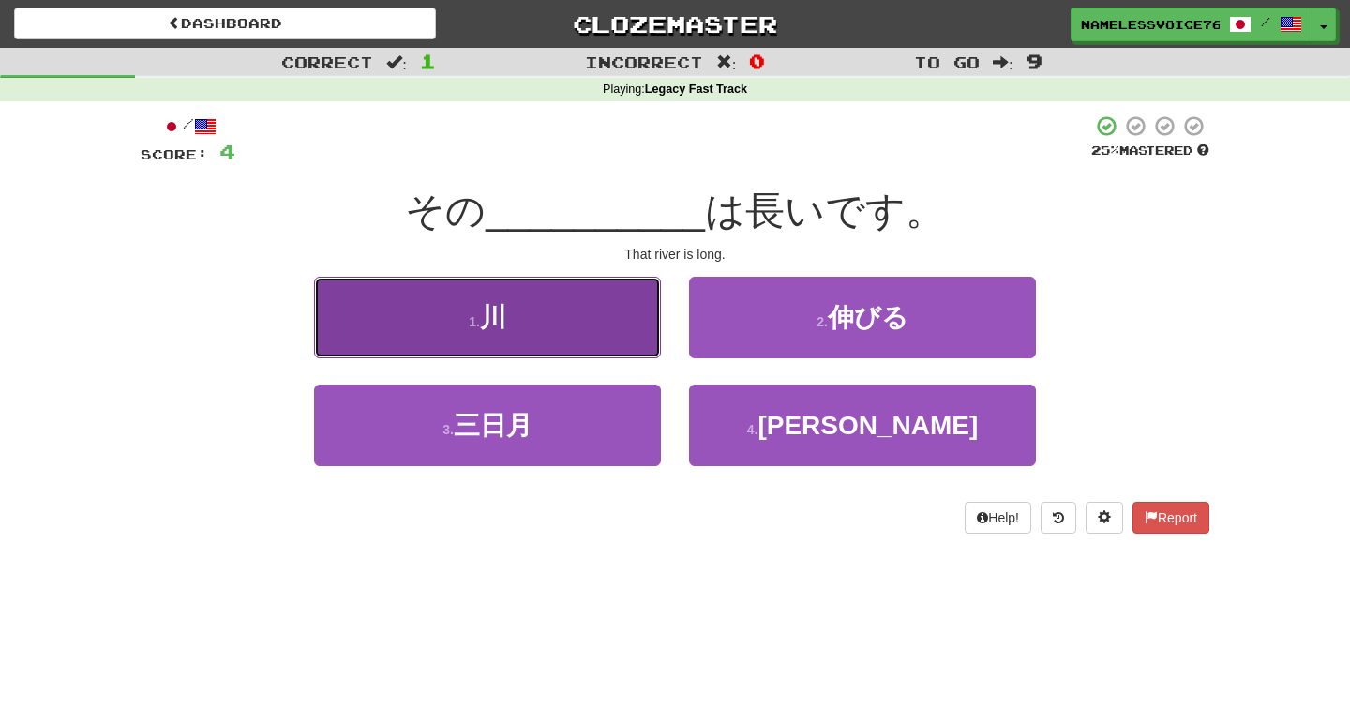
click at [560, 322] on button "1 . 川" at bounding box center [487, 318] width 347 height 82
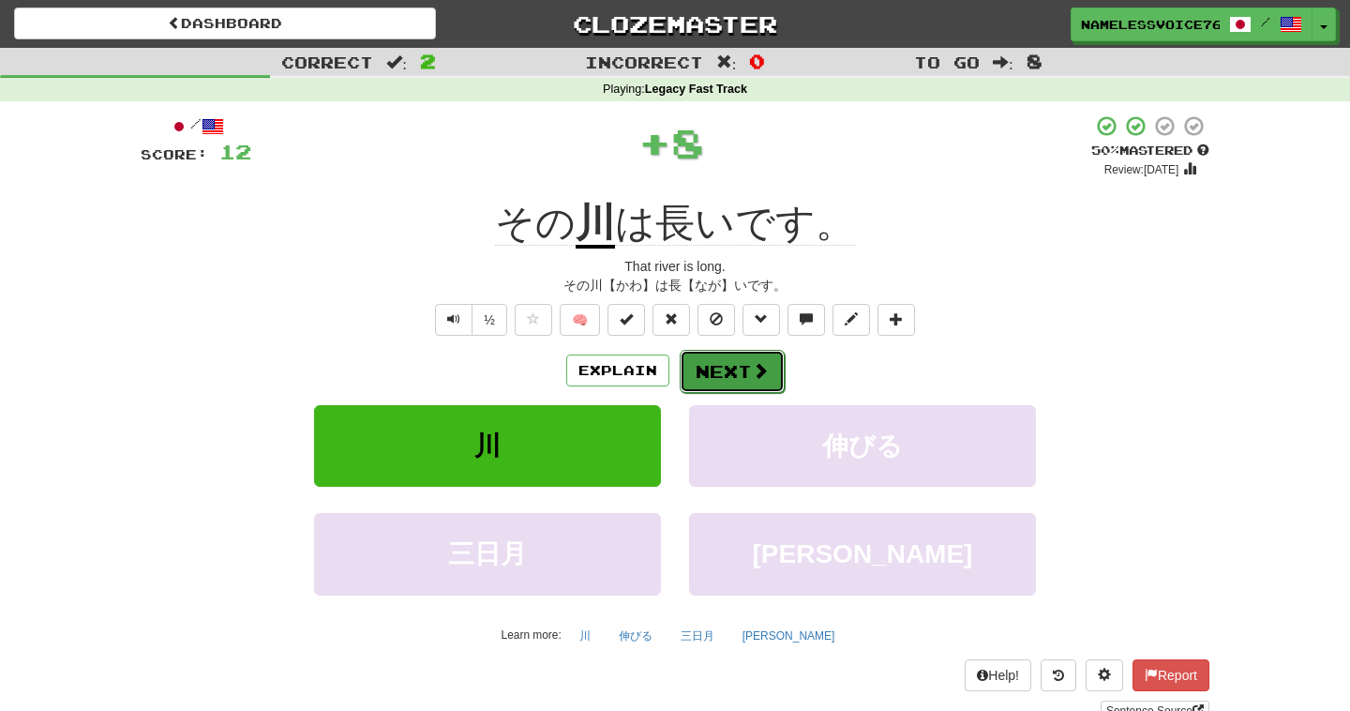
click at [732, 363] on button "Next" at bounding box center [732, 371] width 105 height 43
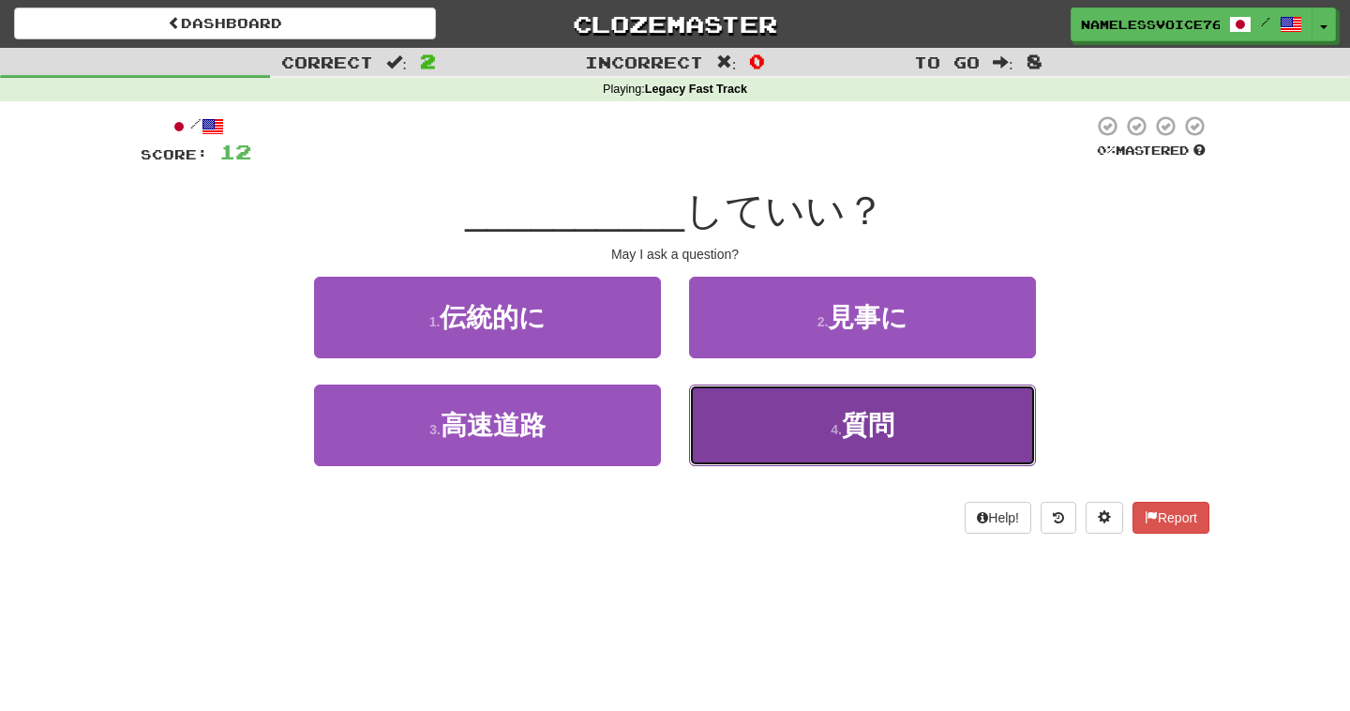
click at [747, 420] on button "4 . 質問" at bounding box center [862, 425] width 347 height 82
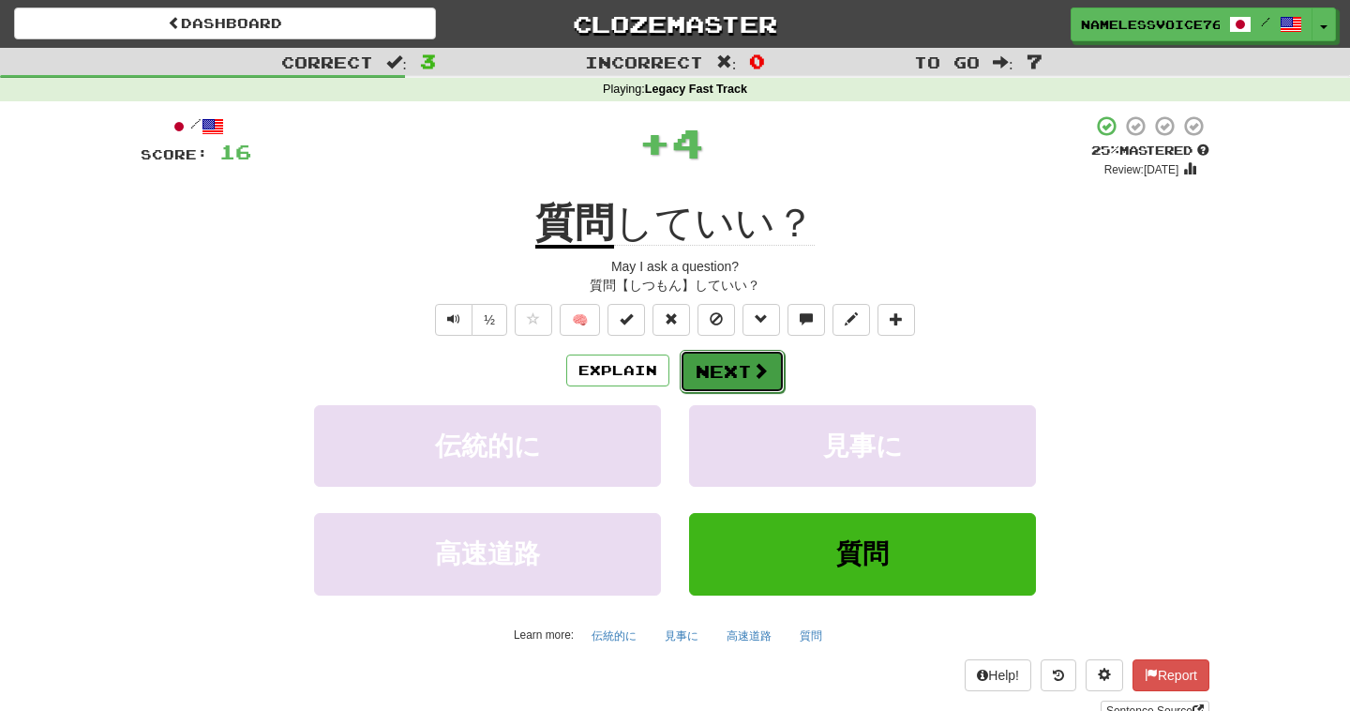
click at [727, 372] on button "Next" at bounding box center [732, 371] width 105 height 43
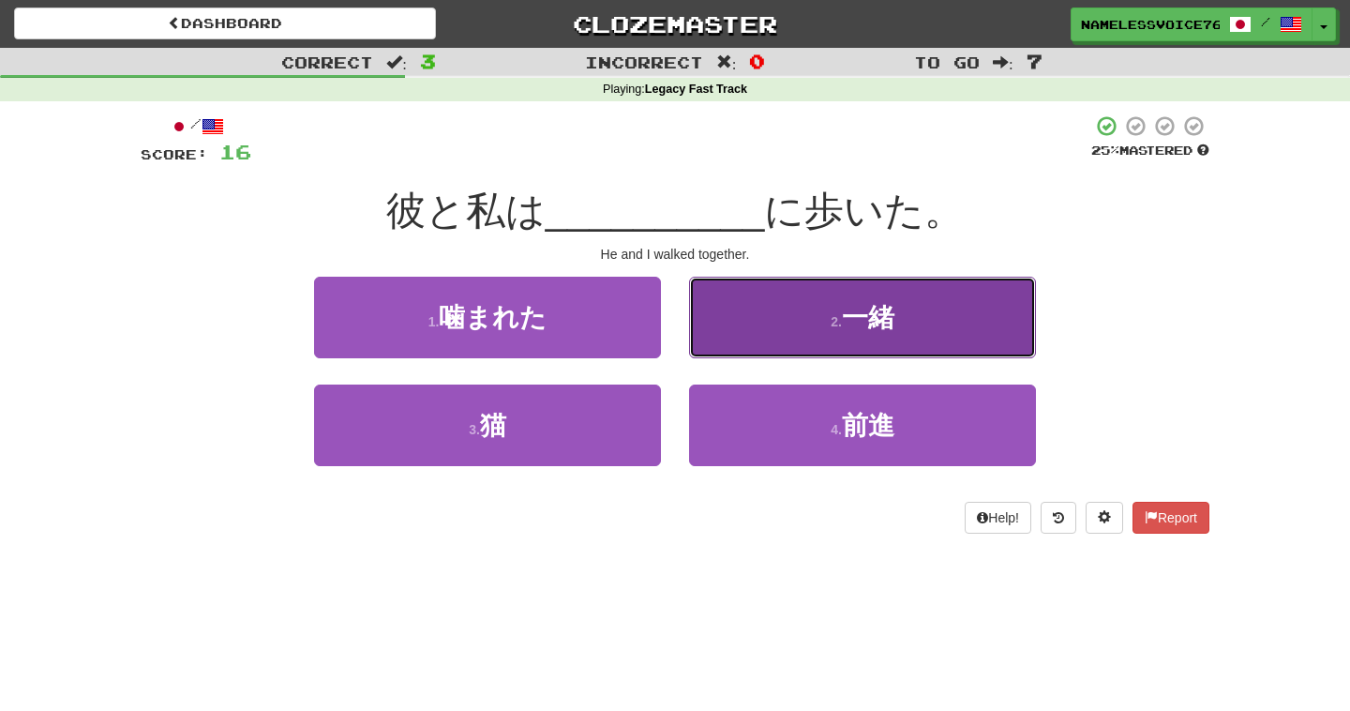
click at [753, 332] on button "2 . 一緒" at bounding box center [862, 318] width 347 height 82
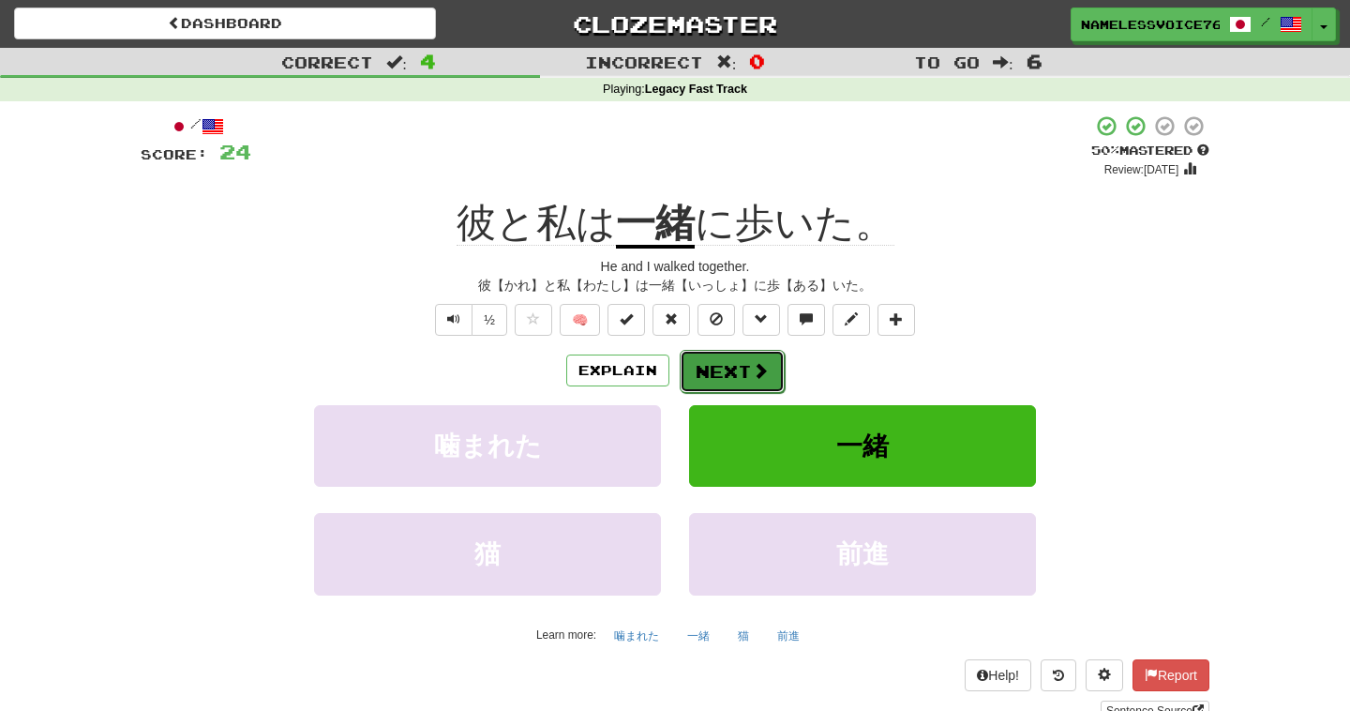
click at [732, 355] on button "Next" at bounding box center [732, 371] width 105 height 43
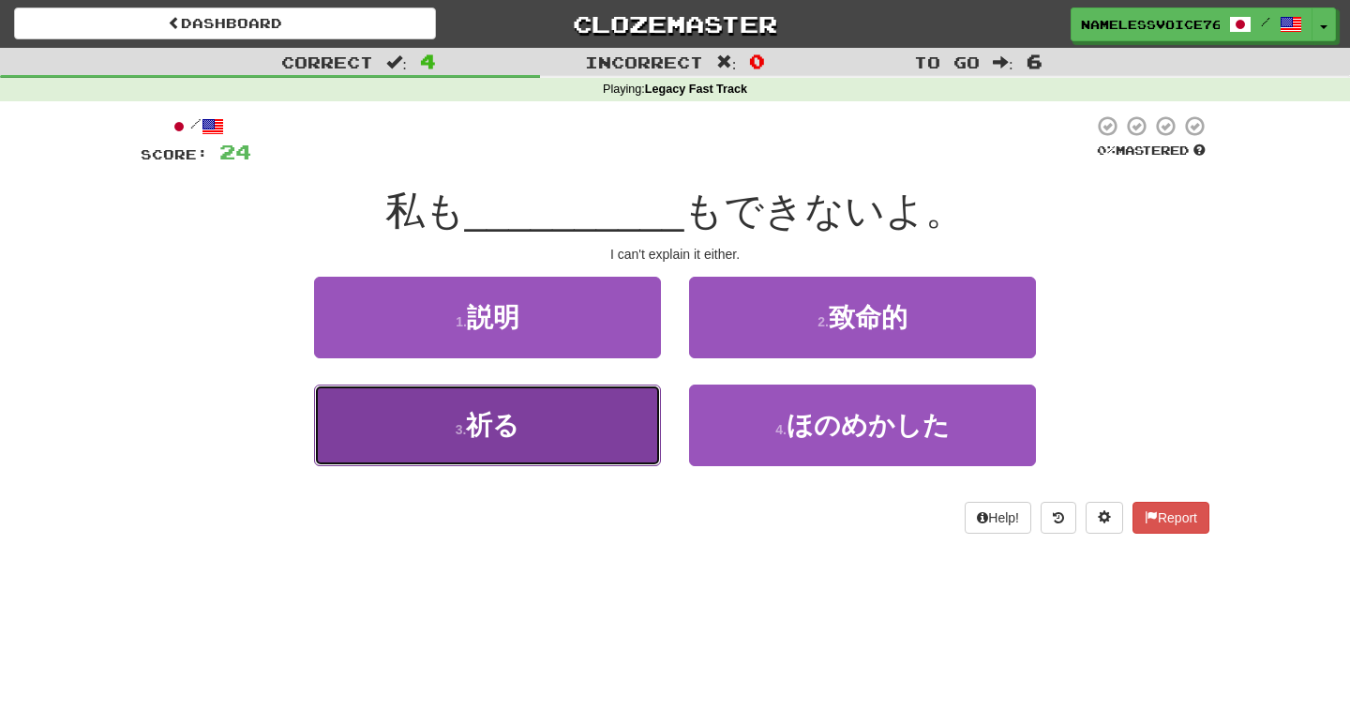
click at [645, 422] on button "3 . 祈る" at bounding box center [487, 425] width 347 height 82
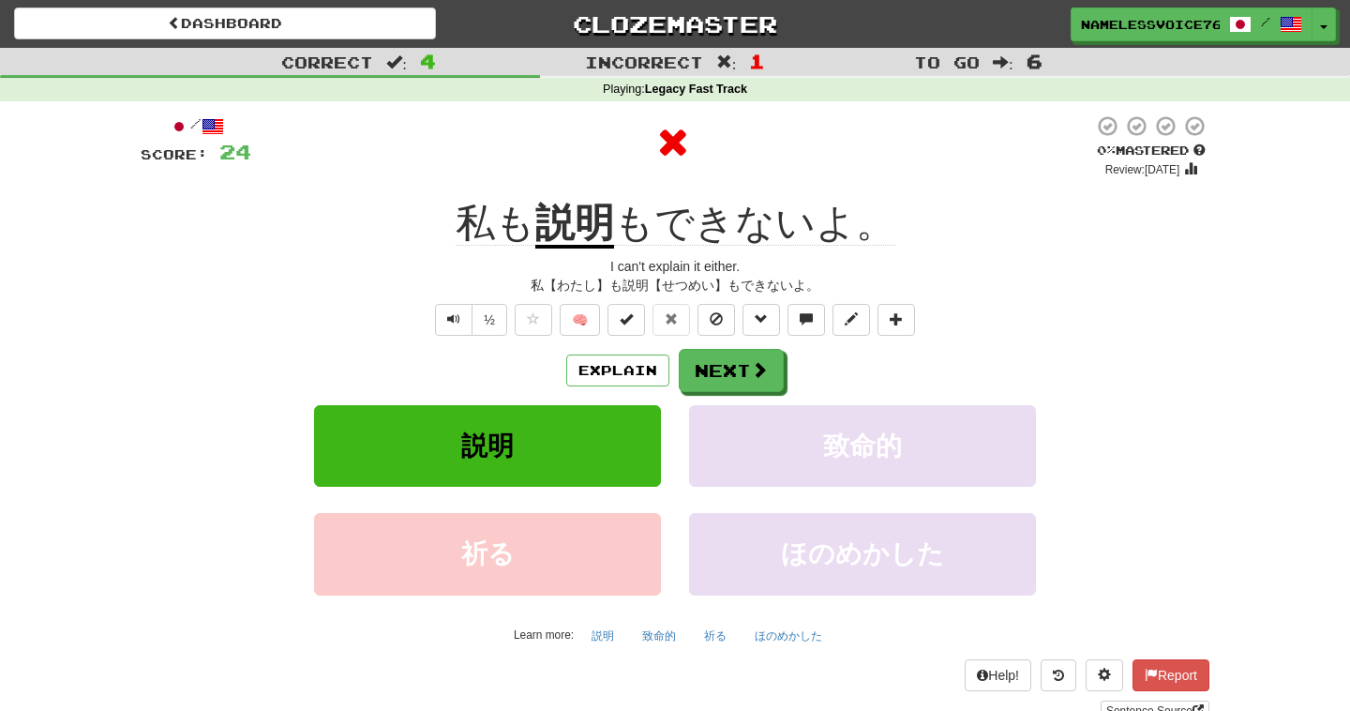
click at [593, 229] on u "説明" at bounding box center [574, 225] width 79 height 48
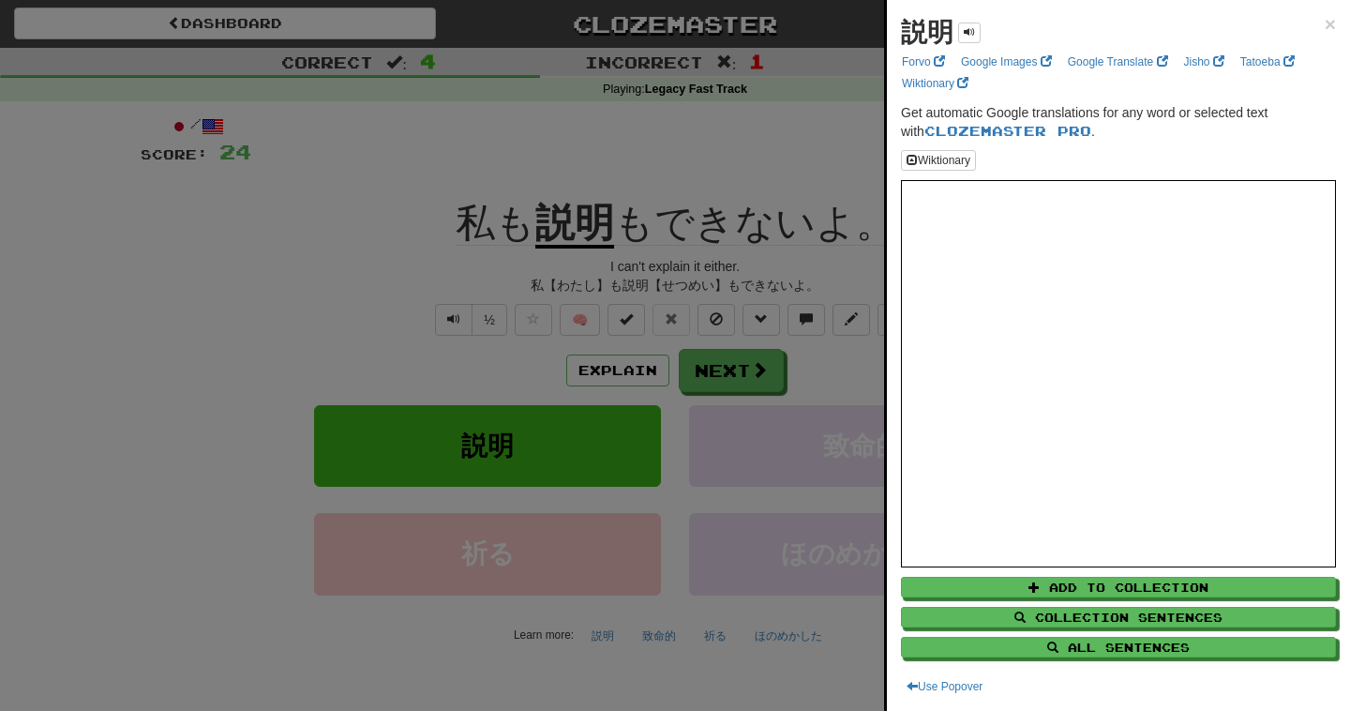
click at [744, 315] on div at bounding box center [675, 355] width 1350 height 711
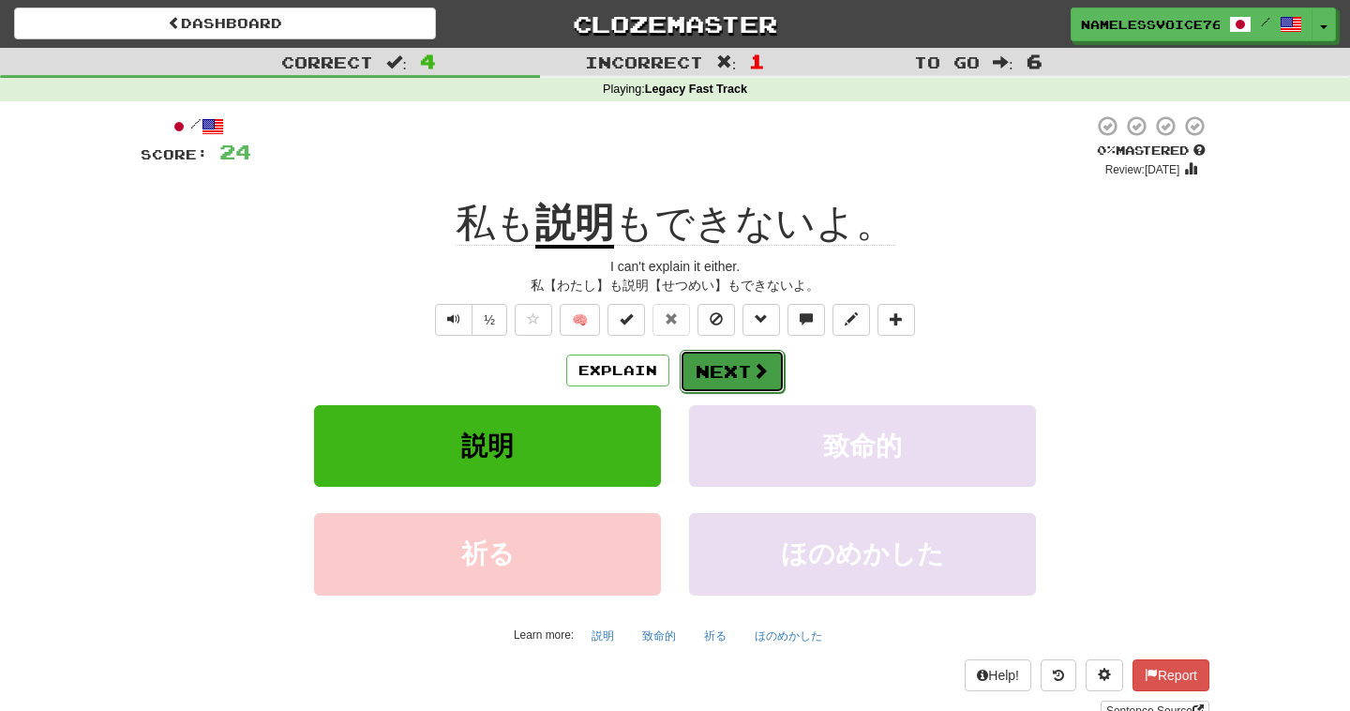
click at [737, 379] on button "Next" at bounding box center [732, 371] width 105 height 43
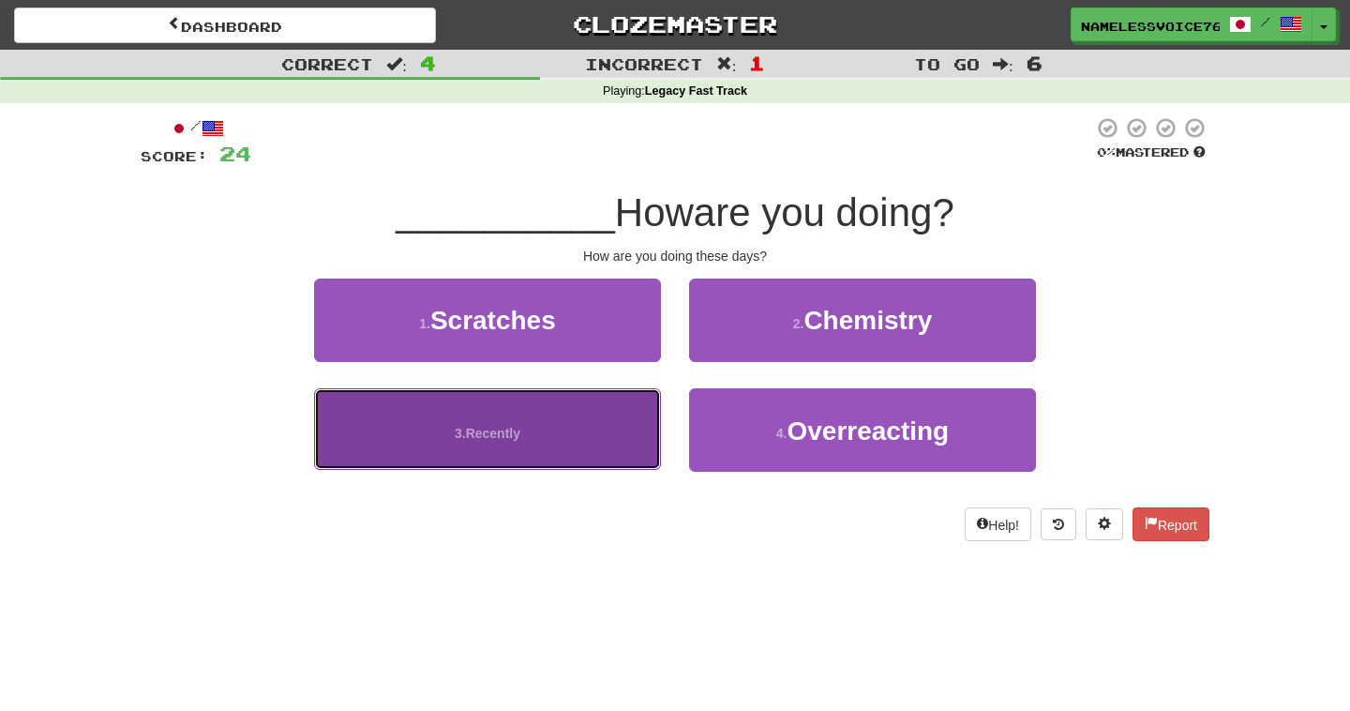
click at [545, 416] on button "3.Recently ​ ​" at bounding box center [487, 429] width 347 height 82
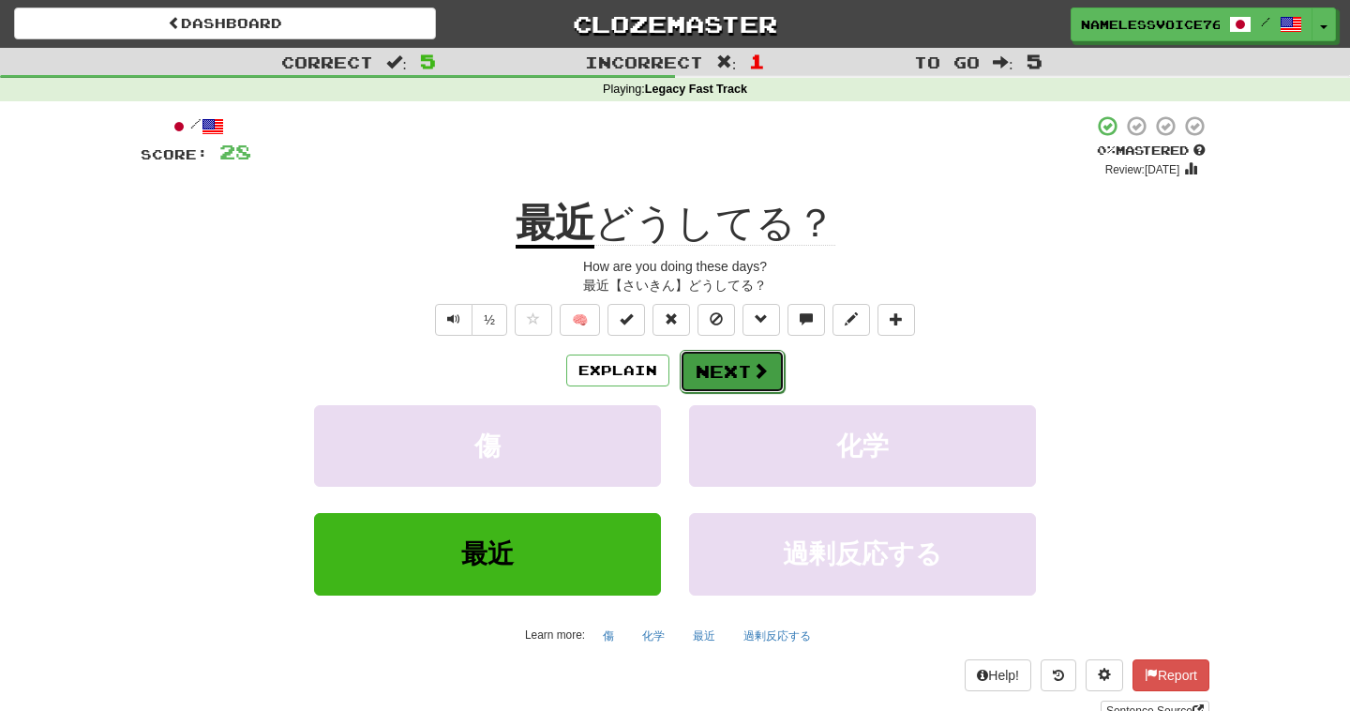
click at [723, 350] on button "Next" at bounding box center [732, 371] width 105 height 43
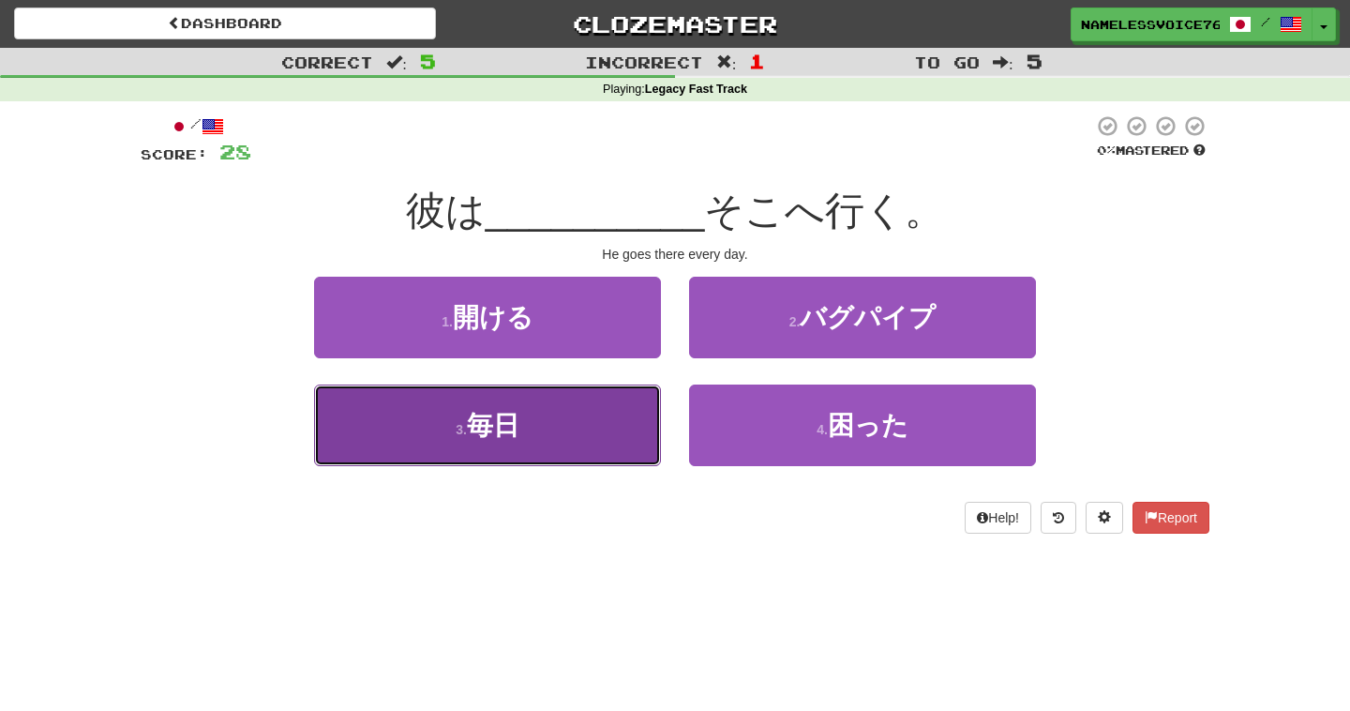
click at [644, 393] on button "3 . 毎日" at bounding box center [487, 425] width 347 height 82
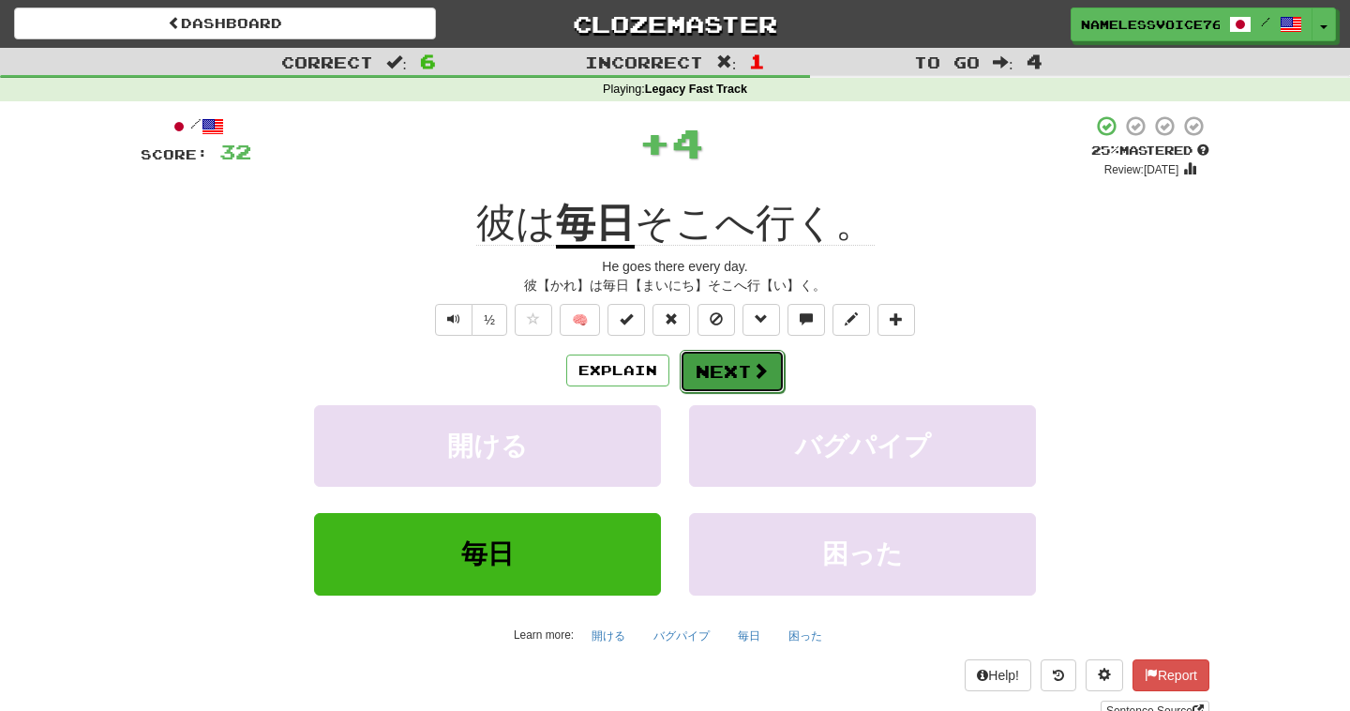
click at [734, 355] on button "Next" at bounding box center [732, 371] width 105 height 43
